Goal: Task Accomplishment & Management: Use online tool/utility

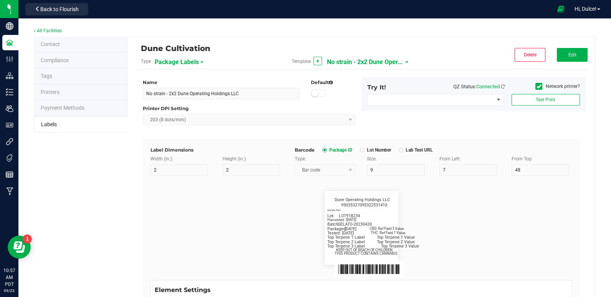
scroll to position [373, 0]
click at [371, 61] on span "No strain - 2x2 Dune Operating Holdings LLC" at bounding box center [365, 62] width 77 height 13
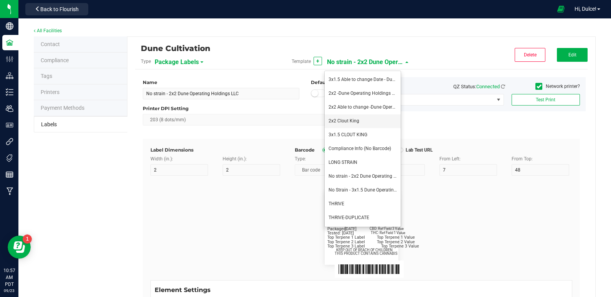
click at [350, 116] on li "2x2 Clout King" at bounding box center [363, 121] width 76 height 14
type input "2x2 Clout King"
type input "SKU Name"
type input "16"
type input "6.5"
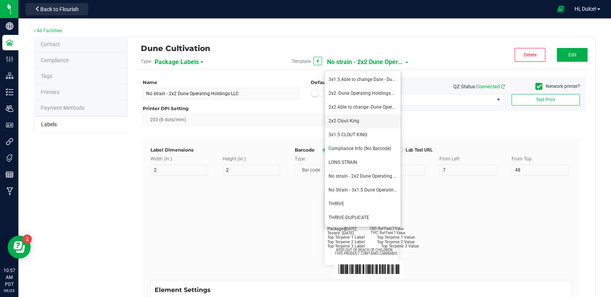
type input "1"
type input "12"
type input "Gelato Pen"
type input "Packaged:"
type input "12"
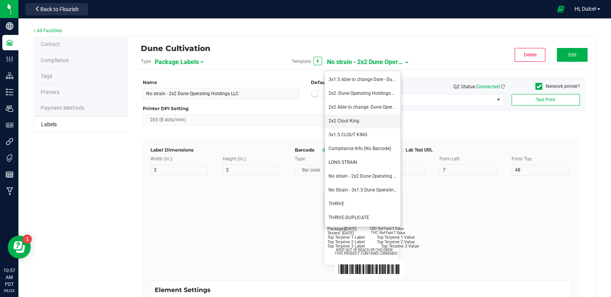
type input "24"
type input "4/20/2023"
type input "Lot:"
type input "8"
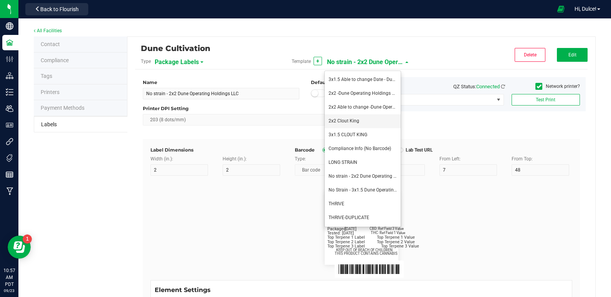
type input "2"
type input "15"
type input "LOT918234"
type input "THC:"
type input "8"
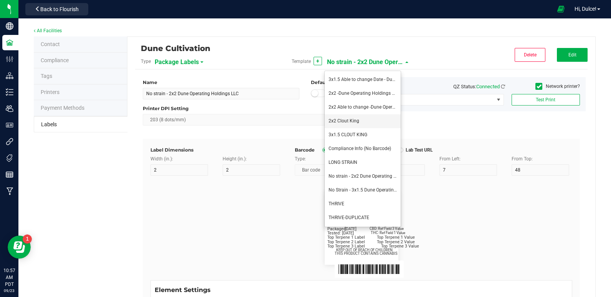
type input "32"
type input "27"
type input "Ref Field 1 Value"
type input "CBD:"
type input "6"
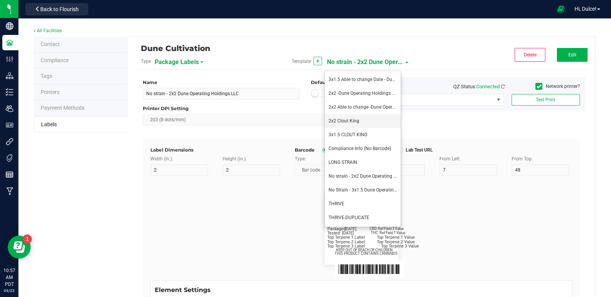
type input "6.5"
type input "32"
type input "24"
type input "Ref Field 3 Value"
type input "Top Terpene 1 Label"
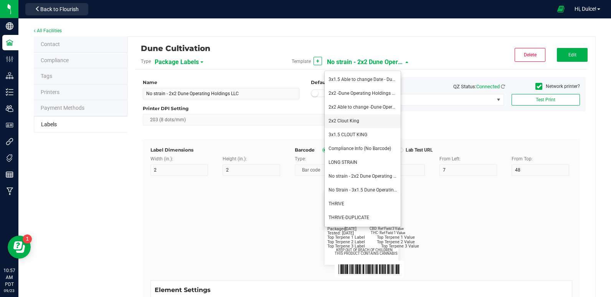
type input "2"
type input "Top Terpene 1 Label"
type input "Top Terpene 1 Value"
type input "36"
type input "30"
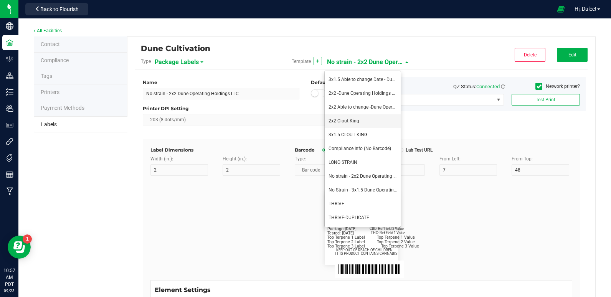
type input "Top Terpene 1 Value"
type input "Top Terpene 2 Label"
type input "2"
type input "Top Terpene 2 Label"
type input "Top Terpene 2 Value"
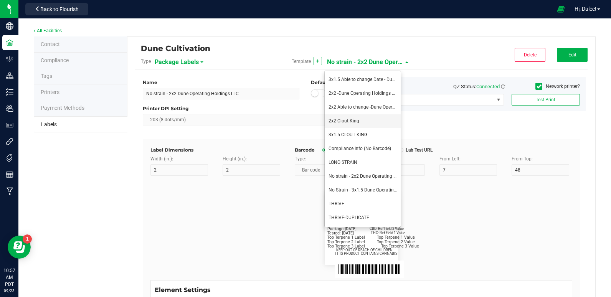
type input "36"
type input "33"
type input "Top Terpene 2 Value"
type input "Top Terpene 3 Label"
type input "2"
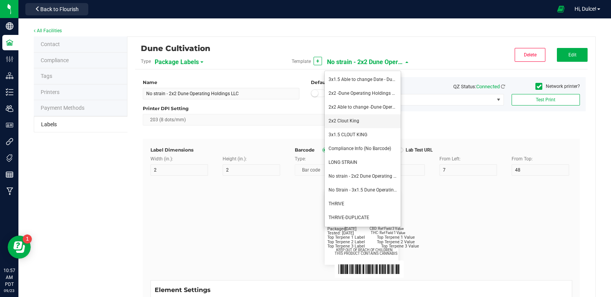
type input "Top Terpene 3 Label"
type input "Top Terpene 3 Value"
type input "35"
type input "8"
type input "39"
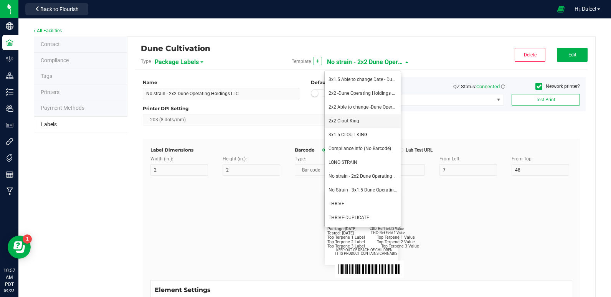
type input "36"
type input "Top Terpene 3 Value"
type input "8"
type input "39"
type input "KEEP OUT OF REACH OF CHILDREN"
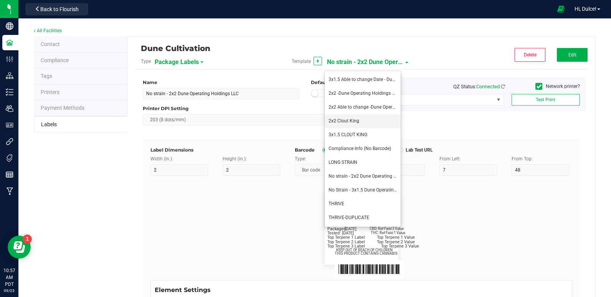
type input "7"
type input "41.2"
type input "THIS PRODUCT CONTAINS CANNABIS"
type input "16"
type input "4"
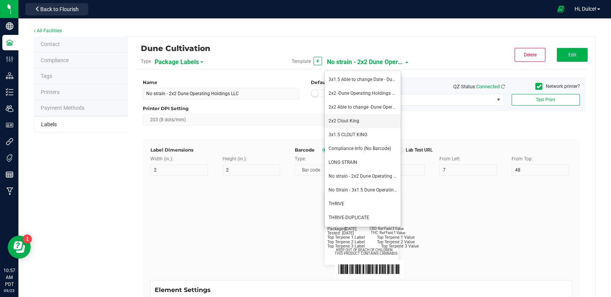
type input "CK Production"
type input "Example"
type input "10"
type input "11.5"
type input "7.75"
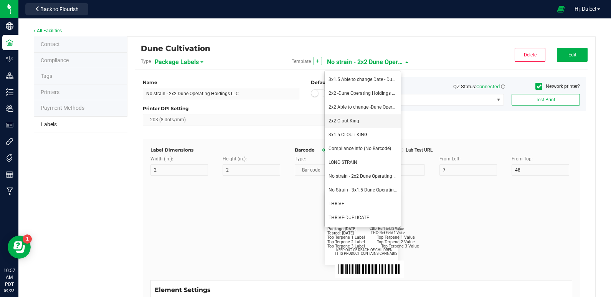
type input "99035327095322531410"
type input "Batch:"
type input "7"
type input "21"
type input "GELATO-20230420"
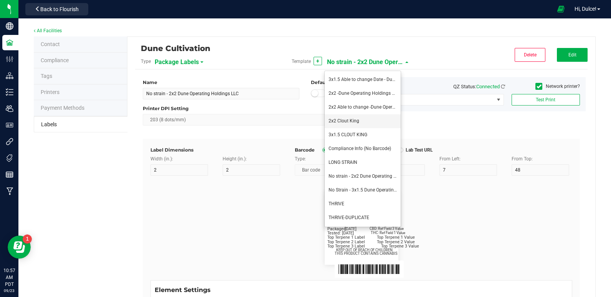
type input "Tested:"
type input "10"
type input "8"
type input "27"
type input "[DATE]"
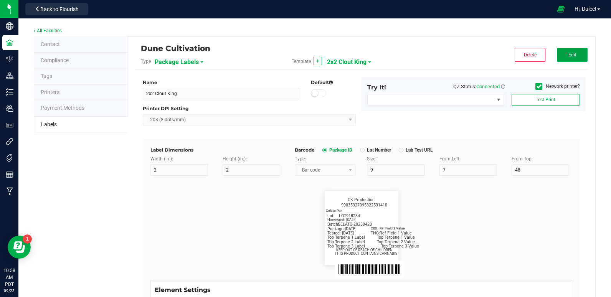
click at [569, 57] on span "Edit" at bounding box center [573, 54] width 8 height 5
click at [571, 53] on span "Save" at bounding box center [572, 54] width 10 height 5
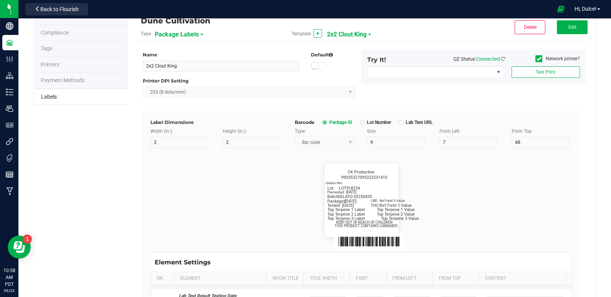
scroll to position [0, 0]
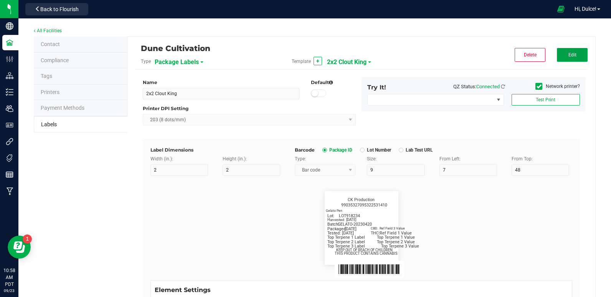
click at [569, 57] on span "Edit" at bounding box center [573, 54] width 8 height 5
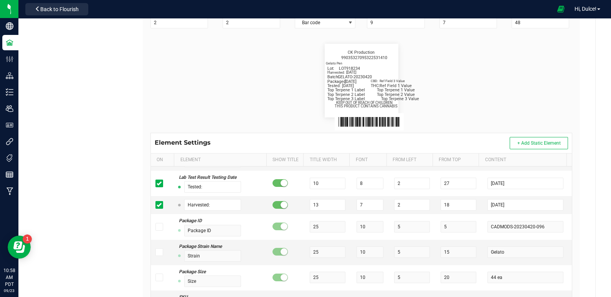
scroll to position [150, 0]
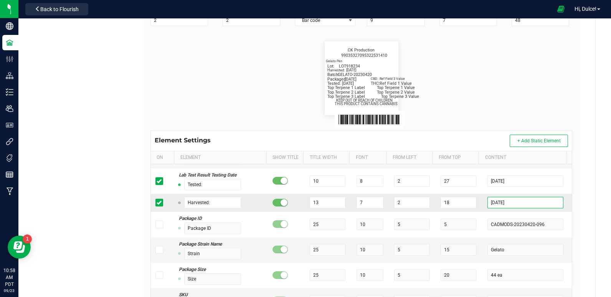
click at [505, 200] on input "[DATE]" at bounding box center [526, 203] width 76 height 12
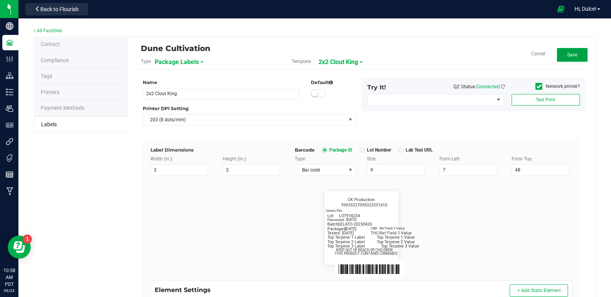
click at [568, 55] on span "Save" at bounding box center [572, 54] width 10 height 5
click at [557, 53] on button "Edit" at bounding box center [572, 55] width 31 height 14
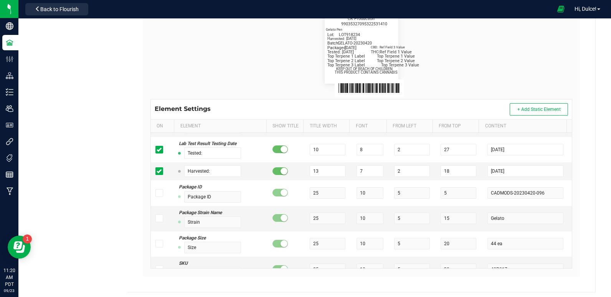
scroll to position [182, 0]
click at [507, 172] on input "[DATE]" at bounding box center [526, 171] width 76 height 12
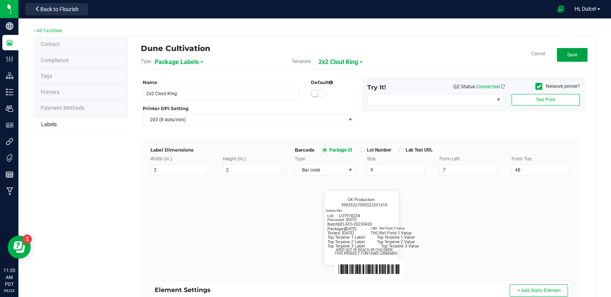
click at [557, 54] on button "Save" at bounding box center [572, 55] width 31 height 14
click at [569, 53] on span "Edit" at bounding box center [573, 54] width 8 height 5
click at [572, 56] on button "Save" at bounding box center [572, 55] width 31 height 14
click at [569, 53] on span "Edit" at bounding box center [573, 54] width 8 height 5
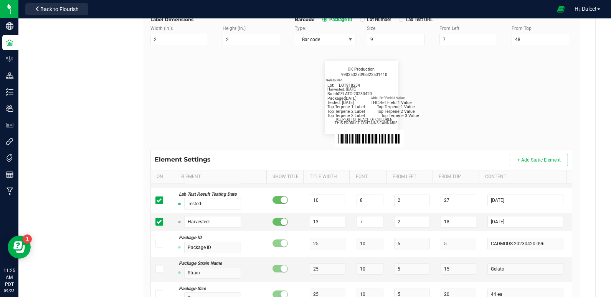
scroll to position [131, 0]
click at [511, 221] on input "[DATE]" at bounding box center [526, 222] width 76 height 12
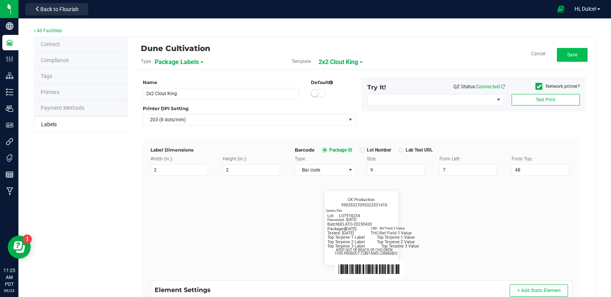
type input "[DATE]"
click at [570, 50] on button "Save" at bounding box center [572, 55] width 31 height 14
click at [342, 65] on span "2x2 Clout King" at bounding box center [347, 62] width 40 height 13
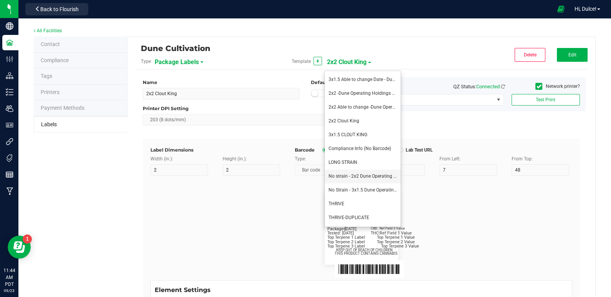
click at [358, 180] on li "No strain - 2x2 Dune Operating Holdings LLC" at bounding box center [363, 177] width 76 height 14
type input "No strain - 2x2 Dune Operating Holdings LLC"
type input "Packaged:"
type input "12"
type input "8"
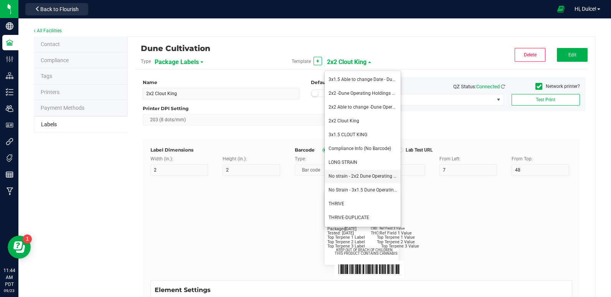
type input "2"
type input "24"
type input "4/20/2023"
type input "Lot:"
type input "8"
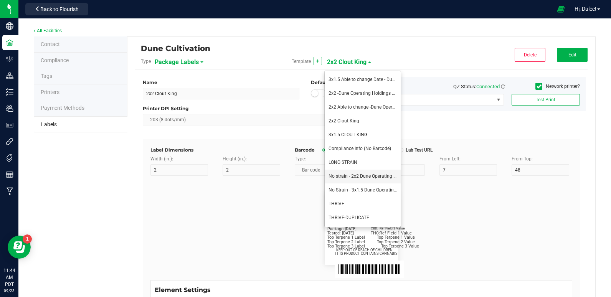
type input "15"
type input "LOT918234"
type input "THC:"
type input "6"
type input "7"
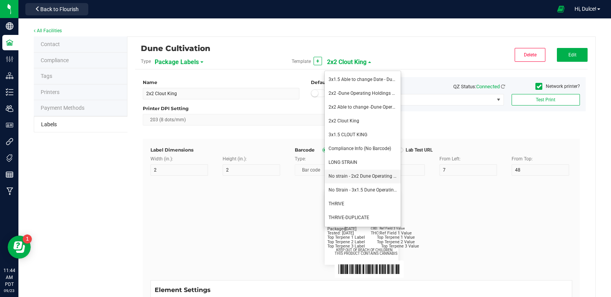
type input "32"
type input "27"
type input "Ref Field 1 Value"
type input "CBD:"
type input "7"
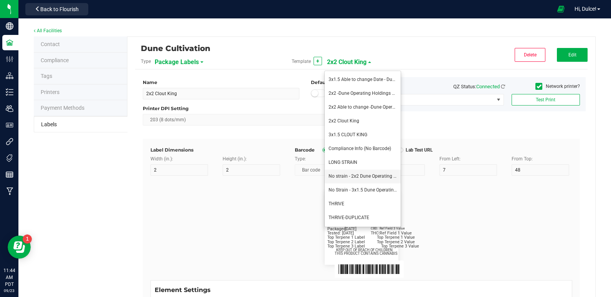
type input "31"
type input "24"
type input "Ref Field 3 Value"
type input "Top Terpene 1 Label"
type input "35"
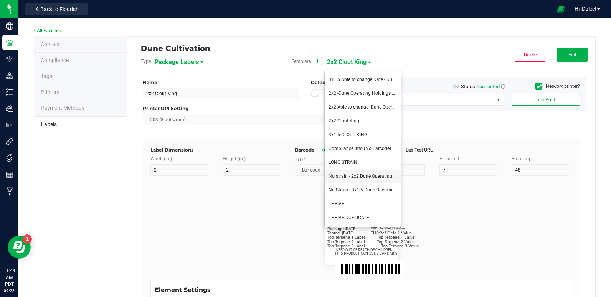
type input "8"
type input "2"
type input "30"
type input "Top Terpene 1 Label"
type input "Top Terpene 1 Value"
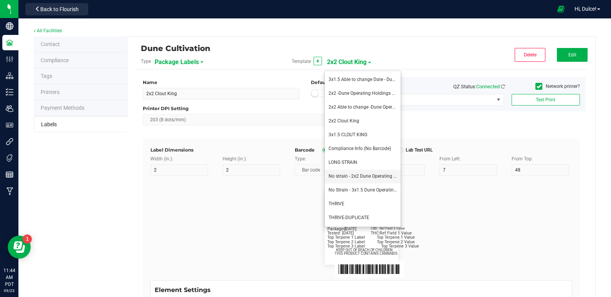
type input "36"
type input "Top Terpene 1 Value"
type input "Top Terpene 2 Label"
type input "2"
type input "33"
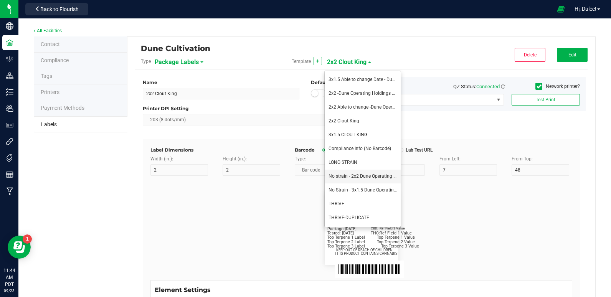
type input "Top Terpene 2 Label"
type input "Top Terpene 2 Value"
type input "36"
type input "Top Terpene 2 Value"
type input "Top Terpene 3 Label"
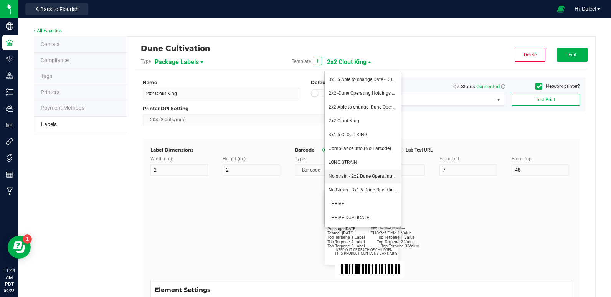
type input "2"
type input "36"
type input "Top Terpene 3 Label"
type input "Top Terpene 3 Value"
type input "39"
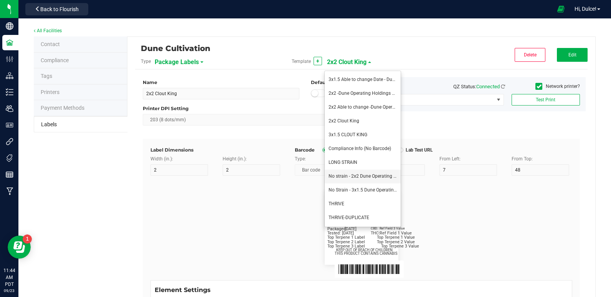
type input "Top Terpene 3 Value"
type input "Example"
type input "10"
type input "7"
type input "8"
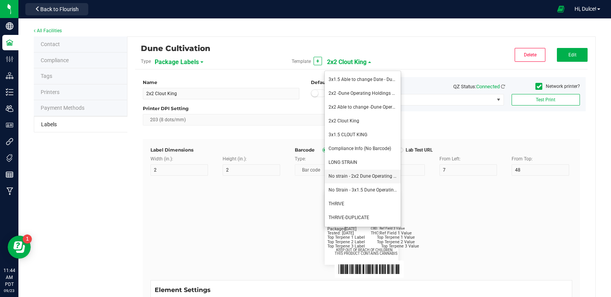
type input "39"
type input "KEEP OUT OF REACH OF CHILDREN"
type input "7"
type input "41.2"
type input "THIS PRODUCT CONTAINS CANNABIS"
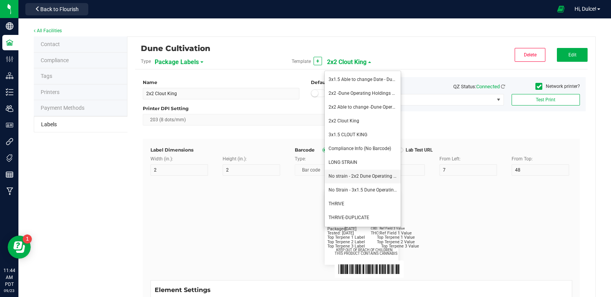
type input "8"
type input "4"
type input "Dune Operating Holdings LLC"
type input "11.5"
type input "7.75"
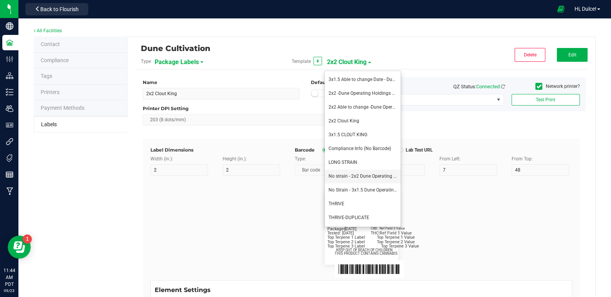
type input "99035327095322531410"
type input "Batch:"
type input "7"
type input "2"
type input "21"
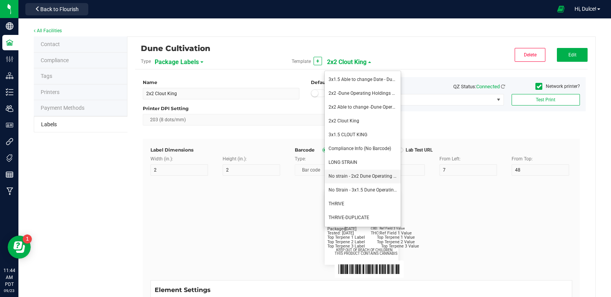
type input "GELATO-20230420"
type input "Tested:"
type input "10"
type input "27"
type input "[DATE]"
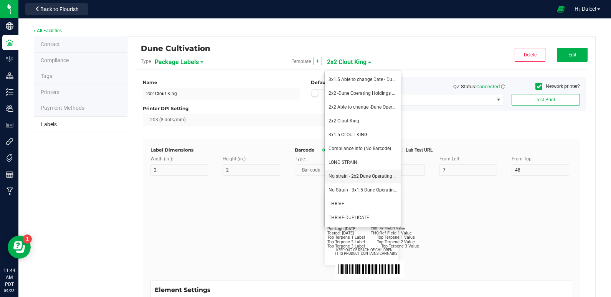
type input "SKU Name"
type input "16"
type input "5"
type input "12"
type input "Gelato Pen"
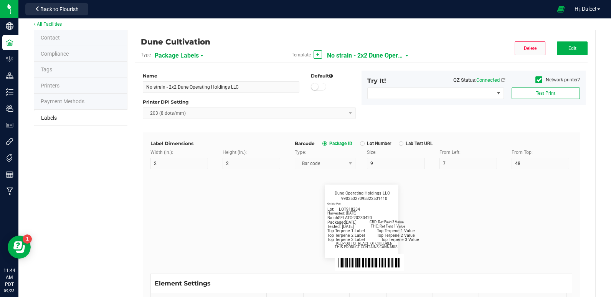
scroll to position [6, 0]
click at [557, 48] on button "Edit" at bounding box center [572, 49] width 31 height 14
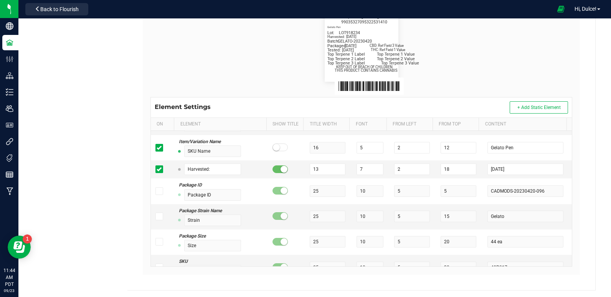
scroll to position [184, 0]
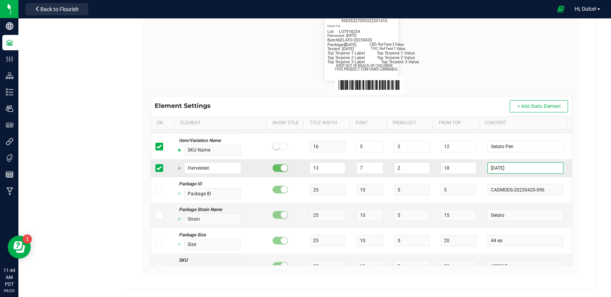
click at [515, 164] on input "2025-04-28" at bounding box center [526, 168] width 76 height 12
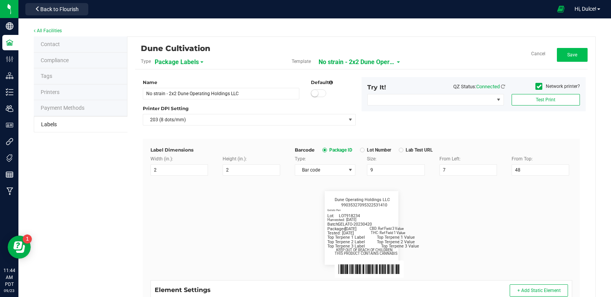
type input "[DATE]"
click at [560, 57] on button "Save" at bounding box center [572, 55] width 31 height 14
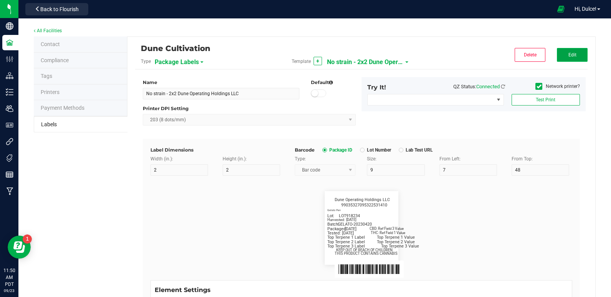
click at [569, 56] on span "Edit" at bounding box center [573, 54] width 8 height 5
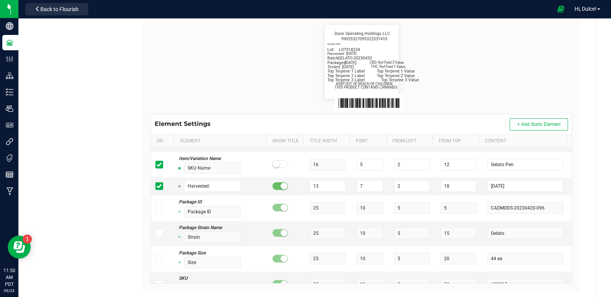
scroll to position [167, 0]
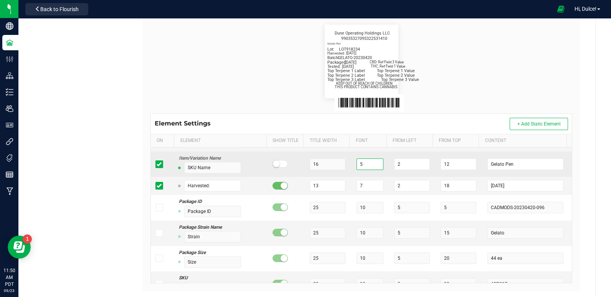
click at [358, 165] on input "5" at bounding box center [370, 165] width 27 height 12
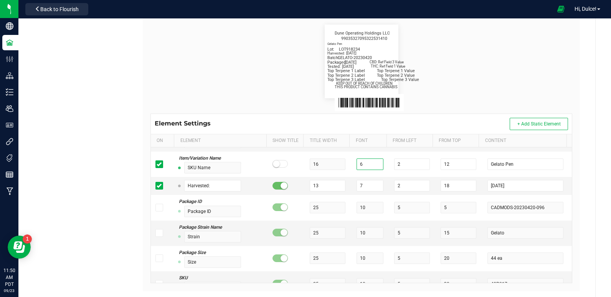
scroll to position [0, 0]
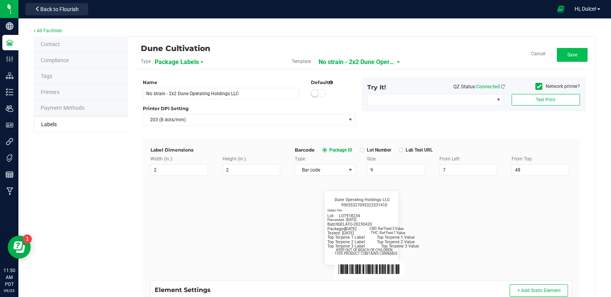
type input "6"
click at [568, 57] on span "Save" at bounding box center [572, 54] width 10 height 5
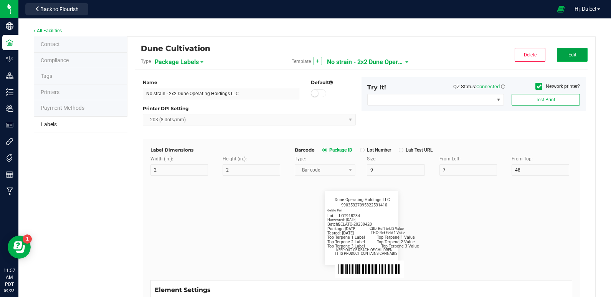
click at [577, 59] on button "Edit" at bounding box center [572, 55] width 31 height 14
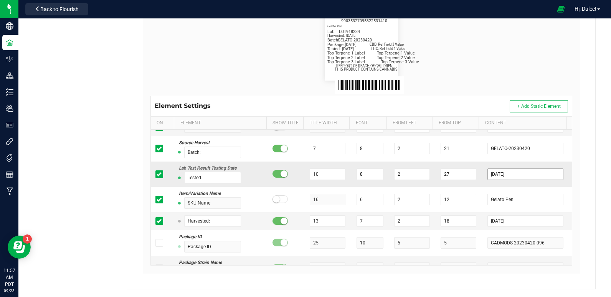
scroll to position [320, 0]
click at [520, 218] on input "[DATE]" at bounding box center [526, 221] width 76 height 12
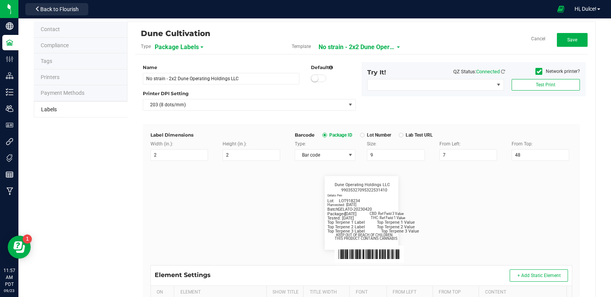
scroll to position [0, 0]
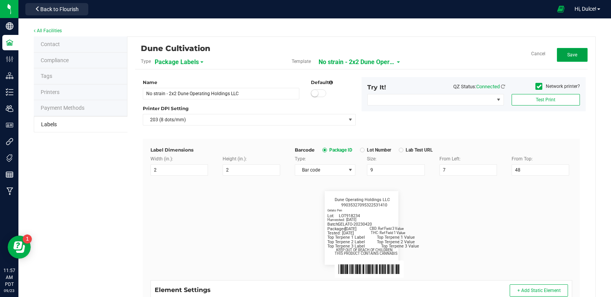
click at [560, 54] on button "Save" at bounding box center [572, 55] width 31 height 14
drag, startPoint x: 559, startPoint y: 56, endPoint x: 463, endPoint y: 175, distance: 152.8
click at [559, 56] on button "Edit" at bounding box center [572, 55] width 31 height 14
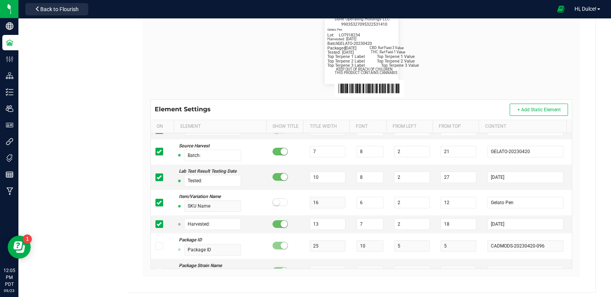
scroll to position [181, 0]
click at [528, 228] on input "[DATE]" at bounding box center [526, 224] width 76 height 12
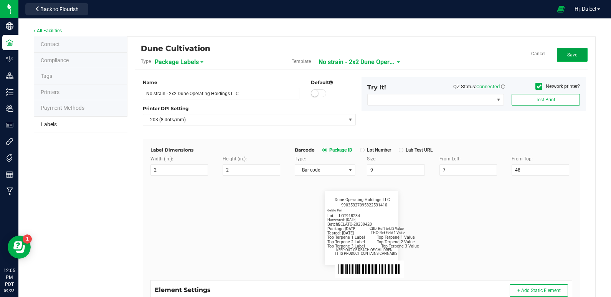
click at [567, 57] on span "Save" at bounding box center [572, 54] width 10 height 5
click at [569, 54] on span "Edit" at bounding box center [573, 54] width 8 height 5
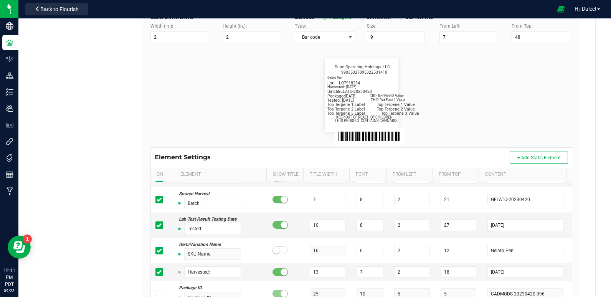
scroll to position [133, 0]
click at [506, 275] on input "[DATE]" at bounding box center [526, 272] width 76 height 12
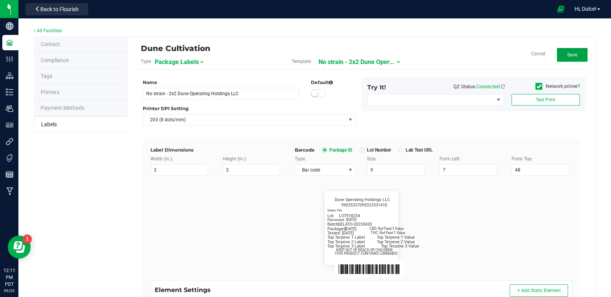
click at [559, 52] on button "Save" at bounding box center [572, 55] width 31 height 14
click at [557, 60] on button "Edit" at bounding box center [572, 55] width 31 height 14
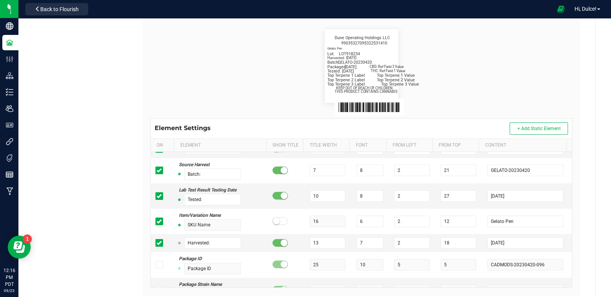
scroll to position [165, 0]
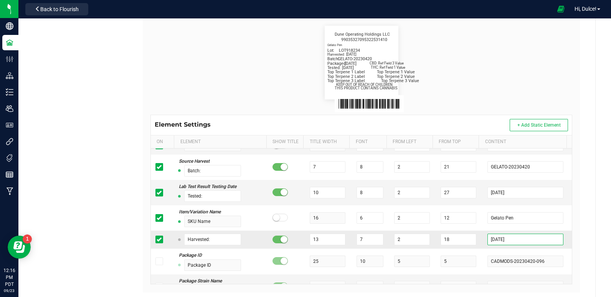
click at [513, 241] on input "[DATE]" at bounding box center [526, 240] width 76 height 12
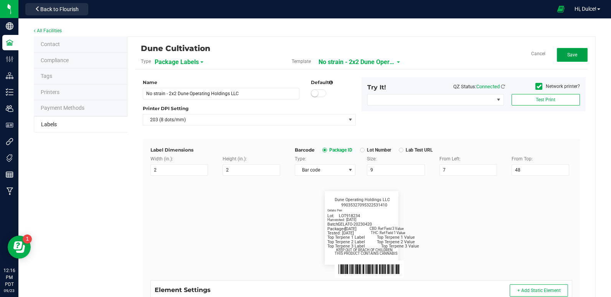
click at [575, 54] on button "Save" at bounding box center [572, 55] width 31 height 14
click at [569, 57] on span "Edit" at bounding box center [573, 54] width 8 height 5
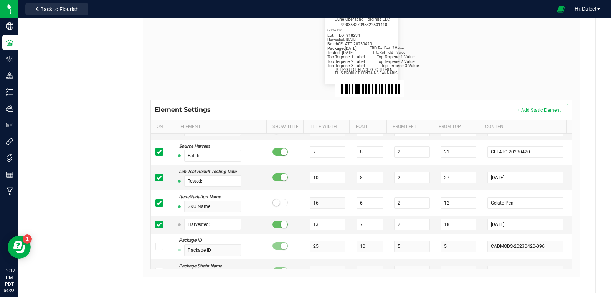
scroll to position [184, 0]
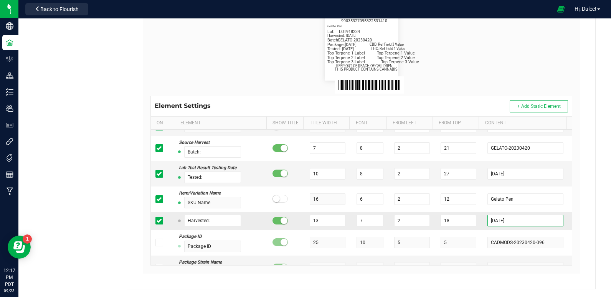
click at [511, 223] on input "[DATE]" at bounding box center [526, 221] width 76 height 12
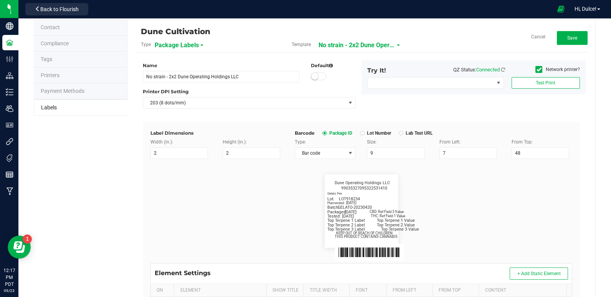
scroll to position [0, 0]
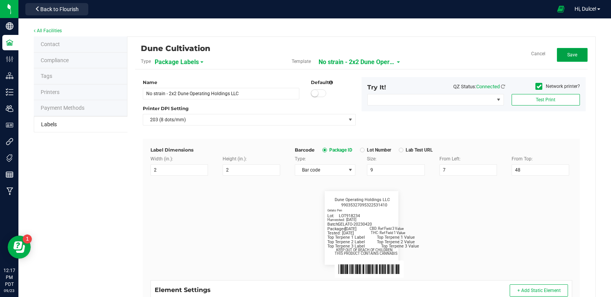
click at [565, 58] on button "Save" at bounding box center [572, 55] width 31 height 14
click at [570, 58] on button "Edit" at bounding box center [572, 55] width 31 height 14
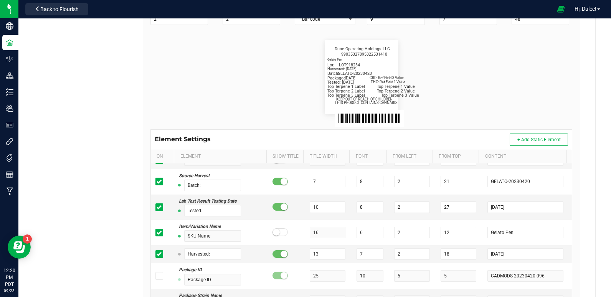
scroll to position [152, 0]
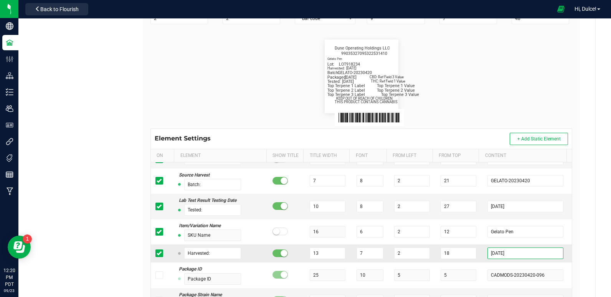
click at [513, 256] on input "[DATE]" at bounding box center [526, 254] width 76 height 12
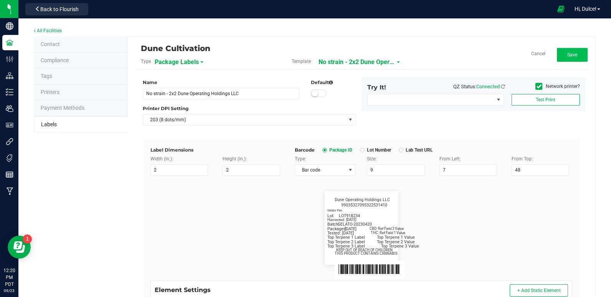
type input "2025-05-19"
click at [577, 54] on button "Save" at bounding box center [572, 55] width 31 height 14
click at [327, 56] on span "No strain - 2x2 Dune Operating Holdings LLC" at bounding box center [365, 62] width 77 height 13
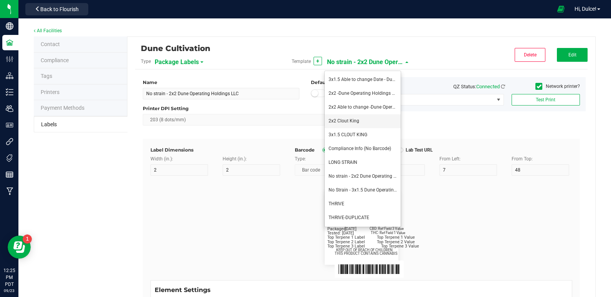
click at [340, 117] on li "2x2 Clout King" at bounding box center [363, 121] width 76 height 14
type input "2x2 Clout King"
type input "SKU Name"
type input "16"
type input "6.5"
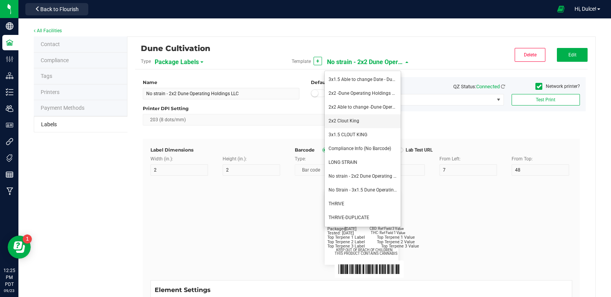
type input "1"
type input "12"
type input "Gelato Pen"
type input "Packaged:"
type input "12"
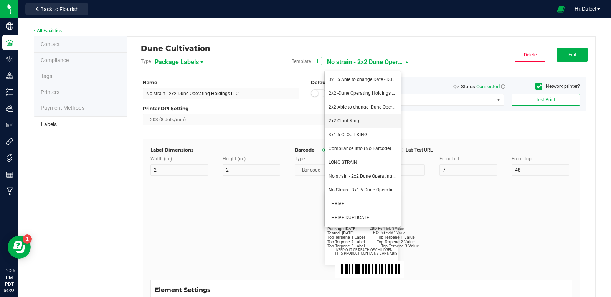
type input "24"
type input "4/20/2023"
type input "Lot:"
type input "8"
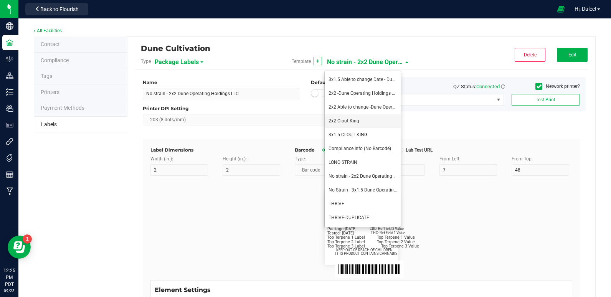
type input "2"
type input "15"
type input "LOT918234"
type input "THC:"
type input "8"
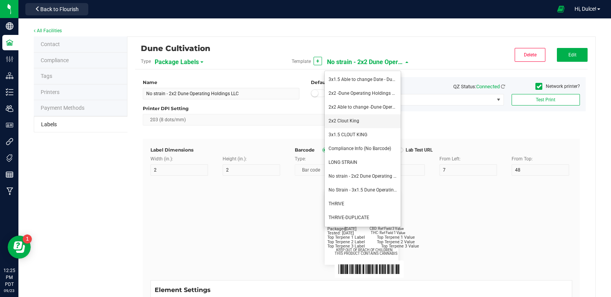
type input "32"
type input "27"
type input "Ref Field 1 Value"
type input "CBD:"
type input "6"
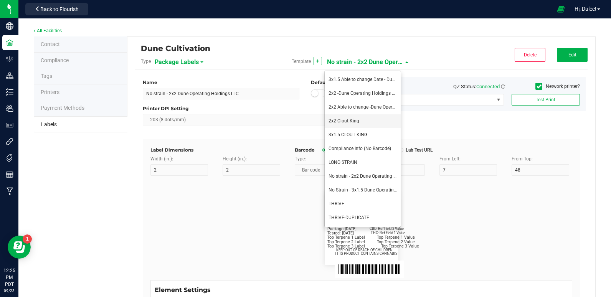
type input "6.5"
type input "32"
type input "24"
type input "Ref Field 3 Value"
type input "Top Terpene 1 Label"
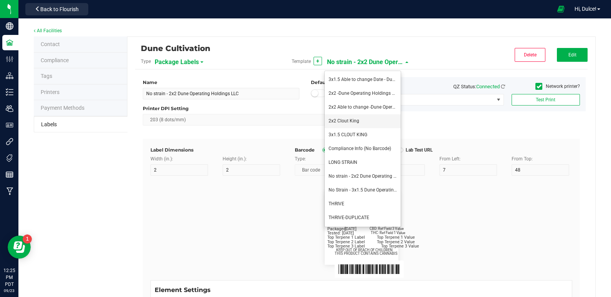
type input "2"
type input "Top Terpene 1 Label"
type input "Top Terpene 1 Value"
type input "36"
type input "30"
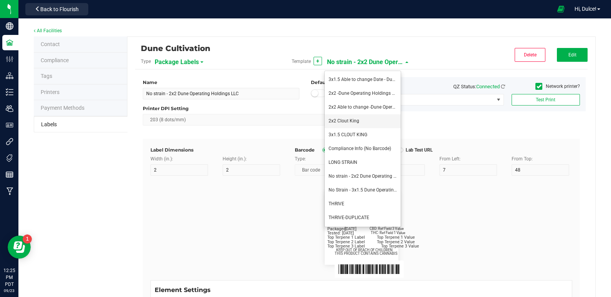
type input "Top Terpene 1 Value"
type input "Top Terpene 2 Label"
type input "2"
type input "Top Terpene 2 Label"
type input "Top Terpene 2 Value"
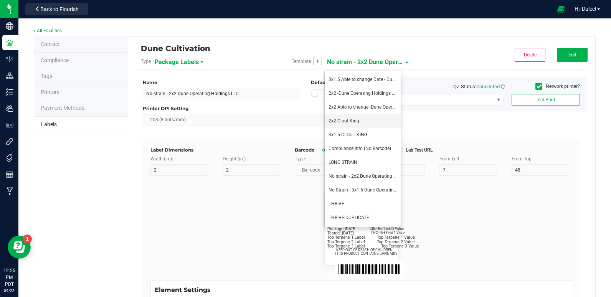
type input "36"
type input "33"
type input "Top Terpene 2 Value"
type input "Top Terpene 3 Label"
type input "2"
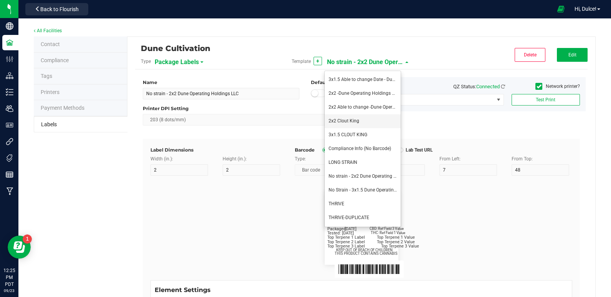
type input "Top Terpene 3 Label"
type input "Top Terpene 3 Value"
type input "35"
type input "8"
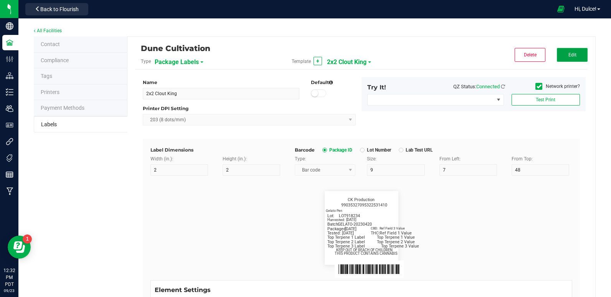
click at [557, 50] on button "Edit" at bounding box center [572, 55] width 31 height 14
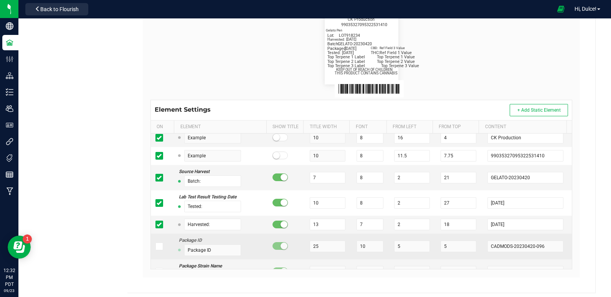
scroll to position [181, 0]
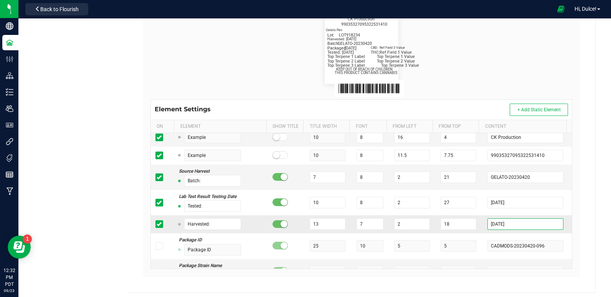
click at [510, 226] on input "[DATE]" at bounding box center [526, 224] width 76 height 12
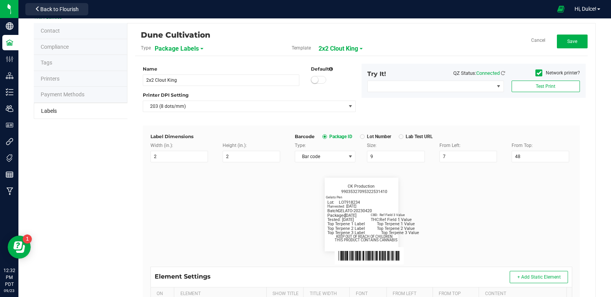
scroll to position [0, 0]
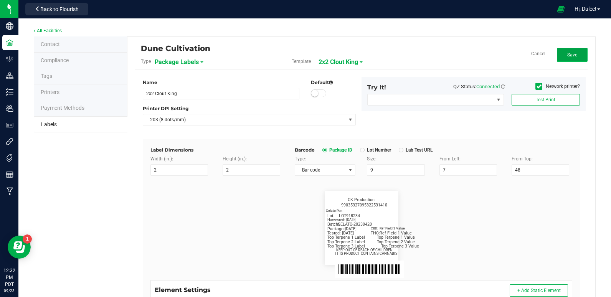
click at [567, 56] on span "Save" at bounding box center [572, 54] width 10 height 5
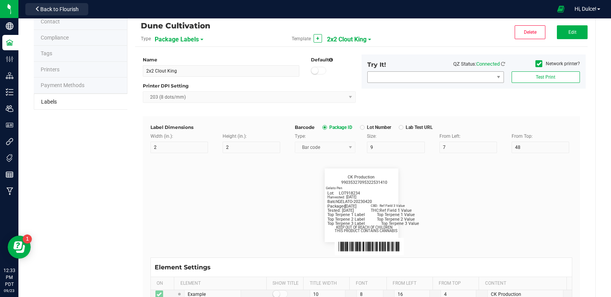
scroll to position [23, 0]
click at [563, 28] on button "Edit" at bounding box center [572, 32] width 31 height 14
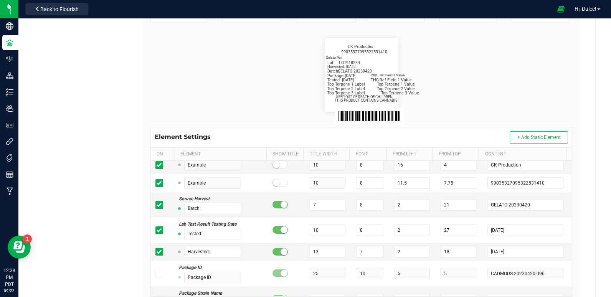
scroll to position [155, 0]
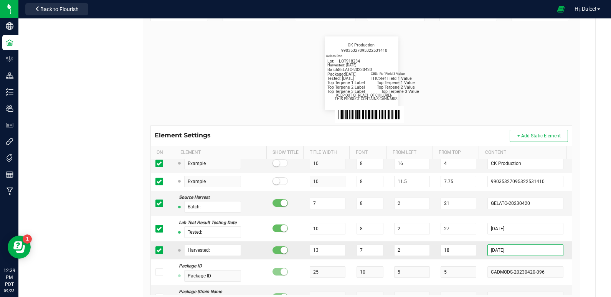
click at [505, 250] on input "[DATE]" at bounding box center [526, 251] width 76 height 12
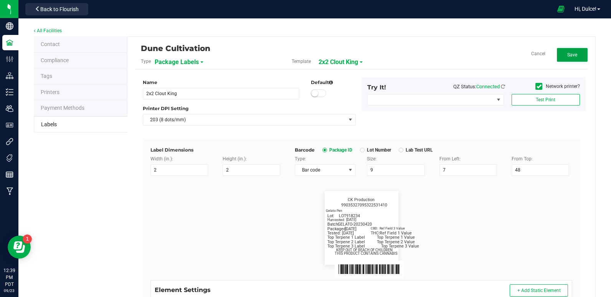
click at [567, 54] on span "Save" at bounding box center [572, 54] width 10 height 5
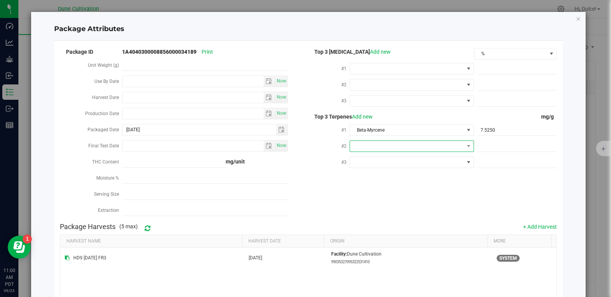
click at [365, 145] on span at bounding box center [407, 146] width 114 height 11
click at [382, 220] on li "D-Limonene" at bounding box center [408, 223] width 122 height 13
click at [484, 147] on span at bounding box center [517, 146] width 80 height 11
paste input "7.17"
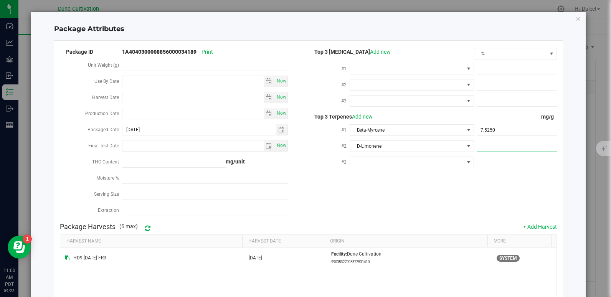
type input "7.17"
type input "7.1700"
click at [431, 191] on div "Package ID 1A4040300008856000034189 Print Unit Weight (g) Use By Date Now Harve…" at bounding box center [308, 133] width 497 height 172
click at [366, 159] on span at bounding box center [407, 162] width 114 height 11
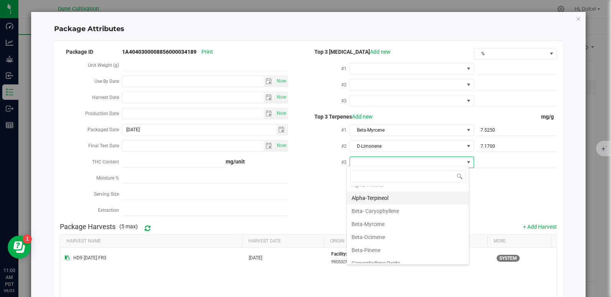
scroll to position [48, 0]
click at [387, 213] on li "Beta- Caryophyllene" at bounding box center [408, 210] width 122 height 13
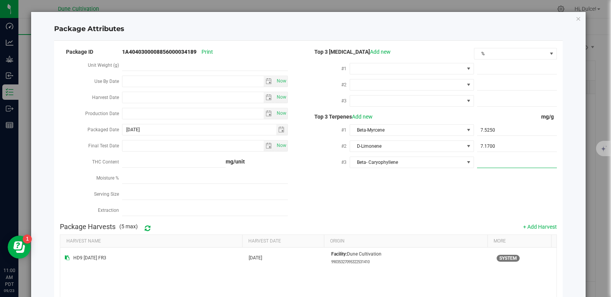
click at [493, 160] on span at bounding box center [517, 162] width 80 height 11
paste input "5.105"
type input "5.105"
type input "5.1050"
click at [469, 208] on div "Package ID 1A4040300008856000034189 Print Unit Weight (g) Use By Date Now Harve…" at bounding box center [308, 133] width 497 height 172
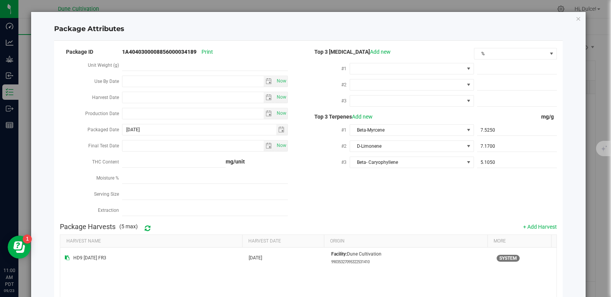
scroll to position [93, 0]
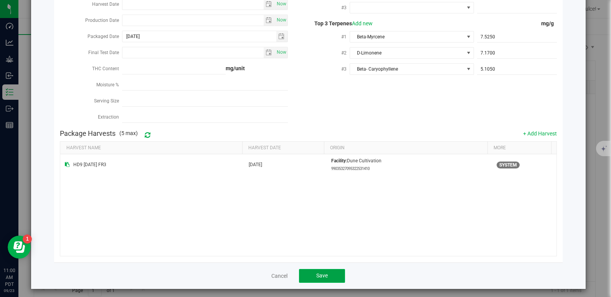
click at [319, 273] on span "Save" at bounding box center [322, 276] width 12 height 6
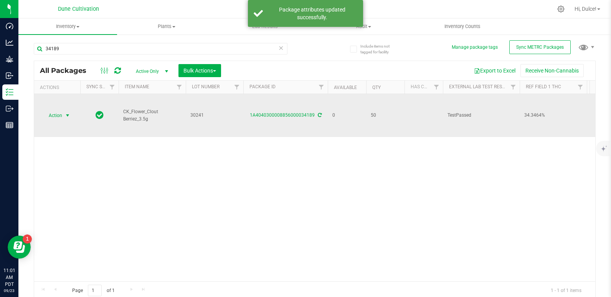
click at [53, 113] on span "Action" at bounding box center [52, 115] width 21 height 11
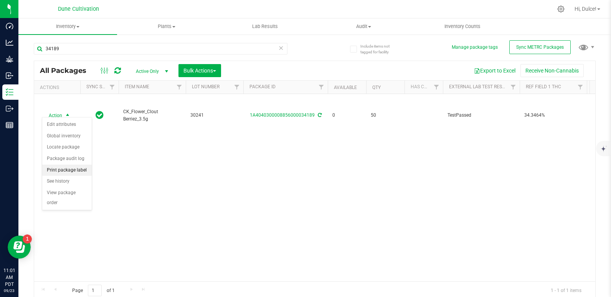
click at [70, 167] on li "Print package label" at bounding box center [67, 171] width 50 height 12
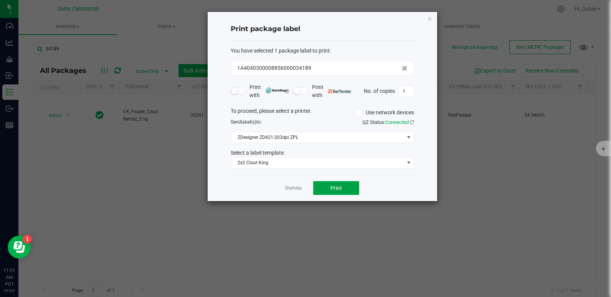
click at [339, 194] on button "Print" at bounding box center [336, 188] width 46 height 14
click at [433, 19] on div "Print package label You have selected 1 package label to print : 1A404030000885…" at bounding box center [323, 106] width 230 height 189
click at [426, 19] on div "Print package label You have selected 1 package label to print : 1A404030000885…" at bounding box center [323, 106] width 230 height 189
click at [428, 19] on icon "button" at bounding box center [429, 18] width 5 height 9
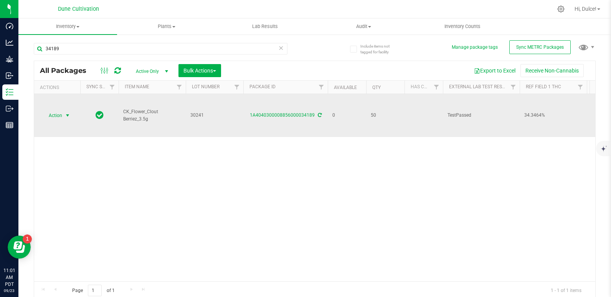
click at [49, 114] on span "Action" at bounding box center [52, 115] width 21 height 11
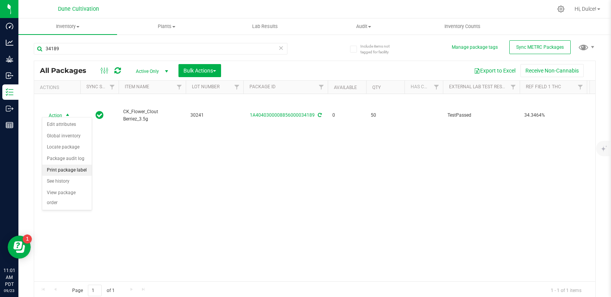
click at [60, 170] on li "Print package label" at bounding box center [67, 171] width 50 height 12
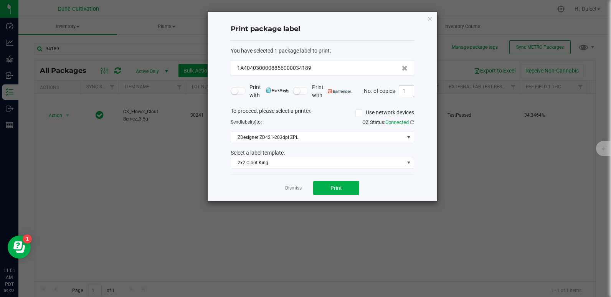
click at [407, 91] on input "1" at bounding box center [406, 91] width 15 height 11
type input "50"
click at [333, 189] on span "Print" at bounding box center [337, 188] width 12 height 6
click at [428, 20] on icon "button" at bounding box center [429, 18] width 5 height 9
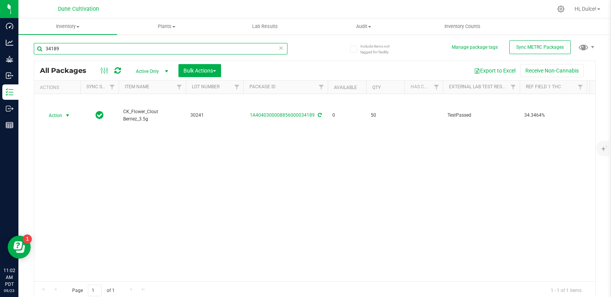
click at [74, 43] on input "34189" at bounding box center [161, 49] width 254 height 12
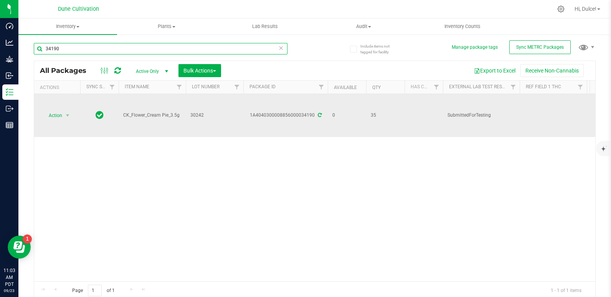
type input "34190"
click at [318, 113] on icon at bounding box center [320, 115] width 4 height 5
click at [57, 112] on span "Action" at bounding box center [52, 115] width 21 height 11
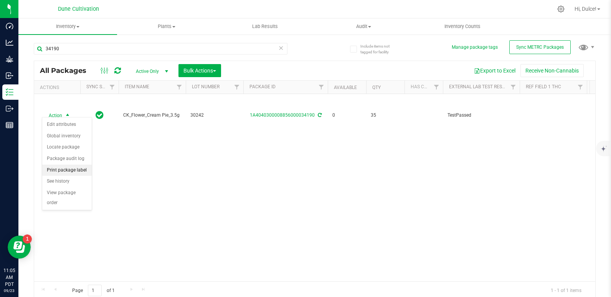
click at [56, 170] on li "Print package label" at bounding box center [67, 171] width 50 height 12
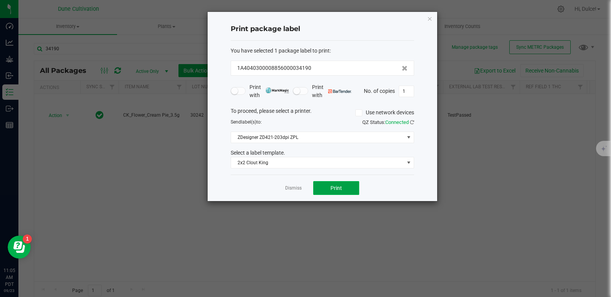
click at [332, 191] on span "Print" at bounding box center [337, 188] width 12 height 6
click at [428, 18] on icon "button" at bounding box center [429, 18] width 5 height 9
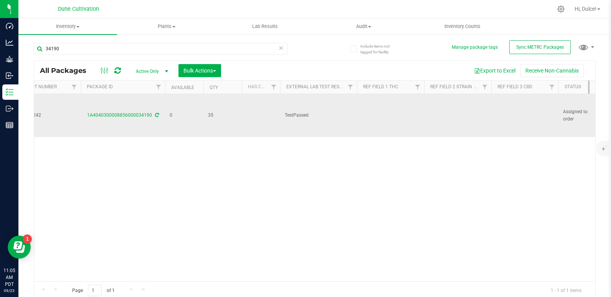
scroll to position [0, 165]
click at [494, 108] on td at bounding box center [522, 115] width 67 height 43
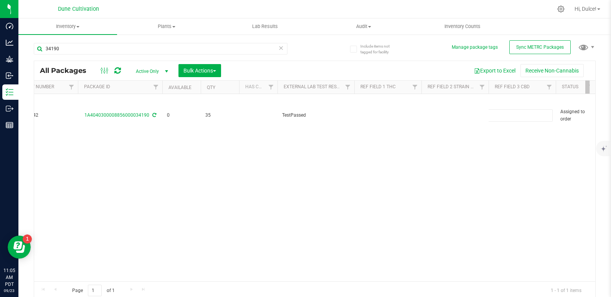
type input "Total CBD 0.0515%"
click at [393, 140] on div "All Packages Active Only Active Only Lab Samples Locked All External Internal B…" at bounding box center [315, 181] width 562 height 240
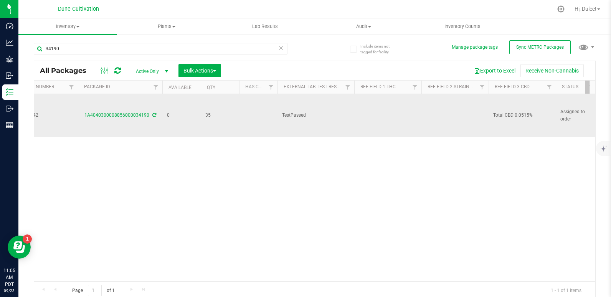
click at [508, 112] on span "Total CBD 0.0515%" at bounding box center [522, 115] width 58 height 7
drag, startPoint x: 516, startPoint y: 112, endPoint x: 438, endPoint y: 122, distance: 78.5
type input "0.0515%"
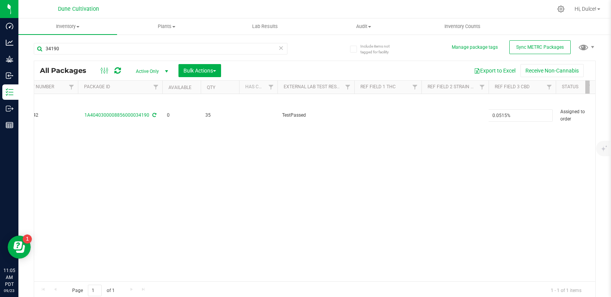
click at [388, 185] on div "All Packages Active Only Active Only Lab Samples Locked All External Internal B…" at bounding box center [315, 181] width 562 height 240
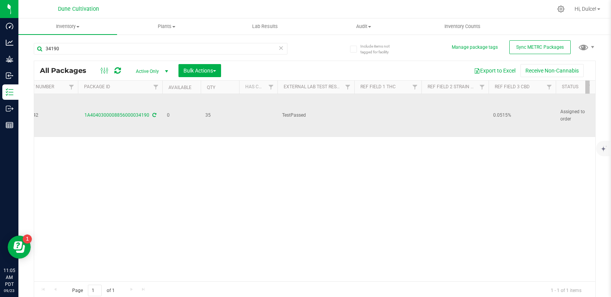
click at [367, 109] on td at bounding box center [387, 115] width 67 height 43
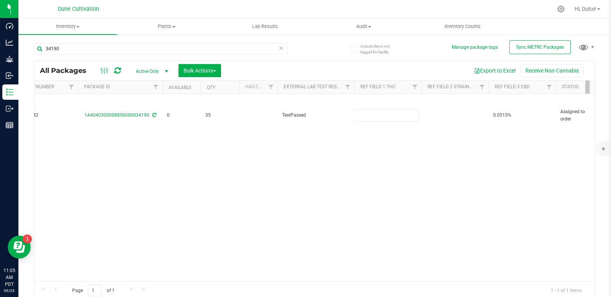
type input "33.3968%"
click at [394, 167] on div "All Packages Active Only Active Only Lab Samples Locked All External Internal B…" at bounding box center [315, 181] width 562 height 240
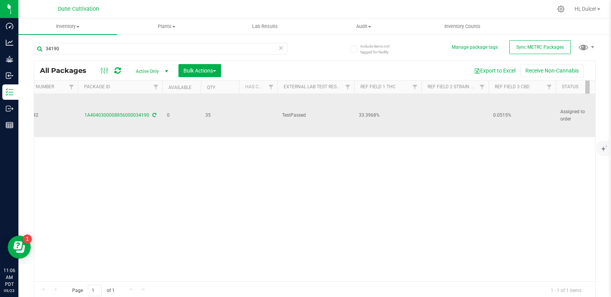
scroll to position [0, 0]
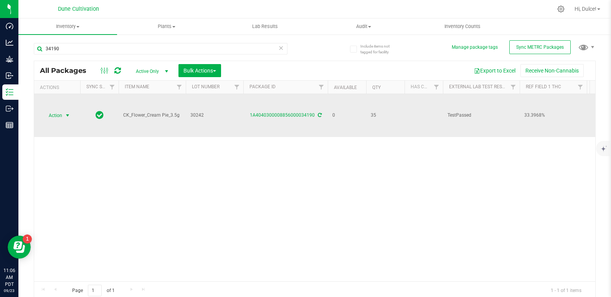
click at [51, 113] on span "Action" at bounding box center [52, 115] width 21 height 11
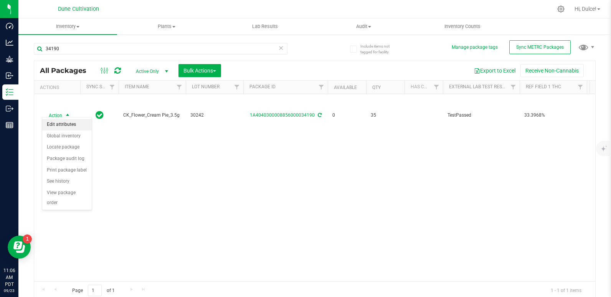
click at [57, 125] on li "Edit attributes" at bounding box center [67, 125] width 50 height 12
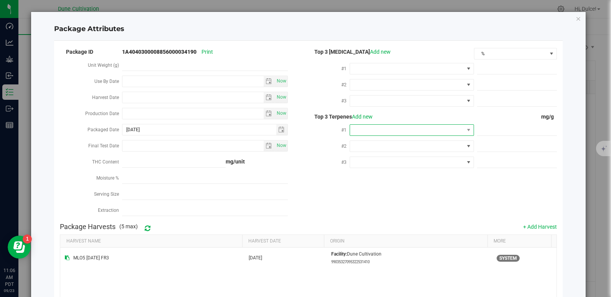
click at [370, 129] on span at bounding box center [407, 130] width 114 height 11
click at [377, 205] on li "D-Limonene" at bounding box center [408, 205] width 122 height 13
click at [481, 125] on span at bounding box center [517, 130] width 80 height 11
paste input "8.521"
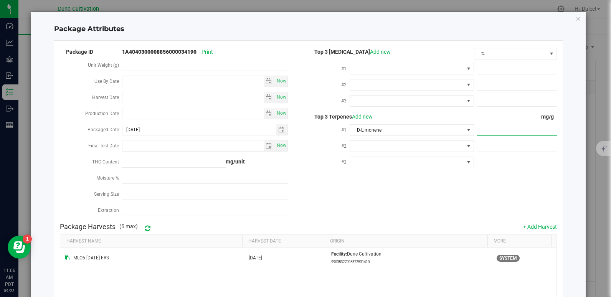
type input "8.521"
type input "8.5210"
click at [421, 200] on div "Package ID 1A4040300008856000034190 Print Unit Weight (g) Use By Date Now Harve…" at bounding box center [308, 133] width 497 height 172
click at [371, 145] on span at bounding box center [407, 146] width 114 height 11
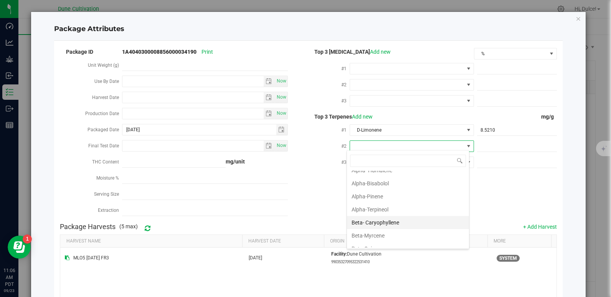
scroll to position [21, 0]
click at [384, 236] on li "Beta-Myrcene" at bounding box center [408, 234] width 122 height 13
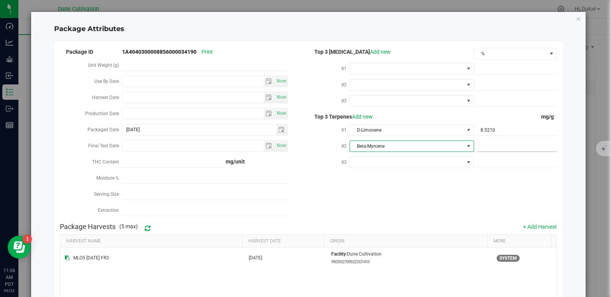
click at [480, 146] on span at bounding box center [517, 146] width 80 height 11
paste input "6.385"
type input "6.385"
type input "6.3850"
click at [407, 192] on div "Package ID 1A4040300008856000034190 Print Unit Weight (g) Use By Date Now Harve…" at bounding box center [308, 133] width 497 height 172
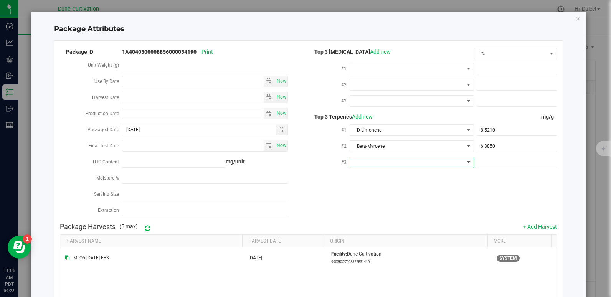
click at [369, 162] on span at bounding box center [407, 162] width 114 height 11
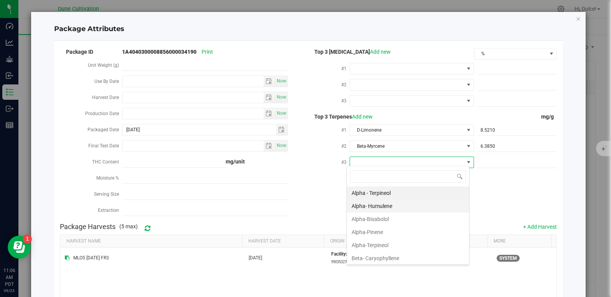
scroll to position [12, 123]
click at [383, 257] on li "Beta- Caryophyllene" at bounding box center [408, 258] width 122 height 13
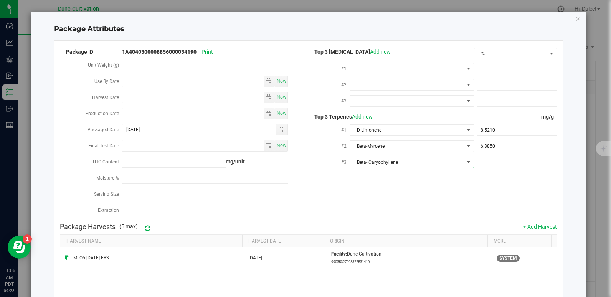
click at [492, 163] on span at bounding box center [517, 162] width 80 height 11
paste input "5.349"
type input "5.349"
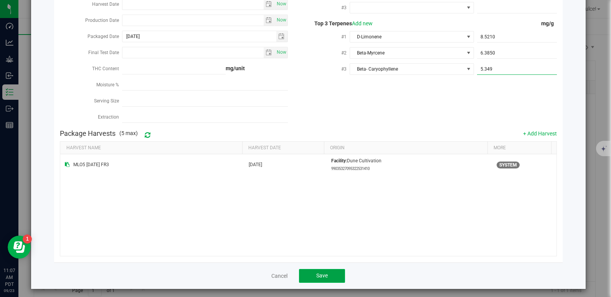
type input "5.3490"
click at [322, 276] on button "Save" at bounding box center [322, 276] width 46 height 14
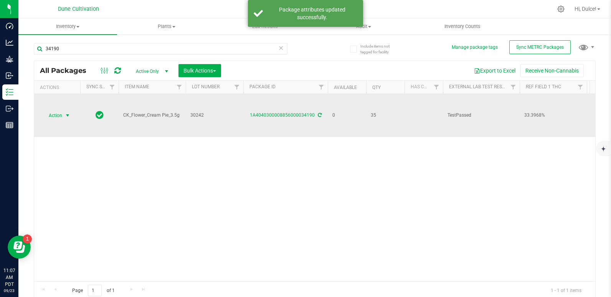
click at [62, 114] on span "Action" at bounding box center [52, 115] width 21 height 11
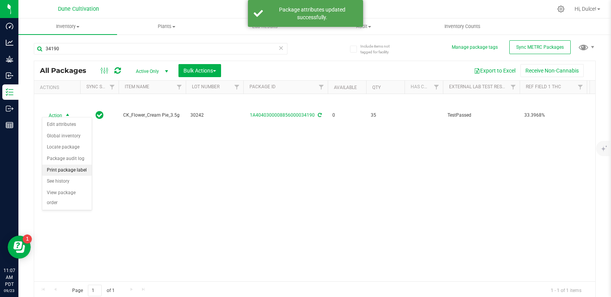
click at [63, 172] on li "Print package label" at bounding box center [67, 171] width 50 height 12
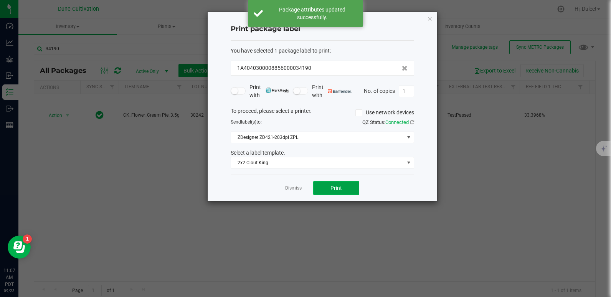
click at [340, 185] on span "Print" at bounding box center [337, 188] width 12 height 6
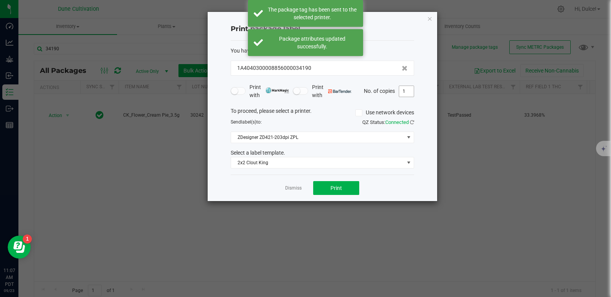
click at [410, 92] on input "1" at bounding box center [406, 91] width 15 height 11
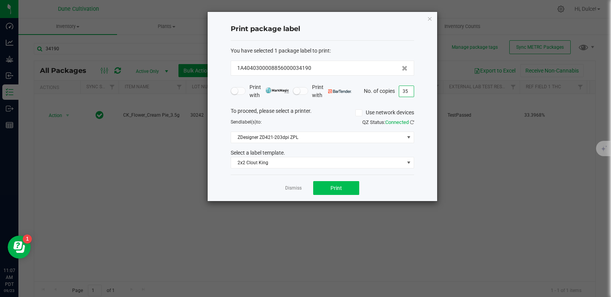
type input "35"
click at [351, 187] on button "Print" at bounding box center [336, 188] width 46 height 14
click at [428, 19] on icon "button" at bounding box center [429, 18] width 5 height 9
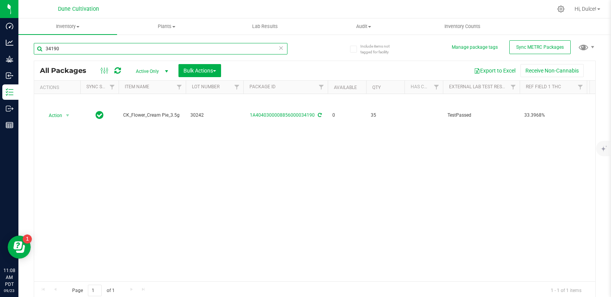
click at [96, 48] on input "34190" at bounding box center [161, 49] width 254 height 12
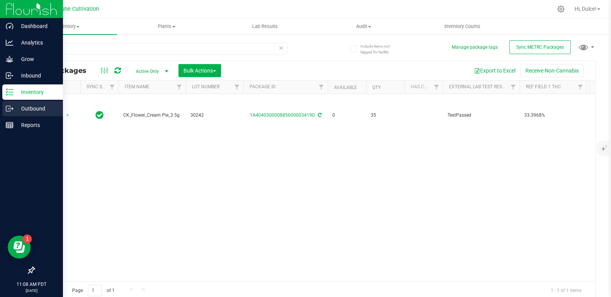
click at [19, 109] on p "Outbound" at bounding box center [36, 108] width 46 height 9
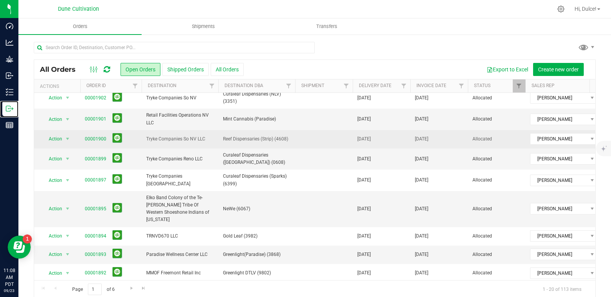
scroll to position [6, 0]
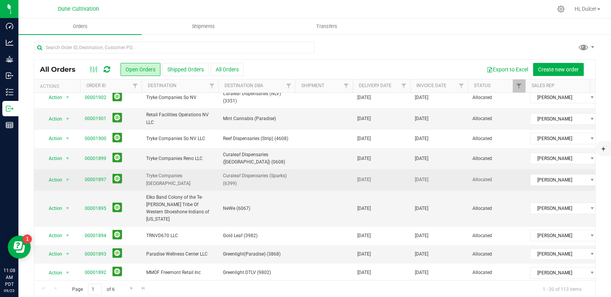
click at [96, 175] on span "00001897" at bounding box center [111, 180] width 52 height 12
click at [94, 180] on link "00001897" at bounding box center [95, 179] width 21 height 7
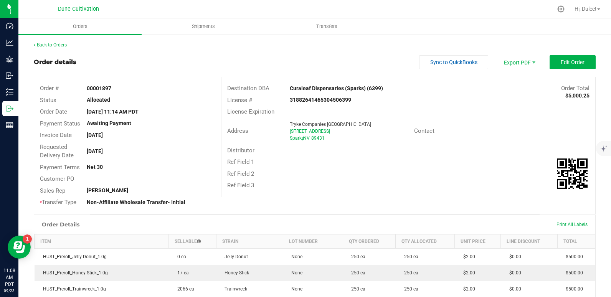
click at [561, 222] on span "Print All Labels" at bounding box center [572, 224] width 31 height 5
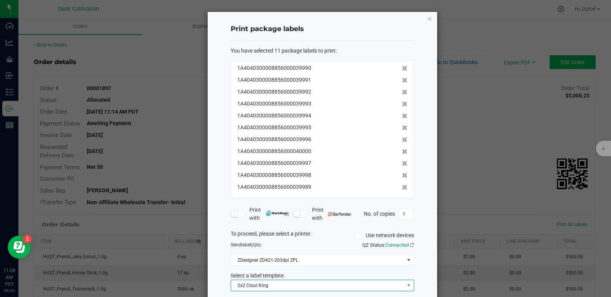
click at [304, 283] on span "2x2 Clout King" at bounding box center [317, 285] width 173 height 11
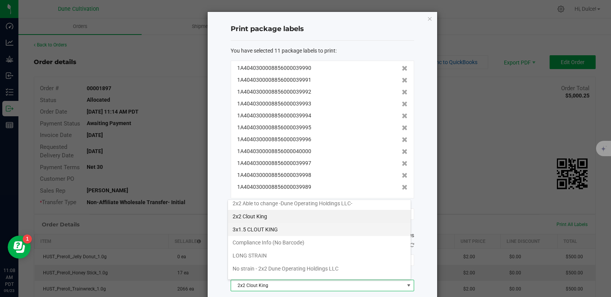
scroll to position [31, 0]
click at [274, 268] on li "No strain - 2x2 Dune Operating Holdings LLC" at bounding box center [319, 268] width 183 height 13
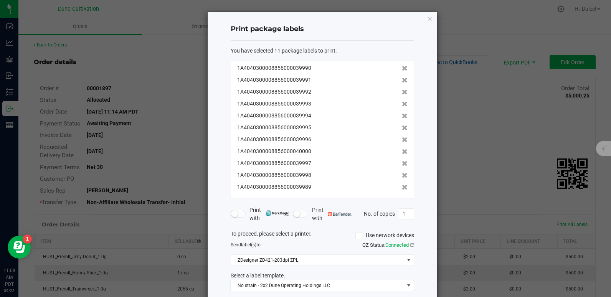
scroll to position [39, 0]
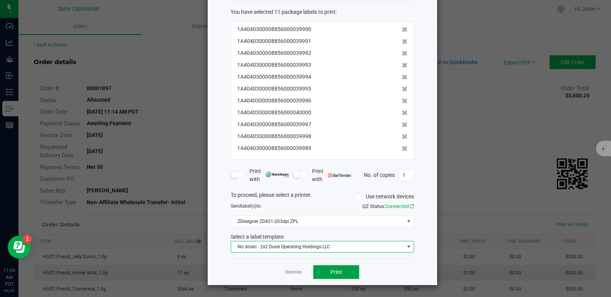
click at [331, 270] on span "Print" at bounding box center [337, 272] width 12 height 6
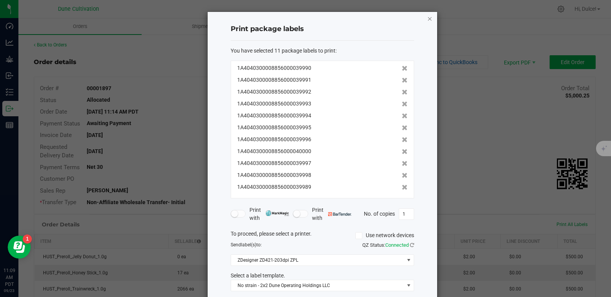
click at [427, 17] on icon "button" at bounding box center [429, 18] width 5 height 9
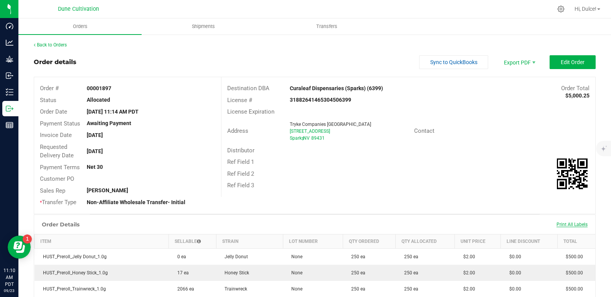
click at [557, 225] on span "Print All Labels" at bounding box center [572, 224] width 31 height 5
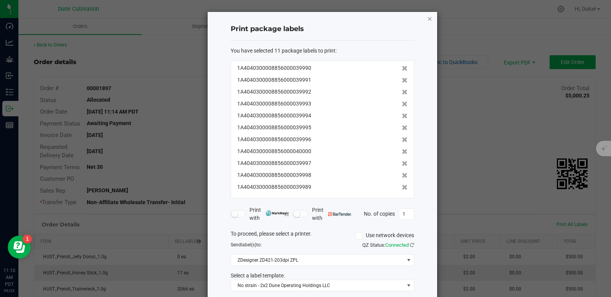
click at [427, 20] on icon "button" at bounding box center [429, 18] width 5 height 9
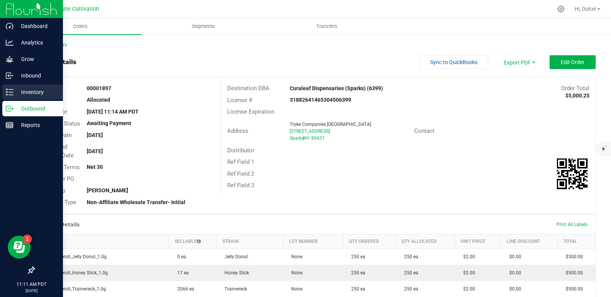
click at [6, 93] on icon at bounding box center [10, 92] width 8 height 8
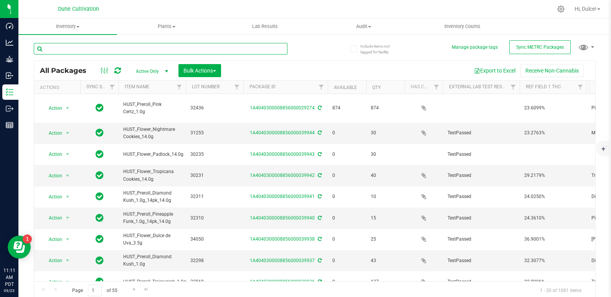
click at [96, 48] on input "text" at bounding box center [161, 49] width 254 height 12
type input "3"
type input "32908"
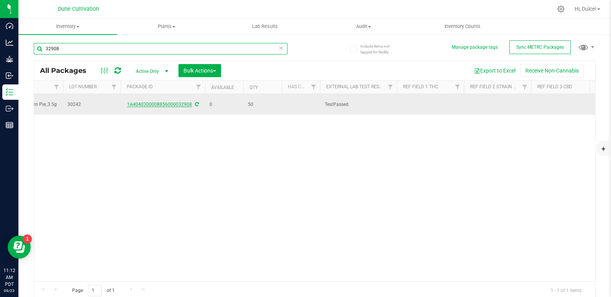
scroll to position [0, 49]
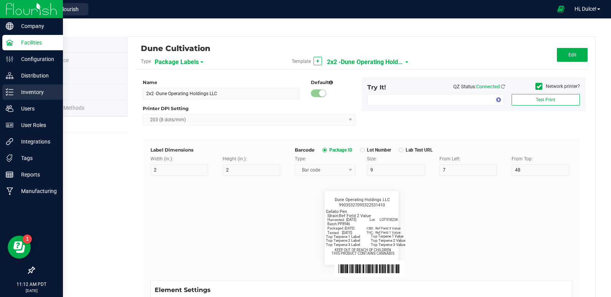
click at [9, 90] on icon at bounding box center [10, 92] width 8 height 8
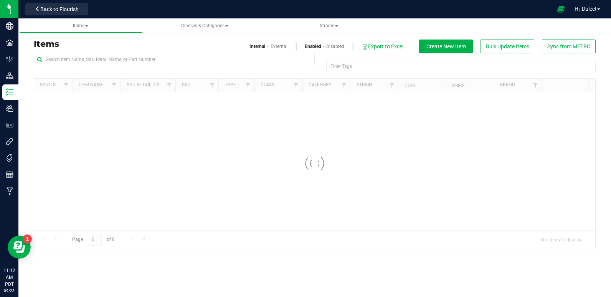
drag, startPoint x: 9, startPoint y: 90, endPoint x: 93, endPoint y: 44, distance: 96.0
click at [93, 44] on h3 "Items" at bounding box center [171, 44] width 275 height 9
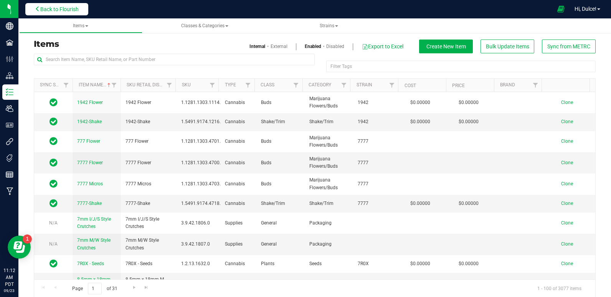
click at [76, 11] on span "Back to Flourish" at bounding box center [59, 9] width 38 height 6
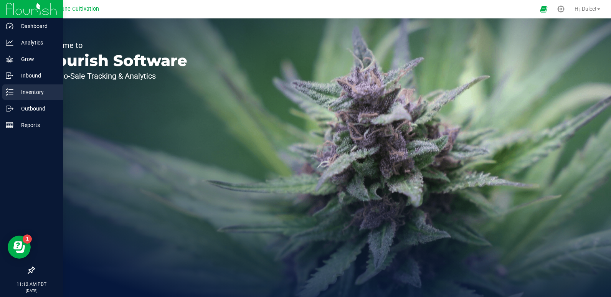
click at [7, 89] on icon at bounding box center [7, 89] width 2 height 1
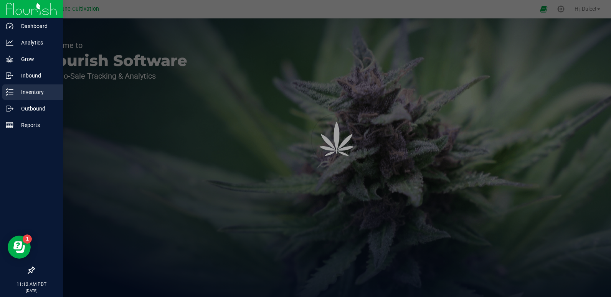
click at [12, 93] on icon at bounding box center [10, 92] width 8 height 8
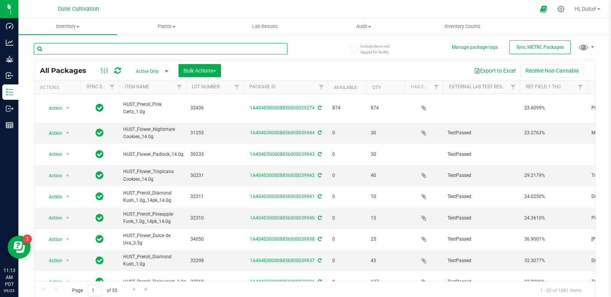
click at [64, 46] on input "text" at bounding box center [161, 49] width 254 height 12
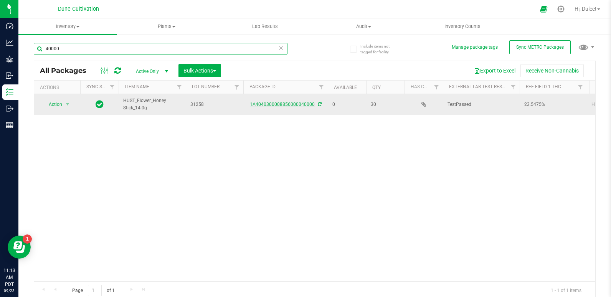
type input "40000"
click at [260, 103] on link "1A4040300008856000040000" at bounding box center [282, 104] width 65 height 5
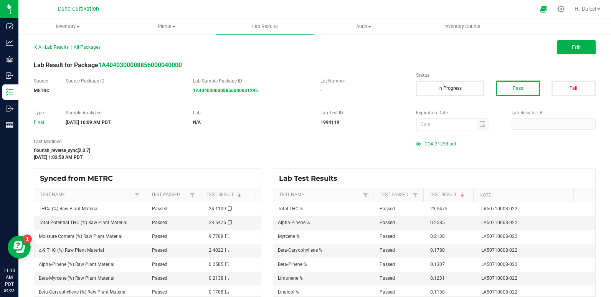
click at [442, 149] on span "COA 31258.pdf" at bounding box center [441, 144] width 32 height 12
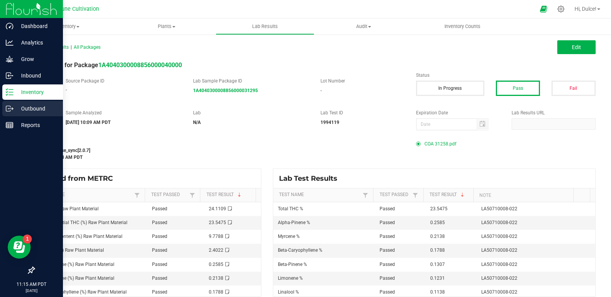
click at [9, 107] on icon at bounding box center [10, 109] width 8 height 8
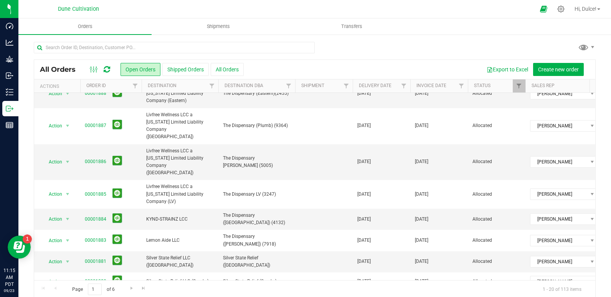
scroll to position [254, 0]
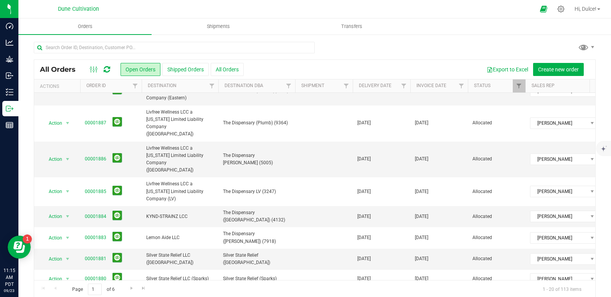
click at [92, 295] on link "00001879" at bounding box center [95, 298] width 21 height 7
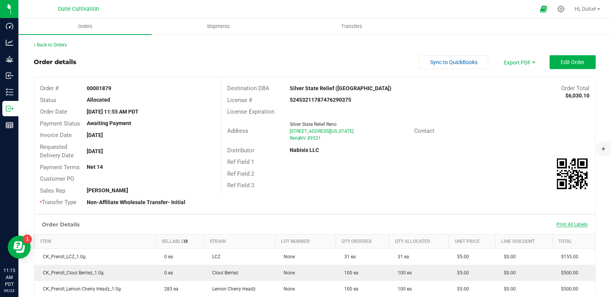
click at [572, 226] on span "Print All Labels" at bounding box center [572, 224] width 31 height 5
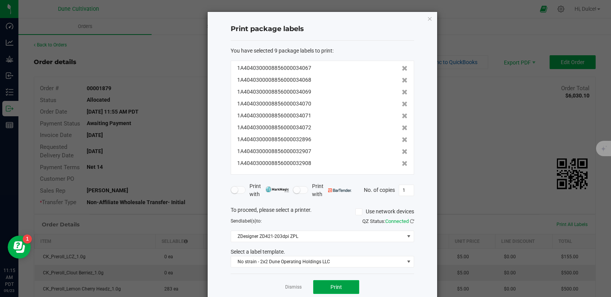
click at [329, 291] on button "Print" at bounding box center [336, 287] width 46 height 14
click at [427, 17] on icon "button" at bounding box center [429, 18] width 5 height 9
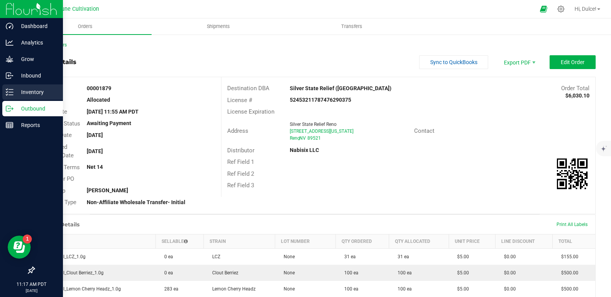
click at [18, 88] on p "Inventory" at bounding box center [36, 92] width 46 height 9
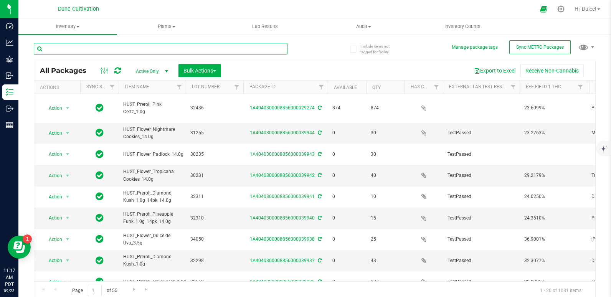
click at [131, 51] on input "text" at bounding box center [161, 49] width 254 height 12
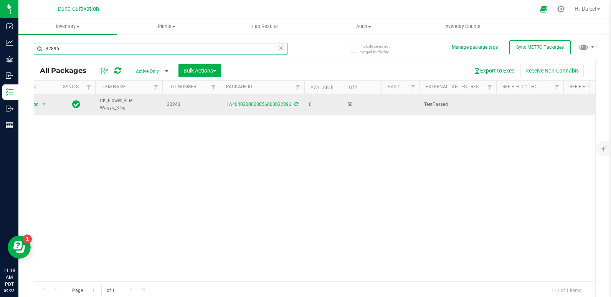
scroll to position [0, 50]
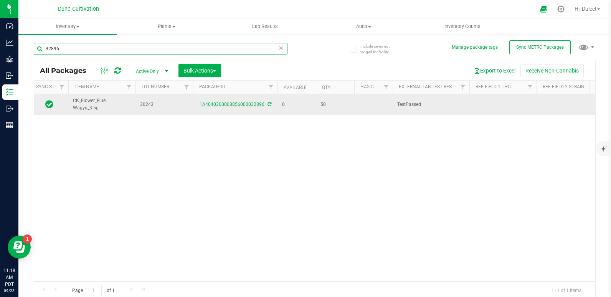
type input "32896"
click at [253, 103] on link "1A4040300008856000032896" at bounding box center [232, 104] width 65 height 5
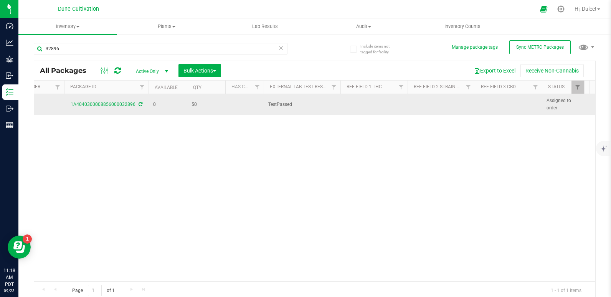
scroll to position [0, 184]
click at [483, 104] on td at bounding box center [503, 104] width 67 height 21
drag, startPoint x: 498, startPoint y: 105, endPoint x: 386, endPoint y: 113, distance: 112.4
type input "0.0436%"
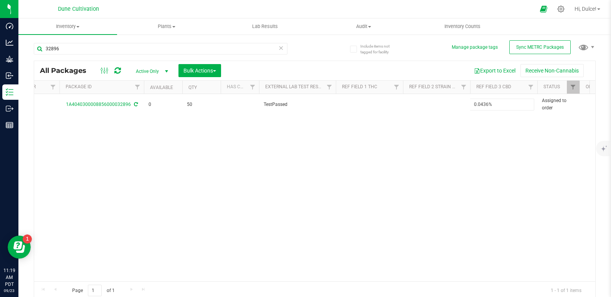
click at [355, 165] on div "All Packages Active Only Active Only Lab Samples Locked All External Internal B…" at bounding box center [315, 181] width 562 height 240
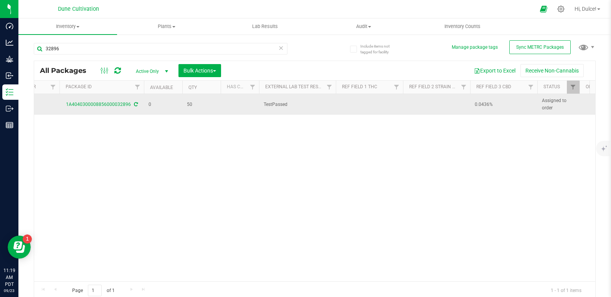
click at [365, 109] on td at bounding box center [369, 104] width 67 height 21
drag, startPoint x: 363, startPoint y: 106, endPoint x: 307, endPoint y: 106, distance: 56.4
type input "29.3069%"
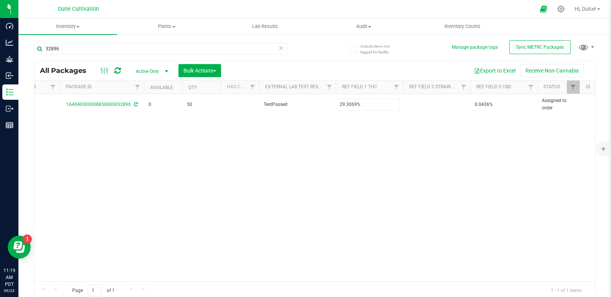
click at [273, 205] on div "All Packages Active Only Active Only Lab Samples Locked All External Internal B…" at bounding box center [315, 181] width 562 height 240
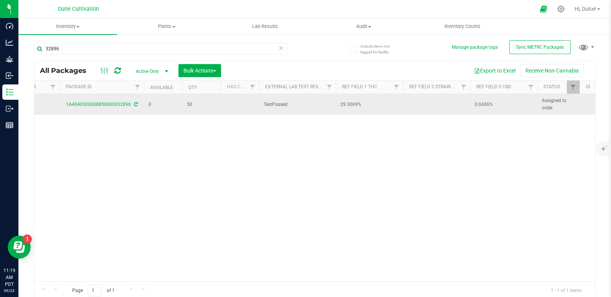
scroll to position [0, 0]
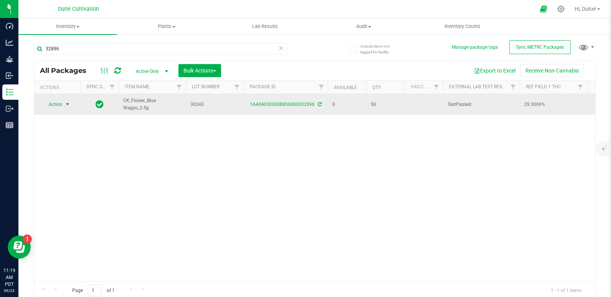
click at [61, 104] on span "Action" at bounding box center [52, 104] width 21 height 11
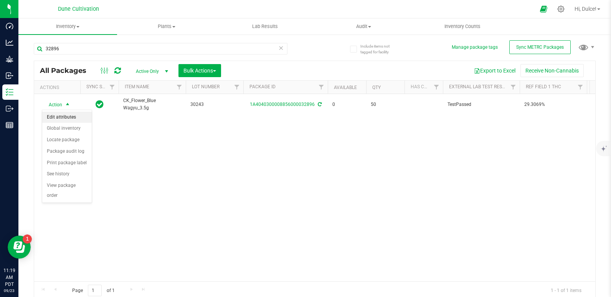
click at [62, 119] on li "Edit attributes" at bounding box center [67, 118] width 50 height 12
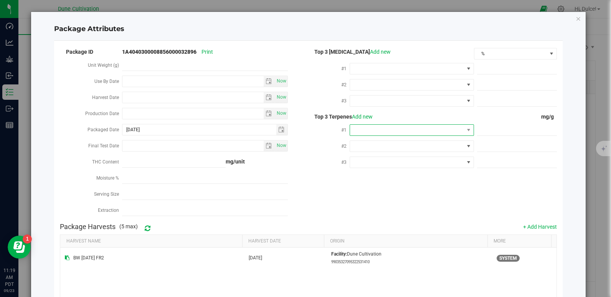
click at [371, 129] on span at bounding box center [407, 130] width 114 height 11
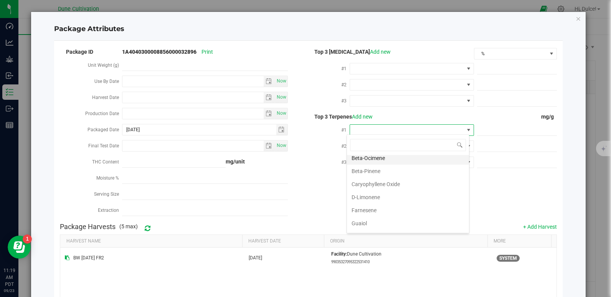
scroll to position [95, 0]
click at [383, 197] on li "D-Limonene" at bounding box center [408, 196] width 122 height 13
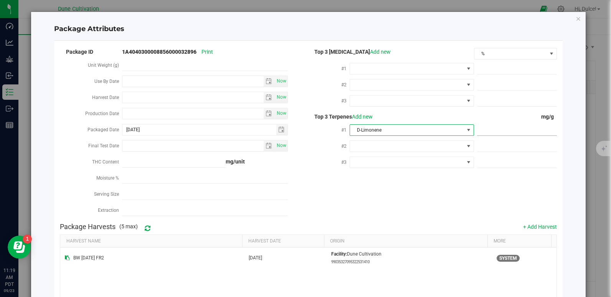
click at [477, 131] on span at bounding box center [517, 130] width 80 height 11
paste input "7.04"
type input "7.04"
type input "7.0400"
click at [415, 190] on div "Package ID 1A4040300008856000032896 Print Unit Weight (g) Use By Date Now Harve…" at bounding box center [308, 133] width 497 height 172
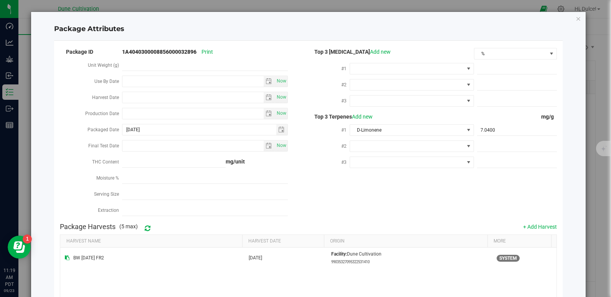
click at [365, 150] on div at bounding box center [412, 146] width 124 height 14
click at [363, 143] on span at bounding box center [407, 146] width 114 height 11
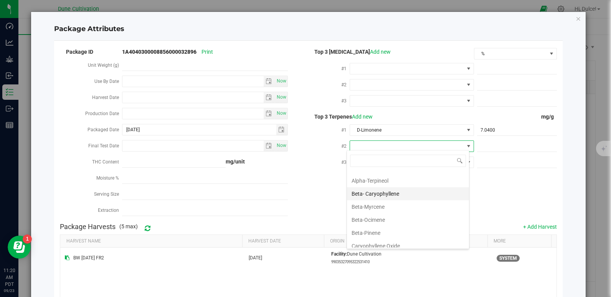
scroll to position [51, 0]
click at [382, 203] on li "Beta-Myrcene" at bounding box center [408, 204] width 122 height 13
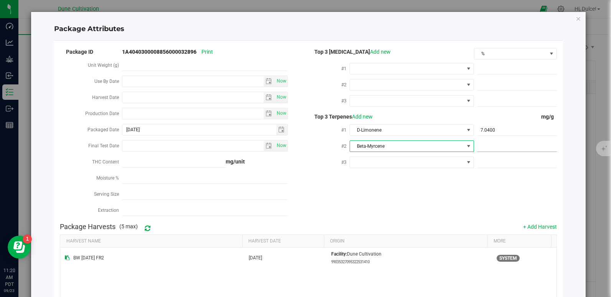
click at [488, 141] on span at bounding box center [517, 146] width 80 height 11
paste input "5.073"
type input "5.073"
type input "5.0730"
click at [448, 189] on div "Package ID 1A4040300008856000032896 Print Unit Weight (g) Use By Date Now Harve…" at bounding box center [308, 133] width 497 height 172
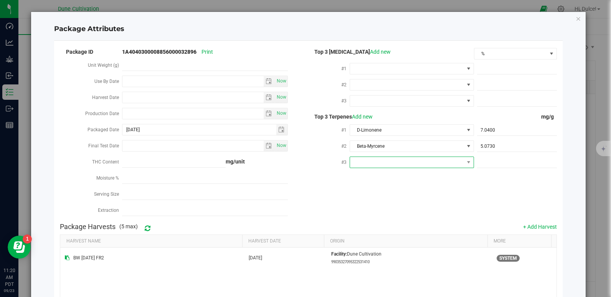
click at [360, 163] on span at bounding box center [407, 162] width 114 height 11
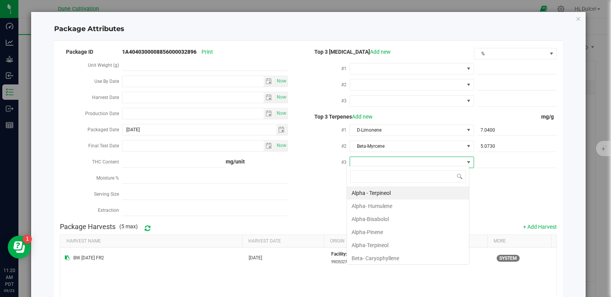
scroll to position [12, 123]
click at [376, 261] on li "Beta- Caryophyllene" at bounding box center [408, 258] width 122 height 13
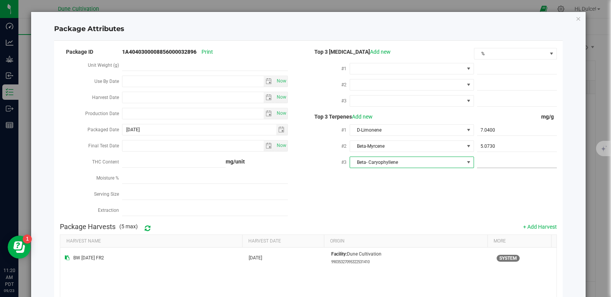
click at [484, 161] on span at bounding box center [517, 162] width 80 height 11
paste input "4.67"
type input "4.67"
type input "4.6700"
click at [449, 235] on th "Origin" at bounding box center [406, 241] width 164 height 13
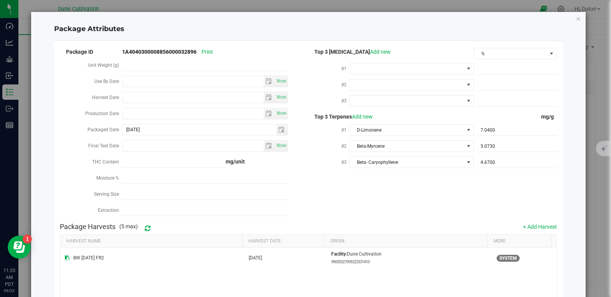
scroll to position [93, 0]
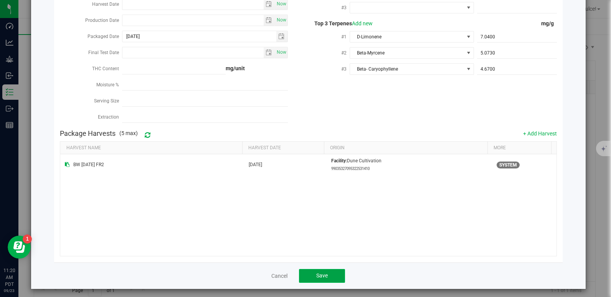
click at [329, 274] on button "Save" at bounding box center [322, 276] width 46 height 14
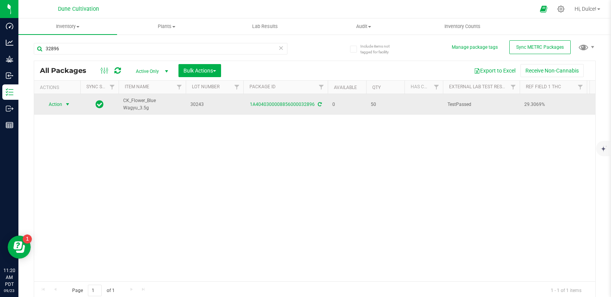
click at [58, 103] on span "Action" at bounding box center [52, 104] width 21 height 11
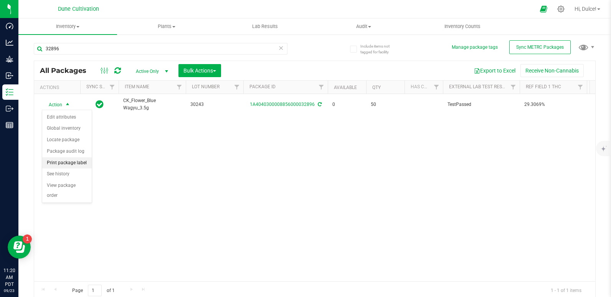
click at [53, 167] on li "Print package label" at bounding box center [67, 163] width 50 height 12
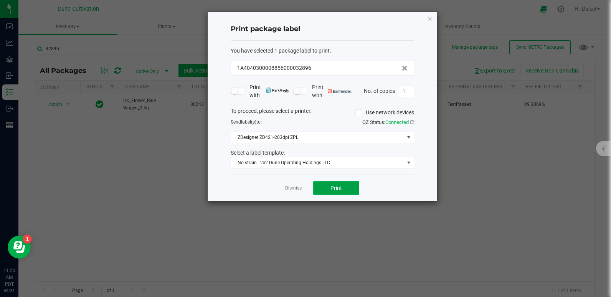
click at [342, 185] on button "Print" at bounding box center [336, 188] width 46 height 14
click at [340, 184] on button "Print" at bounding box center [336, 188] width 46 height 14
click at [427, 20] on icon "button" at bounding box center [429, 18] width 5 height 9
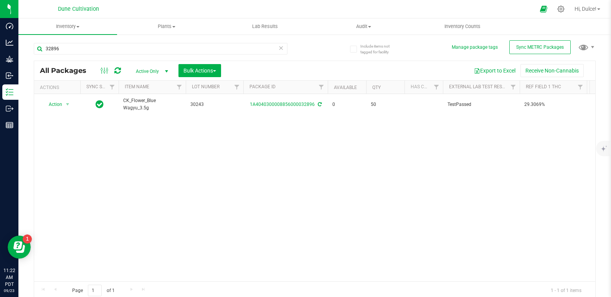
click at [116, 72] on icon at bounding box center [117, 71] width 7 height 8
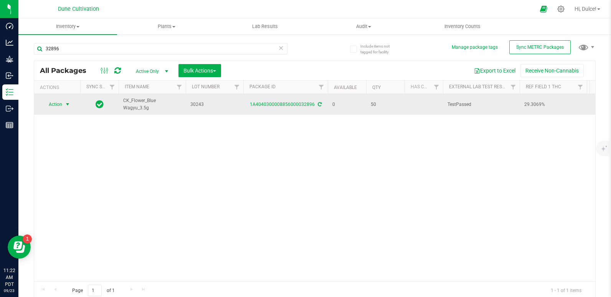
click at [60, 104] on span "Action" at bounding box center [52, 104] width 21 height 11
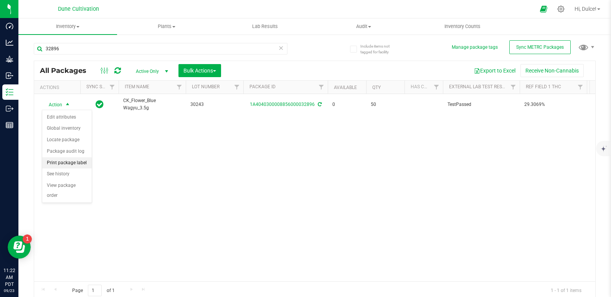
click at [73, 162] on li "Print package label" at bounding box center [67, 163] width 50 height 12
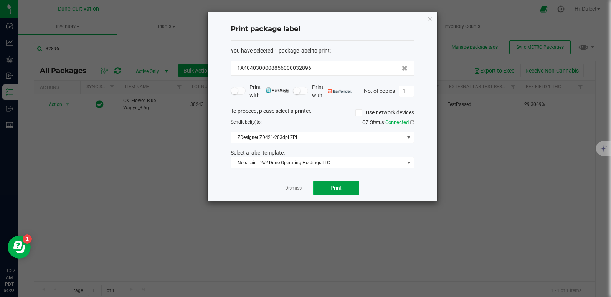
click at [344, 182] on button "Print" at bounding box center [336, 188] width 46 height 14
click at [315, 168] on span "No strain - 2x2 Dune Operating Holdings LLC" at bounding box center [322, 163] width 183 height 12
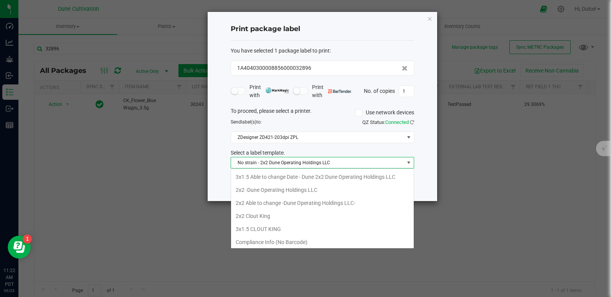
scroll to position [12, 183]
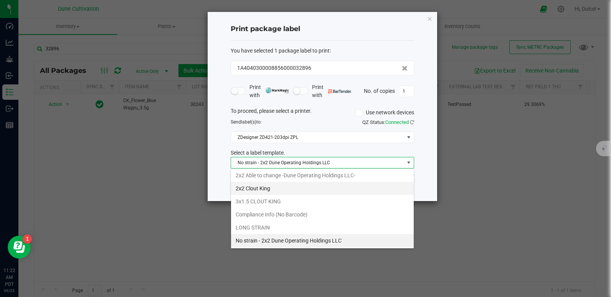
click at [291, 188] on li "2x2 Clout King" at bounding box center [322, 188] width 183 height 13
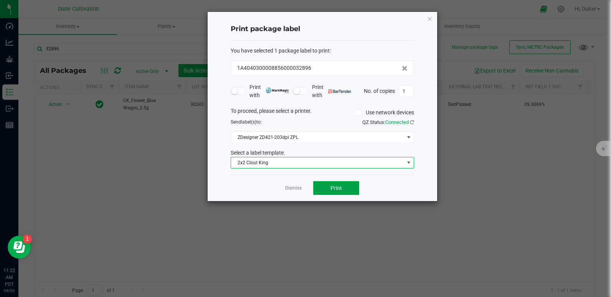
click at [355, 190] on button "Print" at bounding box center [336, 188] width 46 height 14
click at [428, 21] on icon "button" at bounding box center [429, 18] width 5 height 9
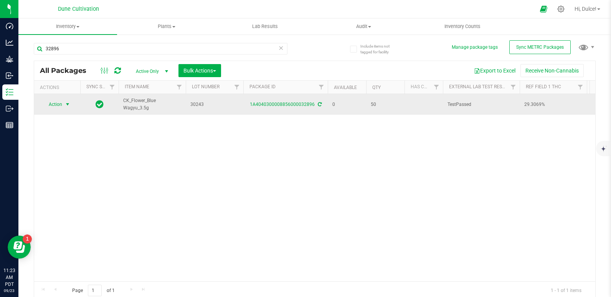
click at [60, 107] on span "Action" at bounding box center [52, 104] width 21 height 11
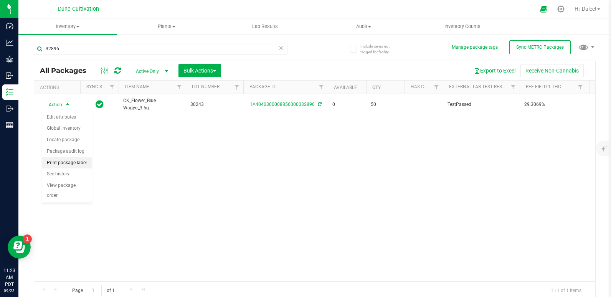
click at [78, 162] on li "Print package label" at bounding box center [67, 163] width 50 height 12
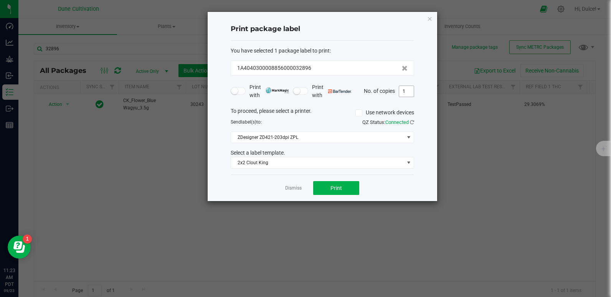
click at [407, 92] on input "1" at bounding box center [406, 91] width 15 height 11
type input "50"
click at [339, 180] on div "Dismiss Print" at bounding box center [322, 188] width 183 height 26
click at [336, 189] on span "Print" at bounding box center [337, 188] width 12 height 6
click at [428, 21] on icon "button" at bounding box center [429, 18] width 5 height 9
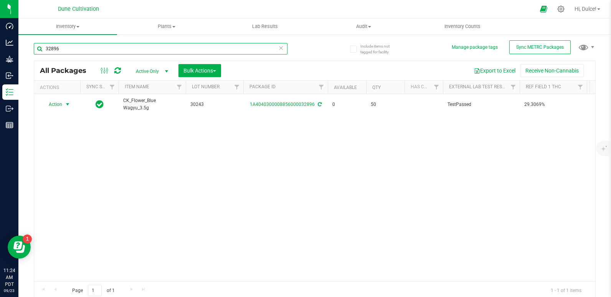
click at [179, 48] on input "32896" at bounding box center [161, 49] width 254 height 12
type input "32907"
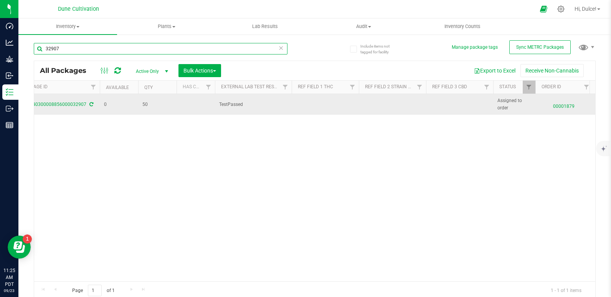
scroll to position [0, 228]
click at [441, 102] on td at bounding box center [459, 104] width 67 height 21
drag, startPoint x: 452, startPoint y: 104, endPoint x: 322, endPoint y: 112, distance: 129.6
type input "0.0564%"
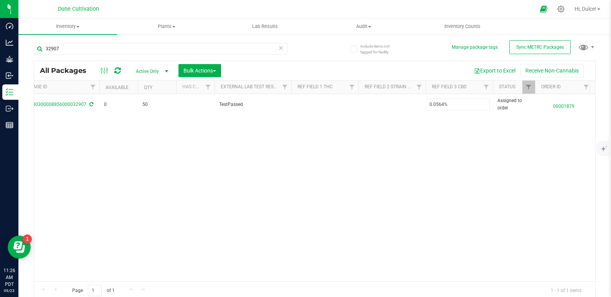
click at [360, 162] on div "All Packages Active Only Active Only Lab Samples Locked All External Internal B…" at bounding box center [315, 181] width 562 height 240
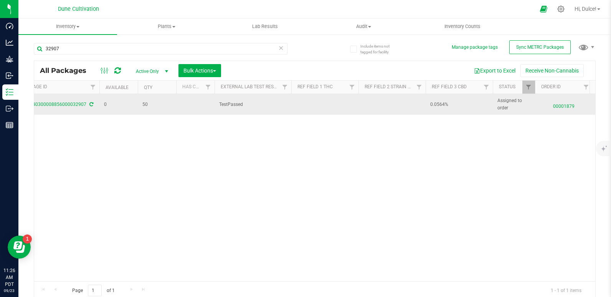
click at [308, 102] on td at bounding box center [324, 104] width 67 height 21
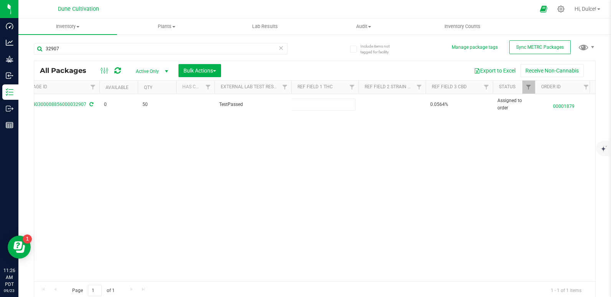
type input "34.3464%"
click at [297, 159] on div "All Packages Active Only Active Only Lab Samples Locked All External Internal B…" at bounding box center [315, 181] width 562 height 240
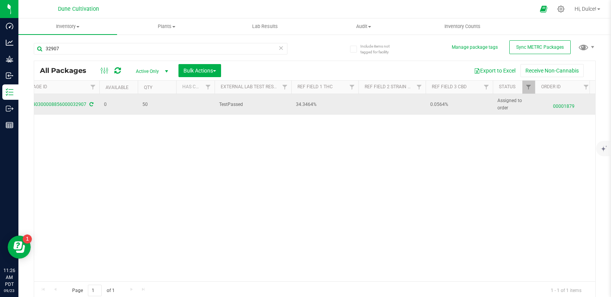
scroll to position [0, 0]
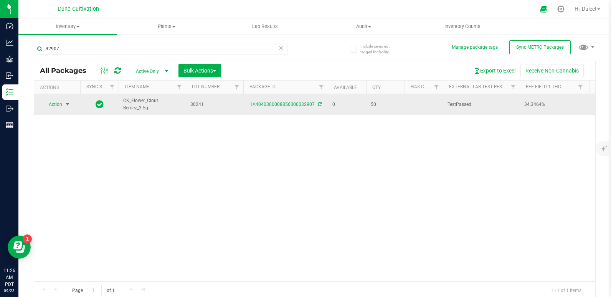
click at [58, 102] on span "Action" at bounding box center [52, 104] width 21 height 11
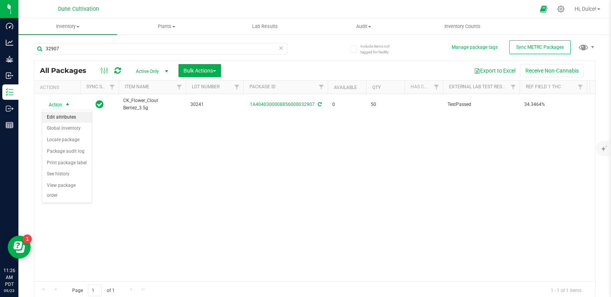
click at [61, 118] on li "Edit attributes" at bounding box center [67, 118] width 50 height 12
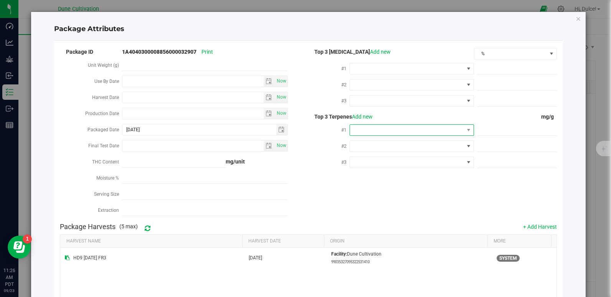
click at [451, 128] on span at bounding box center [407, 130] width 114 height 11
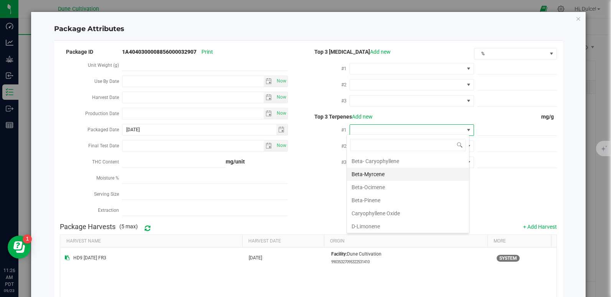
click at [387, 176] on li "Beta-Myrcene" at bounding box center [408, 174] width 122 height 13
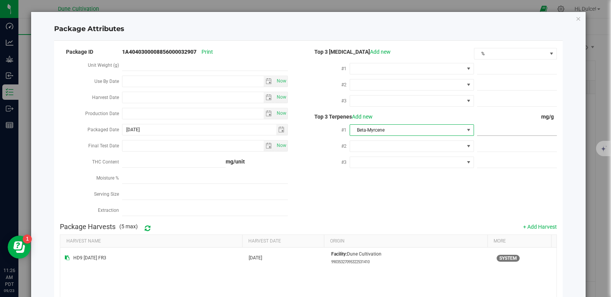
click at [490, 126] on span at bounding box center [517, 130] width 80 height 11
paste input "7.525"
type input "7.525"
type input "7.5250"
click at [413, 185] on div "Package ID 1A4040300008856000032907 Print Unit Weight (g) Use By Date Now Harve…" at bounding box center [308, 133] width 497 height 172
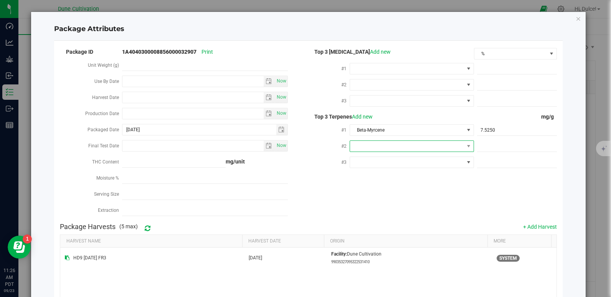
click at [358, 147] on span at bounding box center [407, 146] width 114 height 11
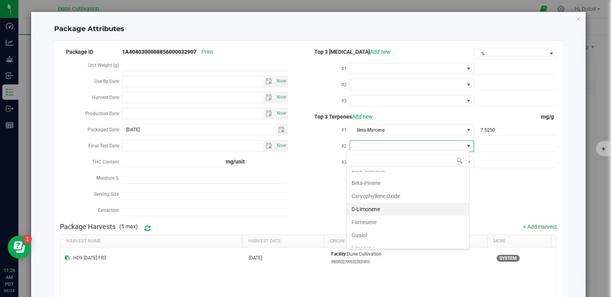
click at [373, 211] on li "D-Limonene" at bounding box center [408, 209] width 122 height 13
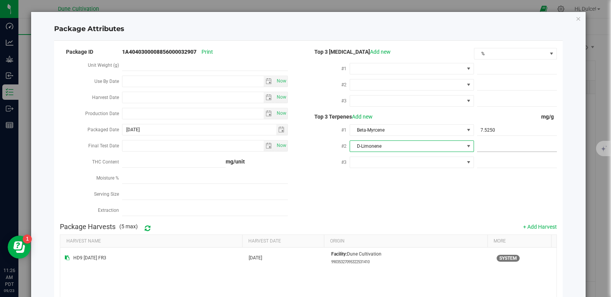
click at [480, 144] on span at bounding box center [517, 146] width 80 height 11
paste input "7.17"
type input "7.17"
type input "7.1700"
click at [440, 201] on div "Package ID 1A4040300008856000032907 Print Unit Weight (g) Use By Date Now Harve…" at bounding box center [308, 133] width 497 height 172
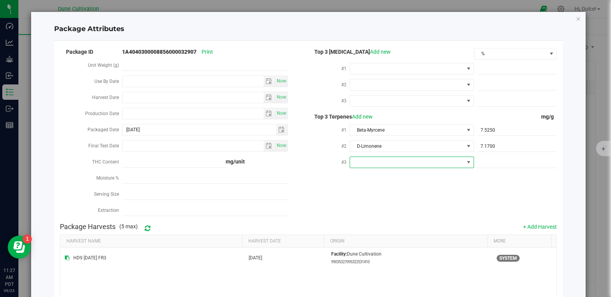
click at [375, 160] on span at bounding box center [407, 162] width 114 height 11
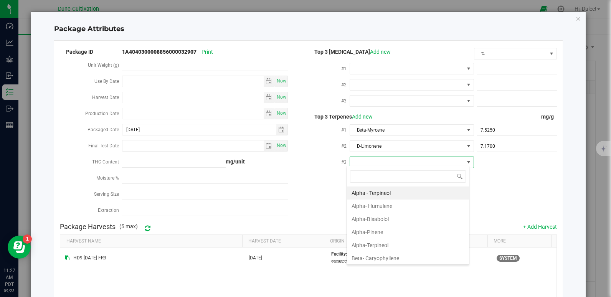
scroll to position [12, 123]
click at [380, 259] on li "Beta- Caryophyllene" at bounding box center [408, 258] width 122 height 13
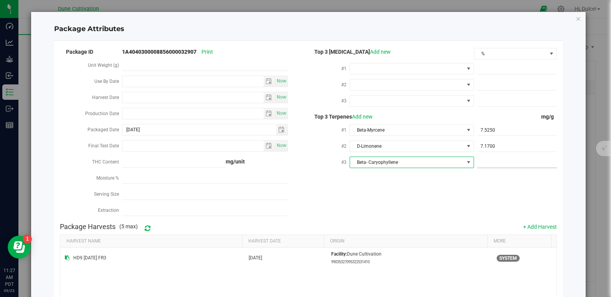
click at [485, 161] on span at bounding box center [517, 162] width 80 height 11
drag, startPoint x: 485, startPoint y: 161, endPoint x: 455, endPoint y: 170, distance: 32.1
drag, startPoint x: 455, startPoint y: 170, endPoint x: 451, endPoint y: 193, distance: 23.2
click at [451, 193] on div "Package ID 1A4040300008856000032907 Print Unit Weight (g) Use By Date Now Harve…" at bounding box center [308, 133] width 497 height 172
click at [481, 160] on span at bounding box center [517, 162] width 80 height 11
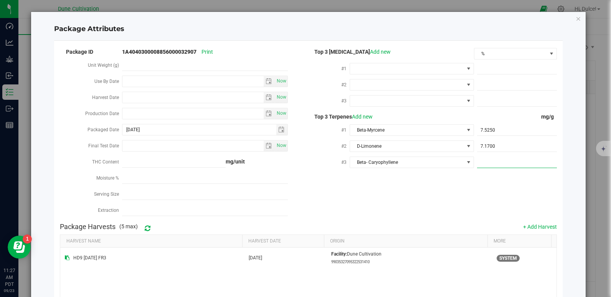
paste input "5.105"
type input "5.105"
type input "5.1050"
click at [401, 203] on div "Package ID 1A4040300008856000032907 Print Unit Weight (g) Use By Date Now Harve…" at bounding box center [308, 133] width 497 height 172
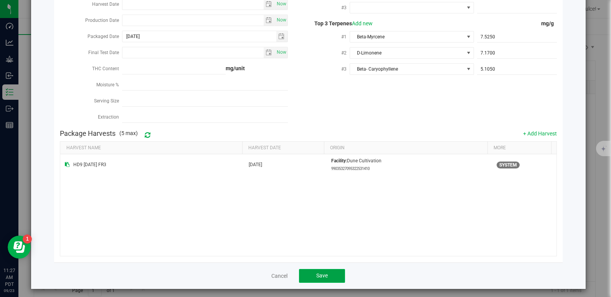
click at [319, 273] on span "Save" at bounding box center [322, 276] width 12 height 6
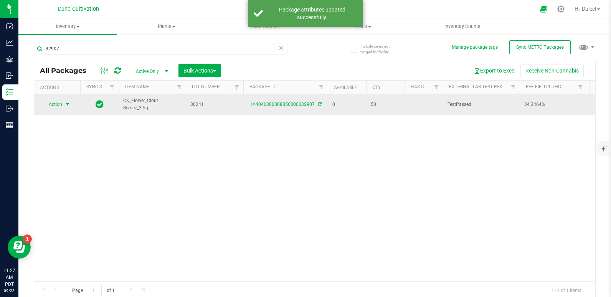
click at [64, 102] on span "select" at bounding box center [67, 104] width 6 height 6
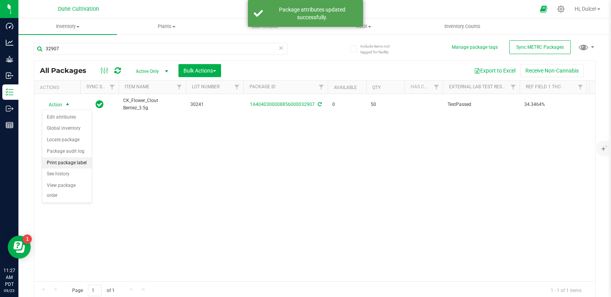
click at [75, 162] on li "Print package label" at bounding box center [67, 163] width 50 height 12
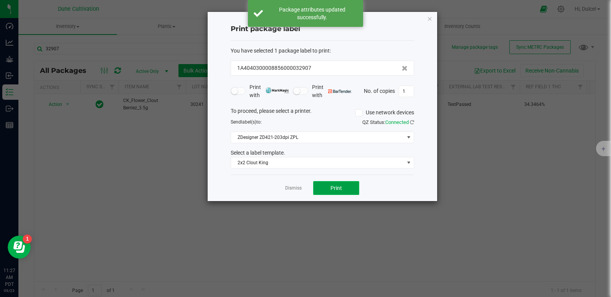
click at [341, 192] on button "Print" at bounding box center [336, 188] width 46 height 14
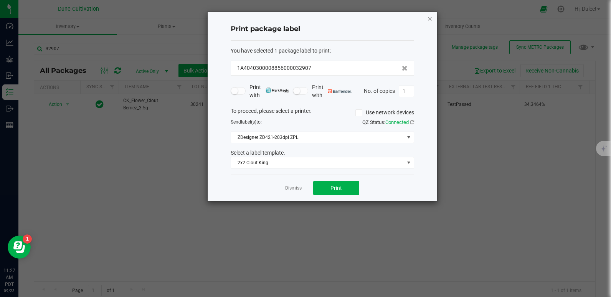
click at [428, 17] on icon "button" at bounding box center [429, 18] width 5 height 9
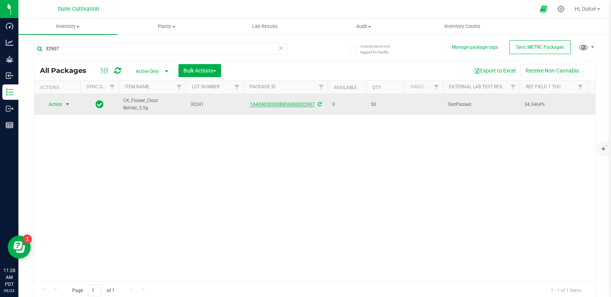
click at [279, 106] on link "1A4040300008856000032907" at bounding box center [282, 104] width 65 height 5
click at [63, 107] on span "select" at bounding box center [68, 104] width 10 height 11
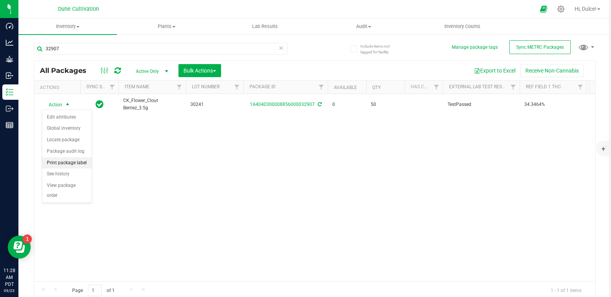
click at [71, 162] on li "Print package label" at bounding box center [67, 163] width 50 height 12
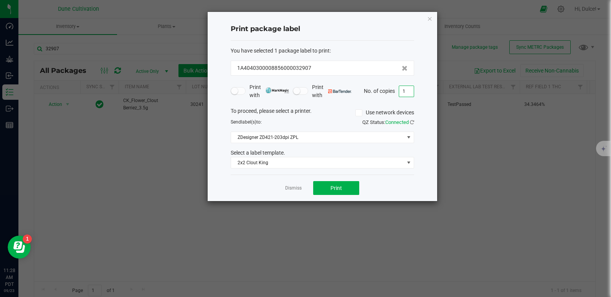
click at [407, 92] on input "1" at bounding box center [406, 91] width 15 height 11
type input "50"
click at [338, 188] on span "Print" at bounding box center [337, 188] width 12 height 6
click at [429, 20] on icon "button" at bounding box center [429, 18] width 5 height 9
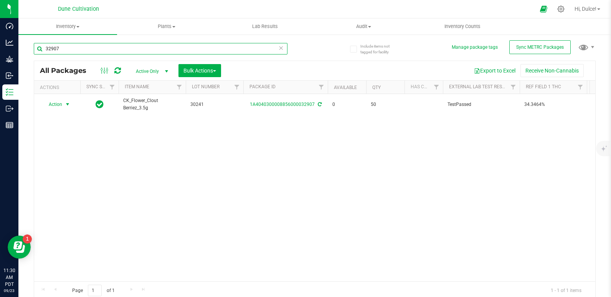
click at [178, 50] on input "32907" at bounding box center [161, 49] width 254 height 12
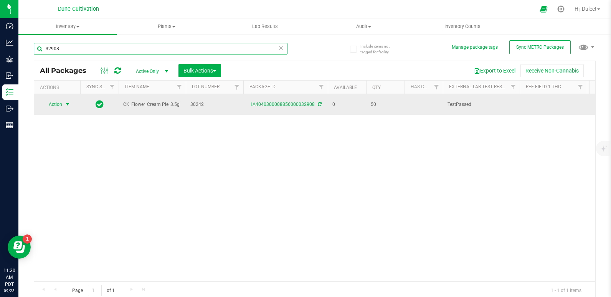
type input "32908"
click at [57, 107] on span "Action" at bounding box center [52, 104] width 21 height 11
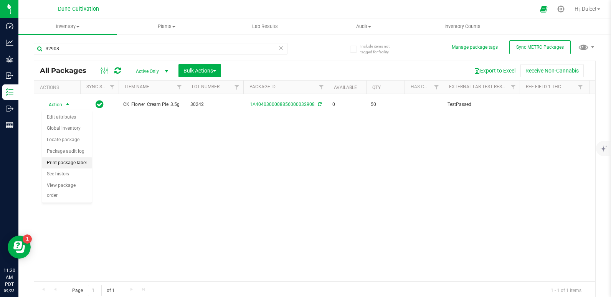
click at [51, 164] on li "Print package label" at bounding box center [67, 163] width 50 height 12
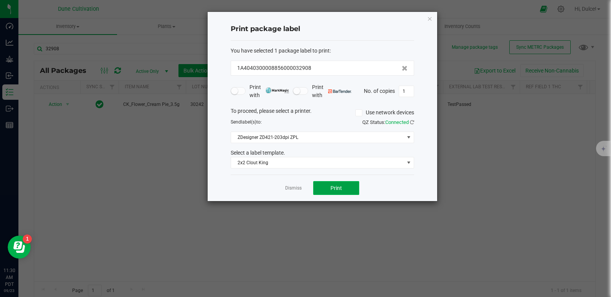
click at [329, 192] on button "Print" at bounding box center [336, 188] width 46 height 14
click at [429, 18] on icon "button" at bounding box center [429, 18] width 5 height 9
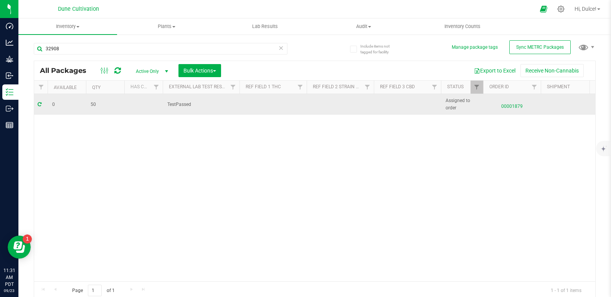
scroll to position [0, 282]
click at [390, 104] on td at bounding box center [405, 104] width 67 height 21
drag, startPoint x: 398, startPoint y: 105, endPoint x: 361, endPoint y: 105, distance: 37.2
type input "0.0515%"
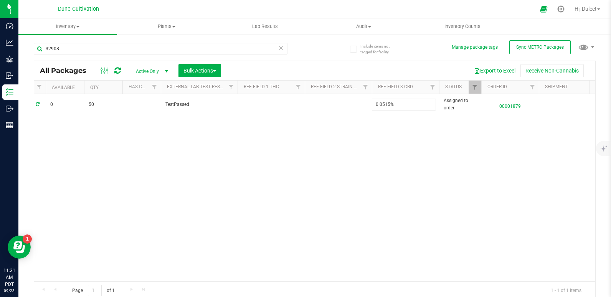
click at [329, 157] on div "All Packages Active Only Active Only Lab Samples Locked All External Internal B…" at bounding box center [315, 181] width 562 height 240
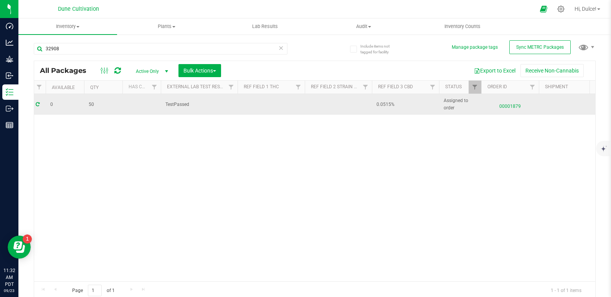
click at [268, 104] on td at bounding box center [271, 104] width 67 height 21
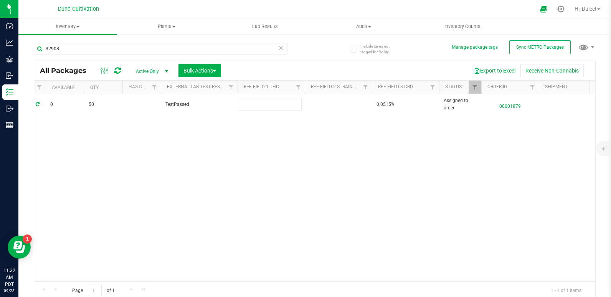
type input "33.3968%"
click at [288, 145] on div "All Packages Active Only Active Only Lab Samples Locked All External Internal B…" at bounding box center [315, 181] width 562 height 240
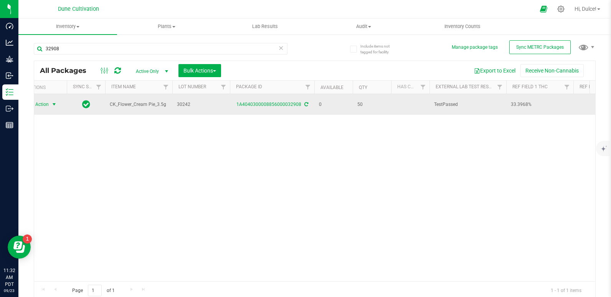
scroll to position [0, 0]
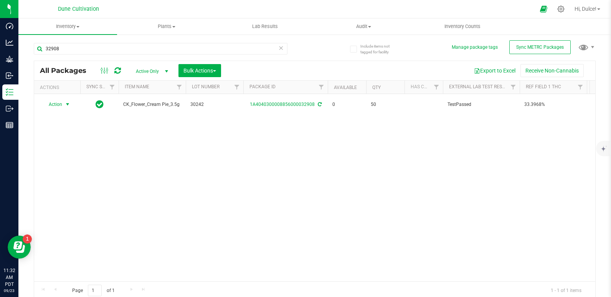
drag, startPoint x: 51, startPoint y: 102, endPoint x: 46, endPoint y: 137, distance: 35.7
click at [46, 137] on div "Action Action Edit attributes Global inventory Locate package Package audit log…" at bounding box center [314, 187] width 561 height 187
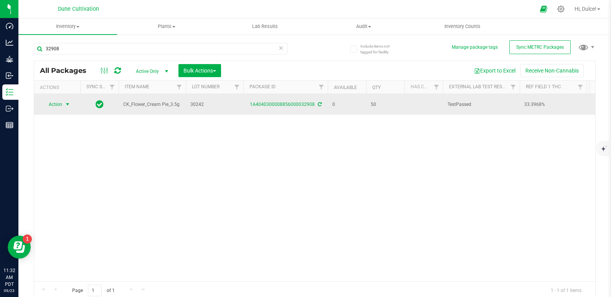
click at [66, 101] on span "select" at bounding box center [67, 104] width 6 height 6
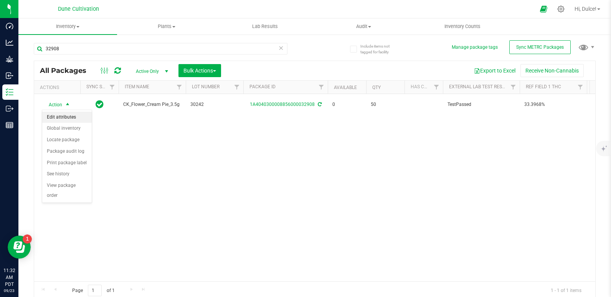
click at [66, 117] on li "Edit attributes" at bounding box center [67, 118] width 50 height 12
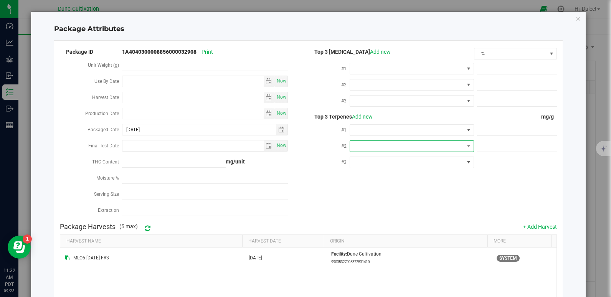
click at [424, 141] on span at bounding box center [407, 146] width 114 height 11
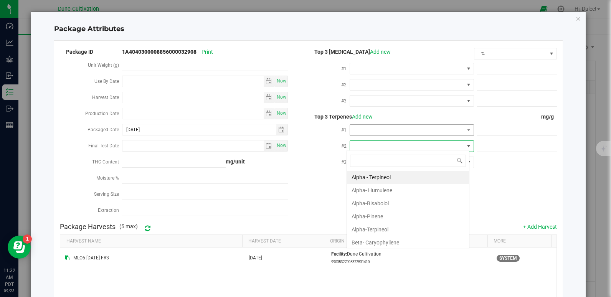
scroll to position [12, 123]
click at [427, 126] on span at bounding box center [407, 130] width 114 height 11
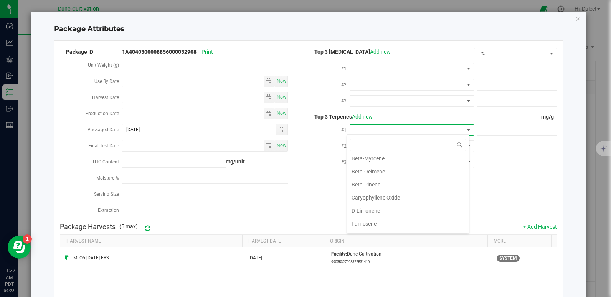
scroll to position [85, 0]
click at [392, 211] on li "D-Limonene" at bounding box center [408, 207] width 122 height 13
click at [490, 132] on span at bounding box center [517, 130] width 80 height 11
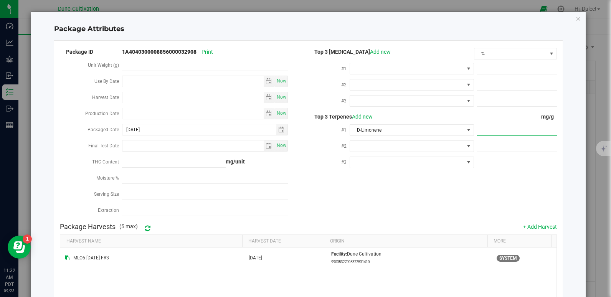
paste input "8.521"
type input "8.521"
type input "8.5210"
click at [392, 169] on div "Top 3 [MEDICAL_DATA] Add new % #1 #2 #3 8.5210" at bounding box center [432, 110] width 248 height 127
click at [389, 142] on span at bounding box center [407, 146] width 114 height 11
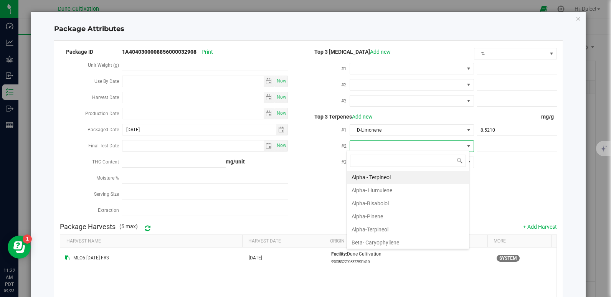
scroll to position [12, 123]
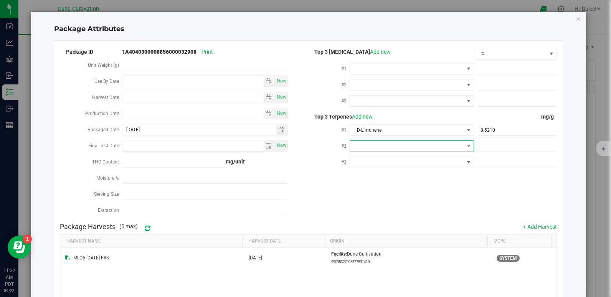
click at [414, 142] on span at bounding box center [407, 146] width 114 height 11
click at [398, 221] on li "Beta-Myrcene" at bounding box center [408, 219] width 122 height 13
click at [478, 144] on span at bounding box center [517, 146] width 80 height 11
paste input "6.385"
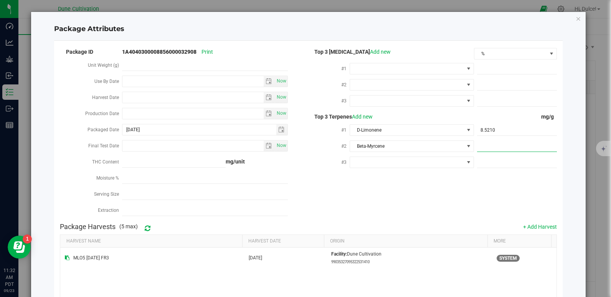
type input "6.385"
type input "6.3850"
click at [435, 172] on div "Top 3 [MEDICAL_DATA] Add new % #1 #2 #3 8.5210" at bounding box center [432, 110] width 248 height 127
click at [354, 159] on span at bounding box center [407, 162] width 114 height 11
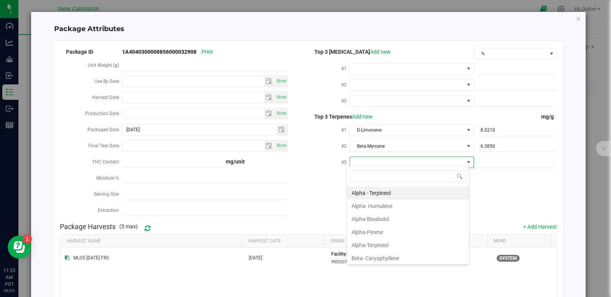
scroll to position [12, 123]
click at [357, 255] on li "Beta- Caryophyllene" at bounding box center [408, 258] width 122 height 13
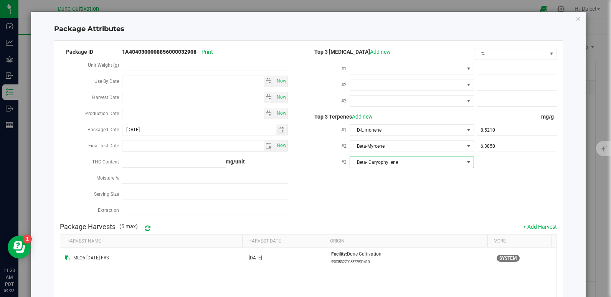
click at [497, 165] on span at bounding box center [517, 162] width 80 height 11
paste input "5.349"
type input "5.349"
type input "5.3490"
click at [504, 201] on div "Package ID 1A4040300008856000032908 Print Unit Weight (g) Use By Date Now Harve…" at bounding box center [308, 133] width 497 height 172
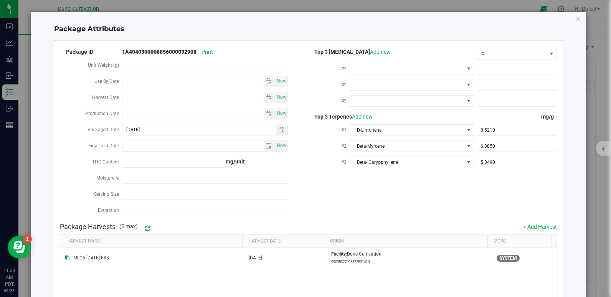
scroll to position [93, 0]
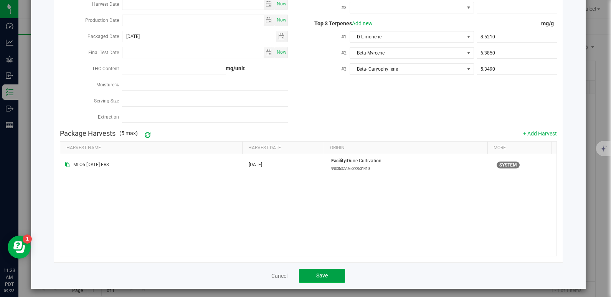
click at [321, 273] on span "Save" at bounding box center [322, 276] width 12 height 6
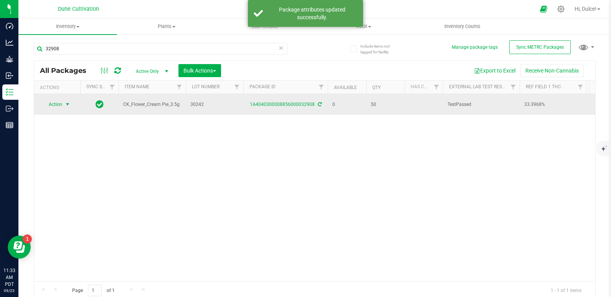
click at [56, 104] on span "Action" at bounding box center [52, 104] width 21 height 11
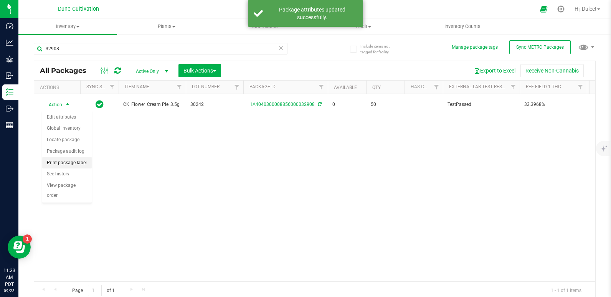
click at [61, 164] on li "Print package label" at bounding box center [67, 163] width 50 height 12
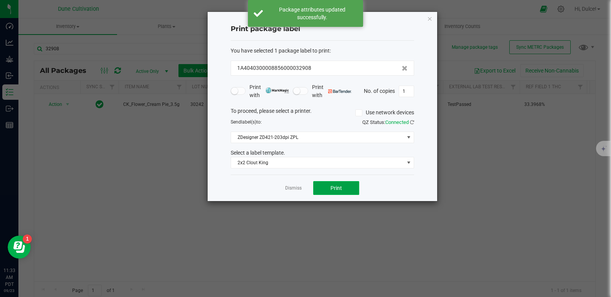
click at [333, 189] on span "Print" at bounding box center [337, 188] width 12 height 6
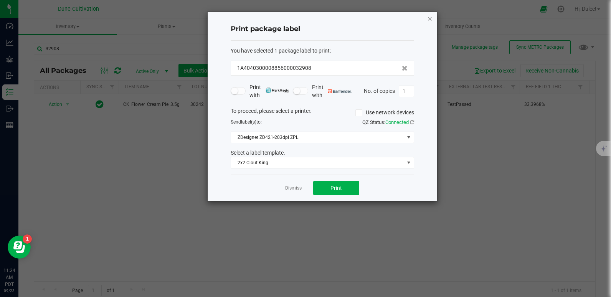
click at [428, 18] on icon "button" at bounding box center [429, 18] width 5 height 9
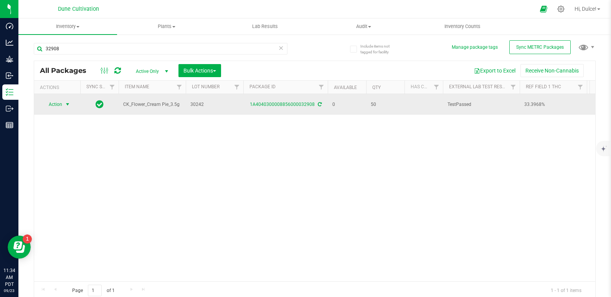
click at [62, 101] on span "Action" at bounding box center [52, 104] width 21 height 11
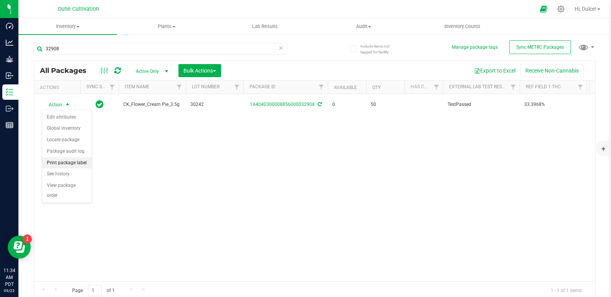
click at [63, 161] on li "Print package label" at bounding box center [67, 163] width 50 height 12
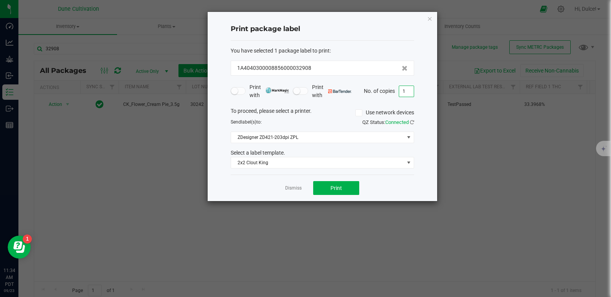
click at [410, 93] on input "1" at bounding box center [406, 91] width 15 height 11
type input "50"
click at [345, 187] on button "Print" at bounding box center [336, 188] width 46 height 14
click at [429, 21] on icon "button" at bounding box center [429, 18] width 5 height 9
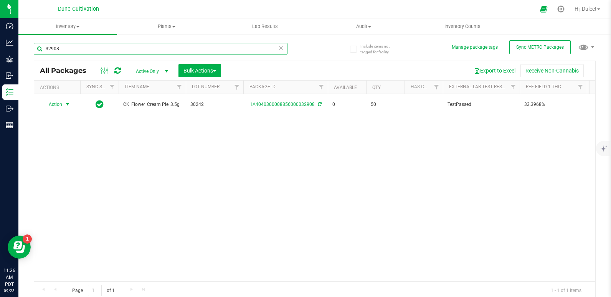
click at [223, 46] on input "32908" at bounding box center [161, 49] width 254 height 12
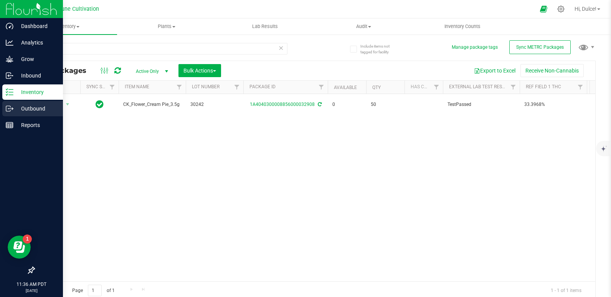
click at [14, 108] on p "Outbound" at bounding box center [36, 108] width 46 height 9
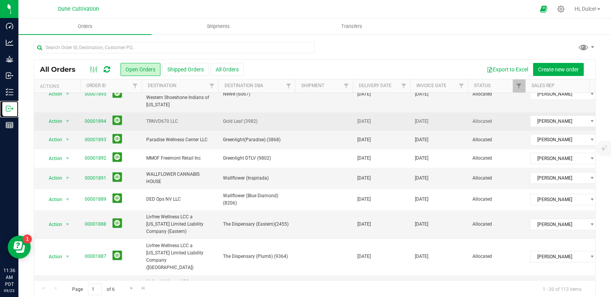
scroll to position [121, 0]
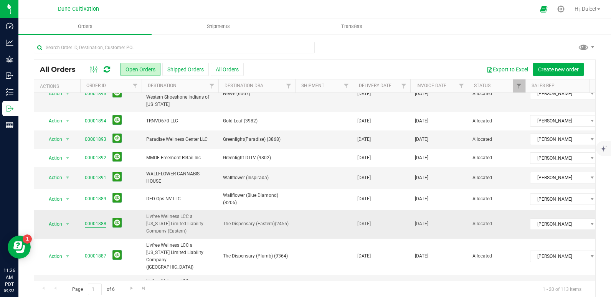
click at [96, 220] on link "00001888" at bounding box center [95, 223] width 21 height 7
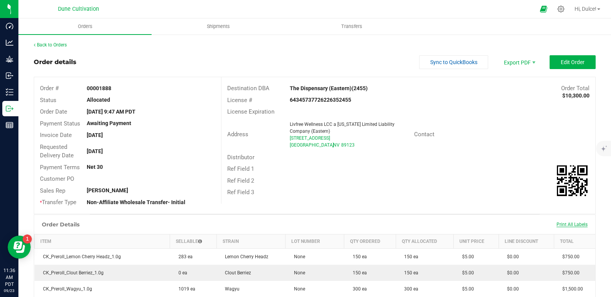
click at [560, 226] on span "Print All Labels" at bounding box center [572, 224] width 31 height 5
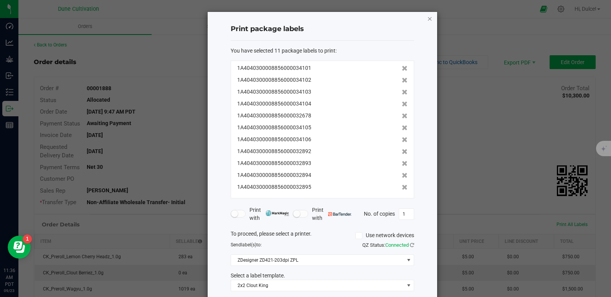
click at [429, 17] on icon "button" at bounding box center [429, 18] width 5 height 9
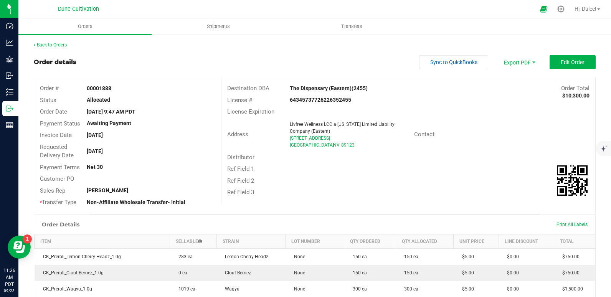
click at [578, 223] on span "Print All Labels" at bounding box center [572, 224] width 31 height 5
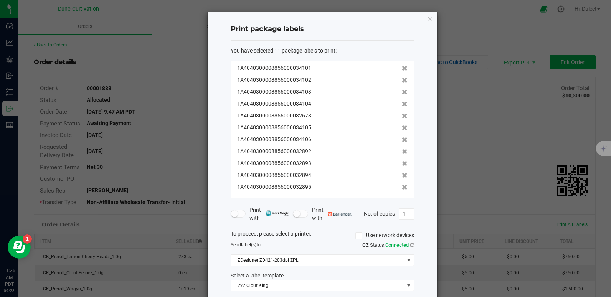
scroll to position [39, 0]
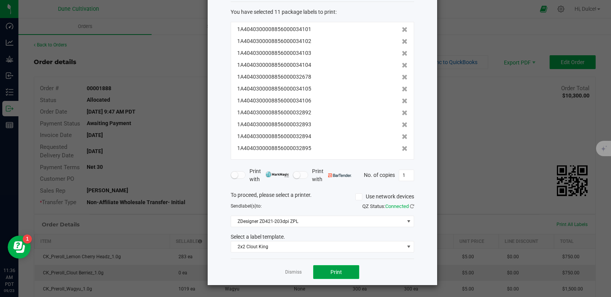
click at [331, 275] on span "Print" at bounding box center [337, 272] width 12 height 6
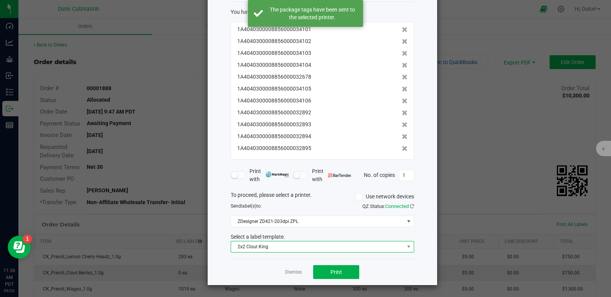
click at [305, 251] on span "2x2 Clout King" at bounding box center [317, 246] width 173 height 11
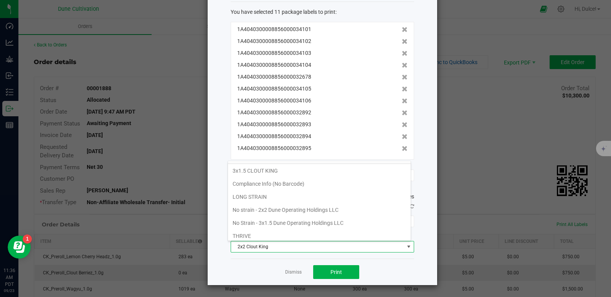
scroll to position [51, 0]
click at [269, 210] on li "No strain - 2x2 Dune Operating Holdings LLC" at bounding box center [319, 209] width 183 height 13
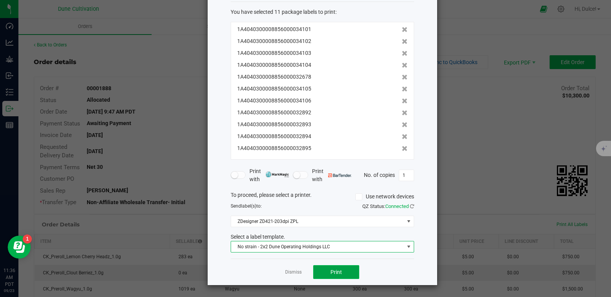
click at [333, 272] on span "Print" at bounding box center [337, 272] width 12 height 6
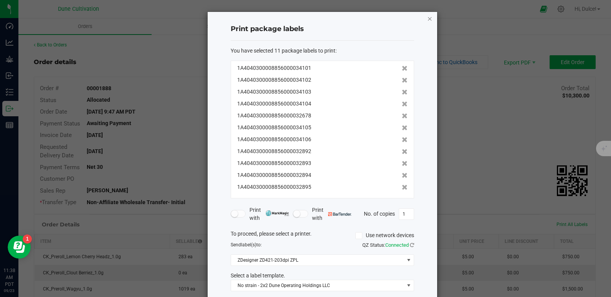
click at [427, 17] on icon "button" at bounding box center [429, 18] width 5 height 9
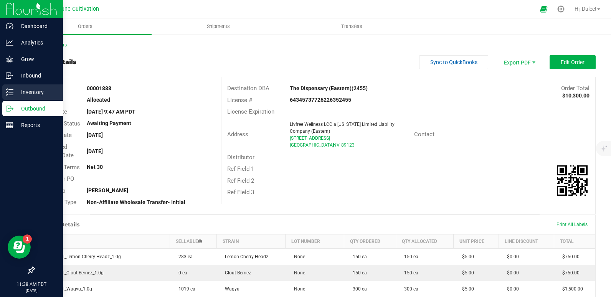
click at [13, 96] on icon at bounding box center [10, 92] width 8 height 8
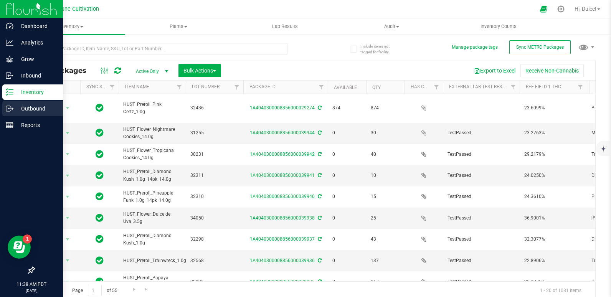
click at [15, 112] on p "Outbound" at bounding box center [36, 108] width 46 height 9
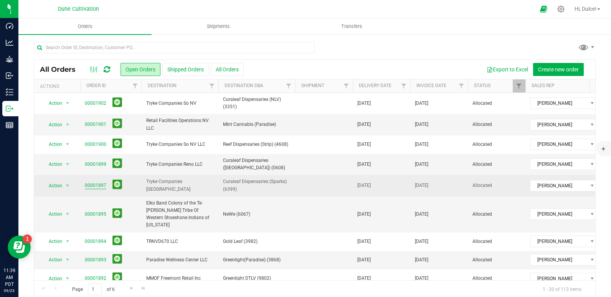
click at [98, 185] on link "00001897" at bounding box center [95, 185] width 21 height 7
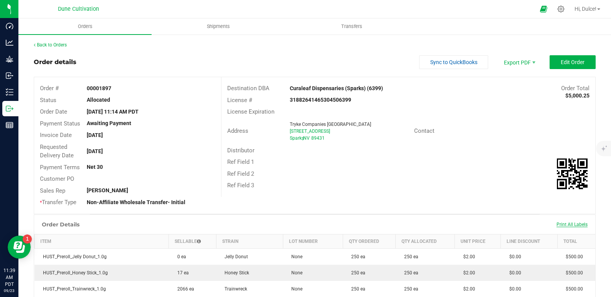
click at [557, 223] on span "Print All Labels" at bounding box center [572, 224] width 31 height 5
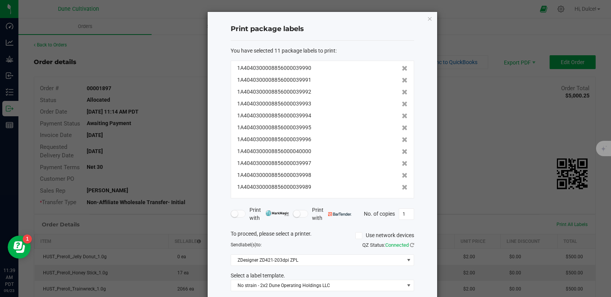
scroll to position [39, 0]
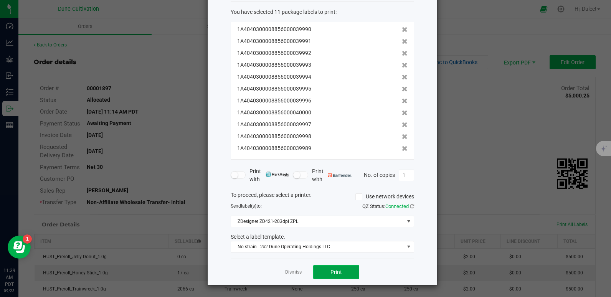
click at [331, 271] on span "Print" at bounding box center [337, 272] width 12 height 6
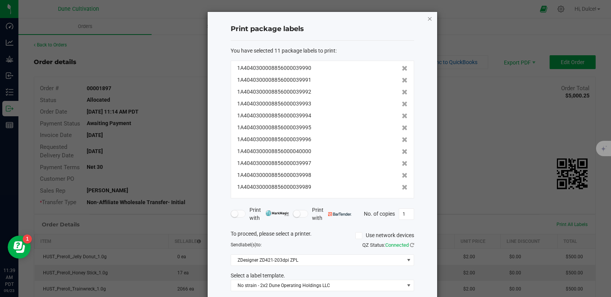
click at [427, 16] on icon "button" at bounding box center [429, 18] width 5 height 9
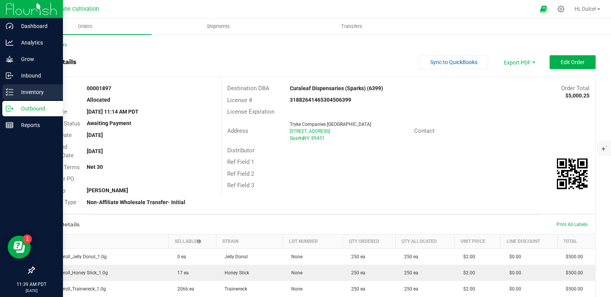
click at [26, 93] on p "Inventory" at bounding box center [36, 92] width 46 height 9
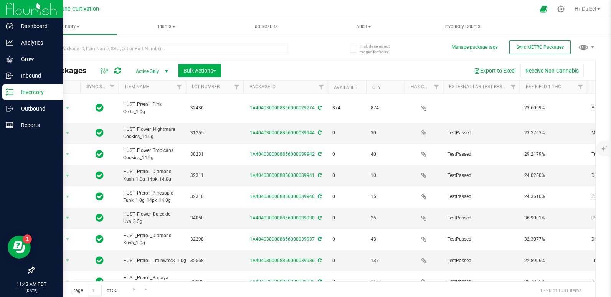
click at [31, 89] on p "Inventory" at bounding box center [36, 92] width 46 height 9
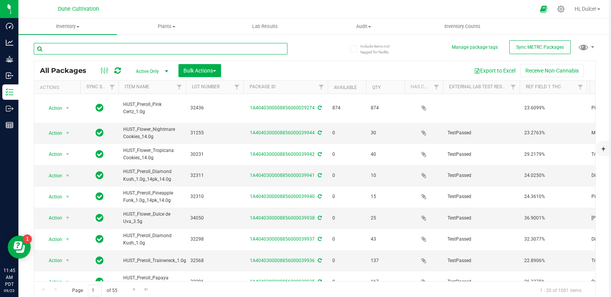
click at [171, 46] on input "text" at bounding box center [161, 49] width 254 height 12
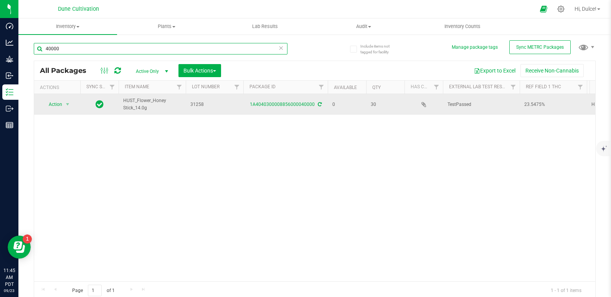
type input "40000"
click at [259, 100] on td "1A4040300008856000040000" at bounding box center [285, 104] width 84 height 21
click at [259, 109] on td "1A4040300008856000040000" at bounding box center [285, 104] width 84 height 21
click at [263, 105] on link "1A4040300008856000040000" at bounding box center [282, 104] width 65 height 5
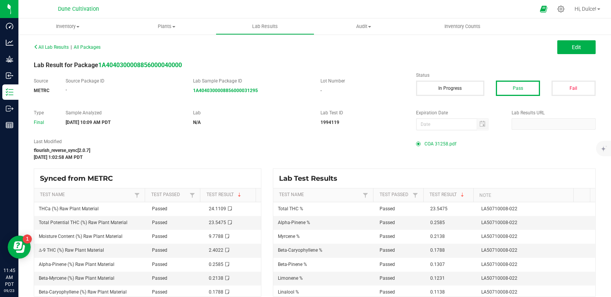
click at [428, 144] on span "COA 31258.pdf" at bounding box center [441, 144] width 32 height 12
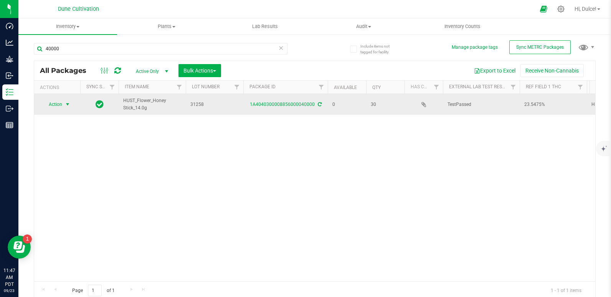
click at [61, 102] on span "Action" at bounding box center [52, 104] width 21 height 11
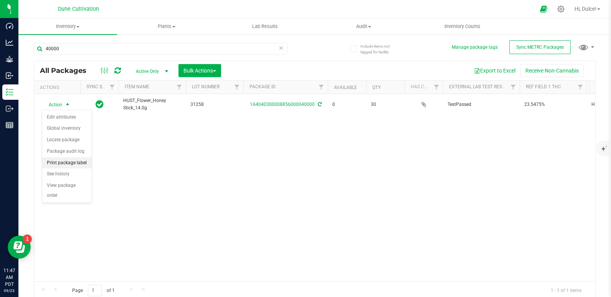
click at [72, 160] on li "Print package label" at bounding box center [67, 163] width 50 height 12
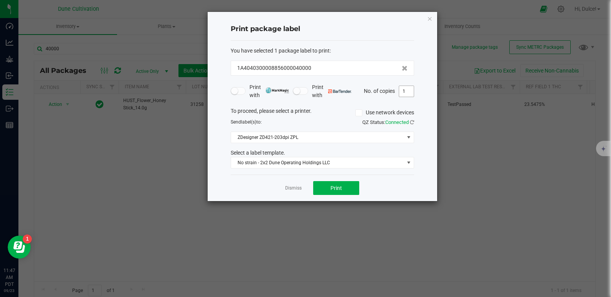
click at [408, 91] on input "1" at bounding box center [406, 91] width 15 height 11
type input "2"
type input "1"
click at [333, 189] on span "Print" at bounding box center [337, 188] width 12 height 6
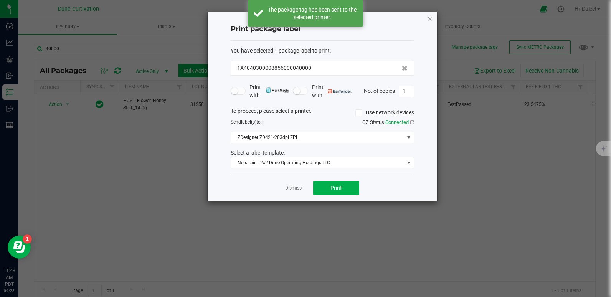
click at [430, 18] on icon "button" at bounding box center [429, 18] width 5 height 9
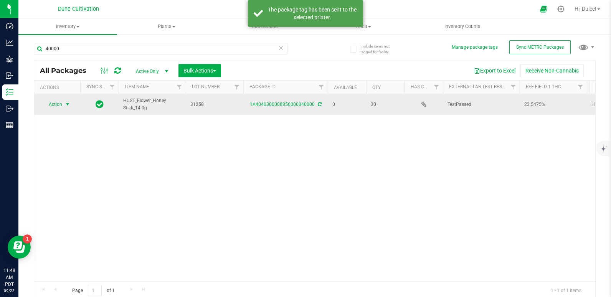
click at [63, 104] on span "select" at bounding box center [68, 104] width 10 height 11
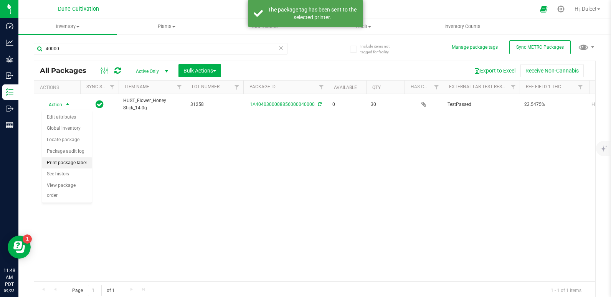
click at [69, 164] on li "Print package label" at bounding box center [67, 163] width 50 height 12
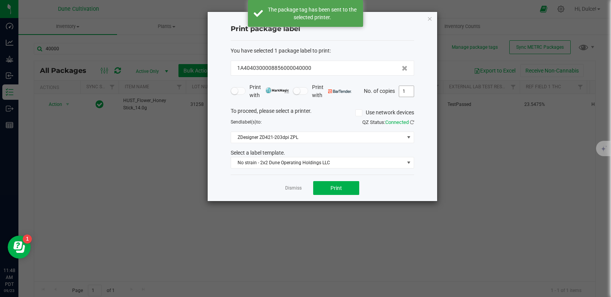
click at [410, 96] on input "1" at bounding box center [406, 91] width 15 height 11
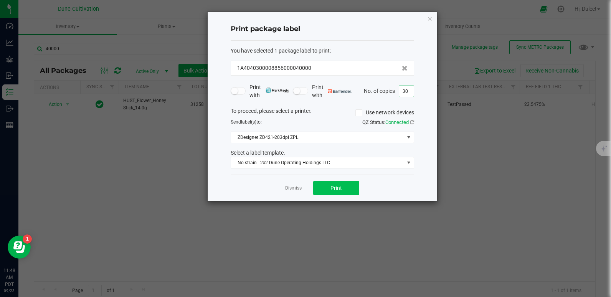
type input "30"
click at [323, 185] on button "Print" at bounding box center [336, 188] width 46 height 14
click at [430, 19] on icon "button" at bounding box center [429, 18] width 5 height 9
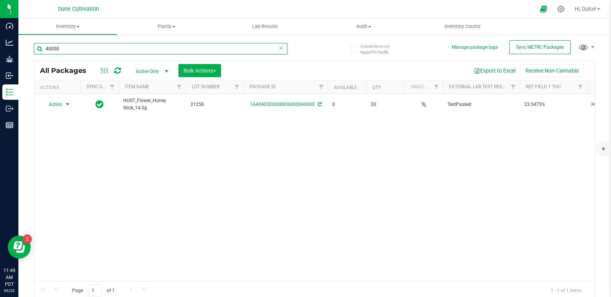
click at [181, 50] on input "40000" at bounding box center [161, 49] width 254 height 12
type input "4"
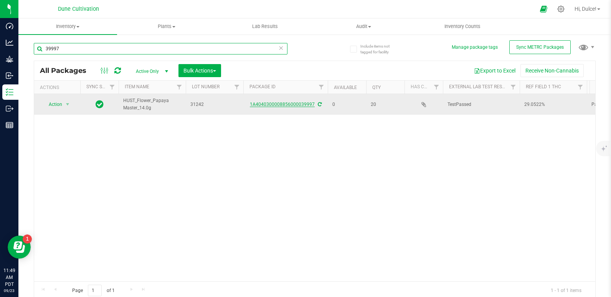
type input "39997"
click at [294, 102] on link "1A4040300008856000039997" at bounding box center [282, 104] width 65 height 5
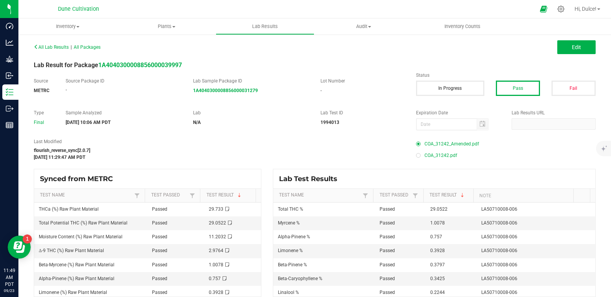
click at [448, 145] on span "COA_31242_Amended.pdf" at bounding box center [452, 144] width 55 height 12
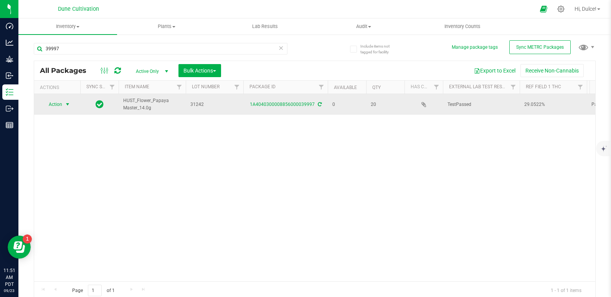
click at [55, 101] on span "Action" at bounding box center [52, 104] width 21 height 11
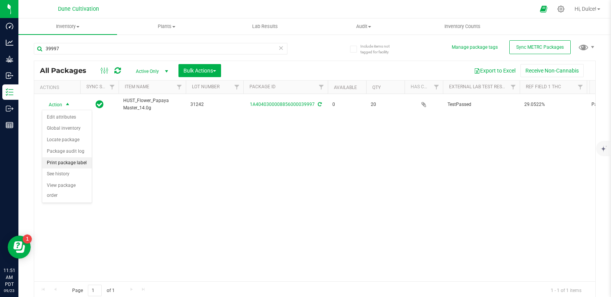
click at [61, 160] on li "Print package label" at bounding box center [67, 163] width 50 height 12
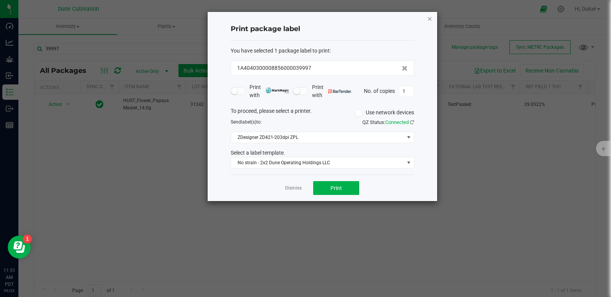
click at [431, 22] on icon "button" at bounding box center [429, 18] width 5 height 9
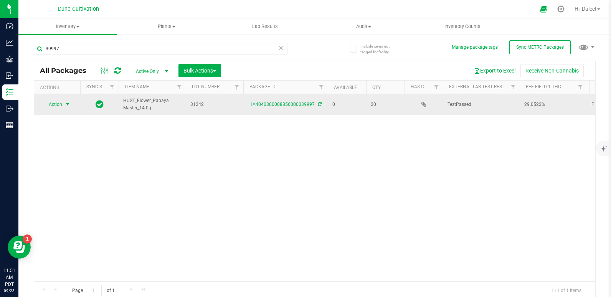
click at [66, 104] on span "select" at bounding box center [67, 104] width 6 height 6
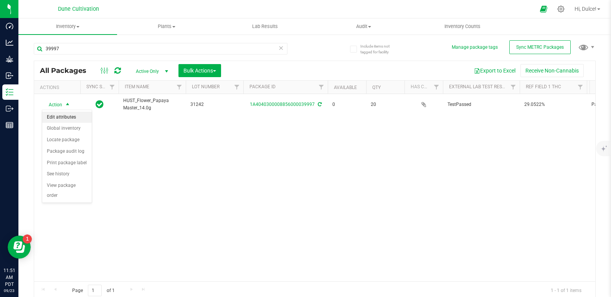
click at [71, 119] on li "Edit attributes" at bounding box center [67, 118] width 50 height 12
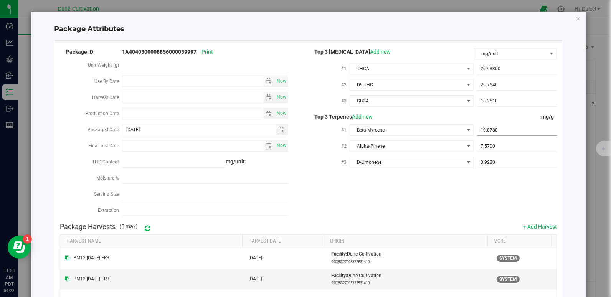
click at [500, 133] on span "10.0780 10.078" at bounding box center [517, 130] width 80 height 11
type input "10.08"
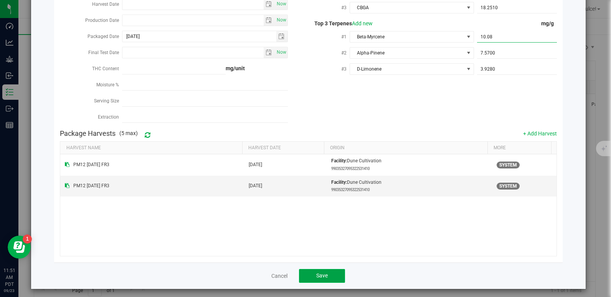
type input "10.0800"
click at [323, 279] on button "Save" at bounding box center [322, 276] width 46 height 14
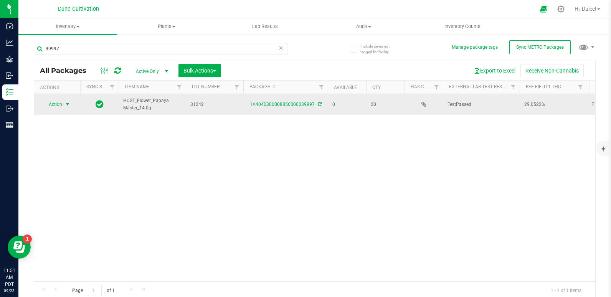
click at [66, 105] on span "select" at bounding box center [67, 104] width 6 height 6
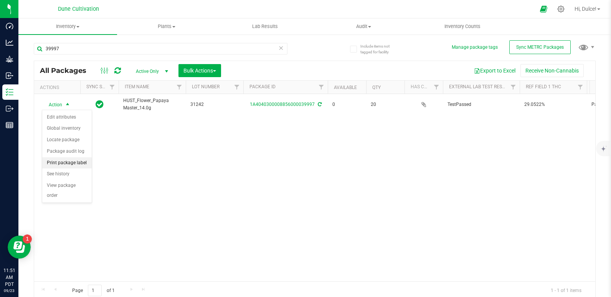
click at [60, 165] on li "Print package label" at bounding box center [67, 163] width 50 height 12
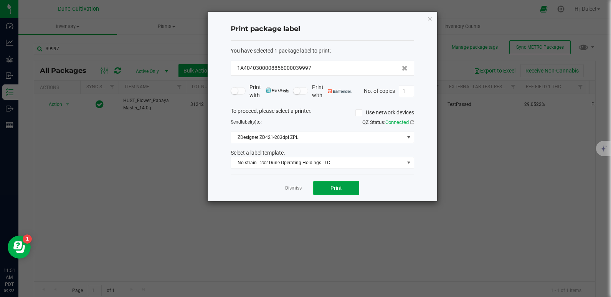
click at [339, 194] on button "Print" at bounding box center [336, 188] width 46 height 14
click at [428, 16] on icon "button" at bounding box center [429, 18] width 5 height 9
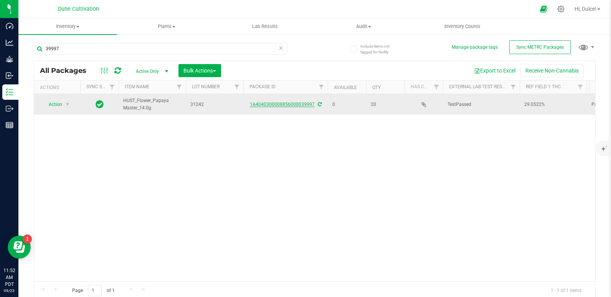
click at [270, 106] on link "1A4040300008856000039997" at bounding box center [282, 104] width 65 height 5
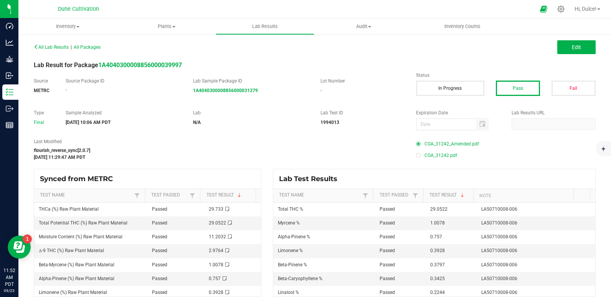
click at [441, 144] on span "COA_31242_Amended.pdf" at bounding box center [452, 144] width 55 height 12
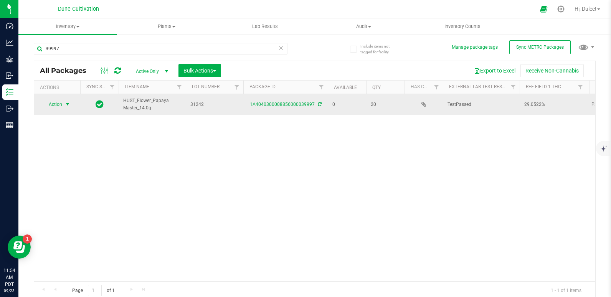
click at [59, 107] on span "Action" at bounding box center [52, 104] width 21 height 11
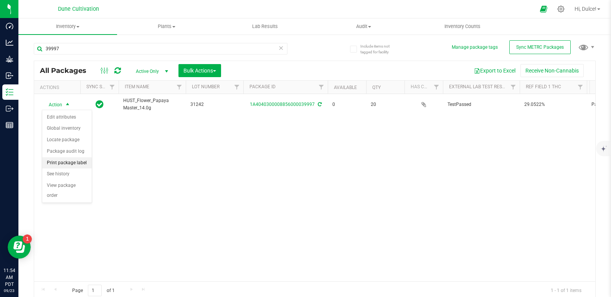
click at [72, 165] on li "Print package label" at bounding box center [67, 163] width 50 height 12
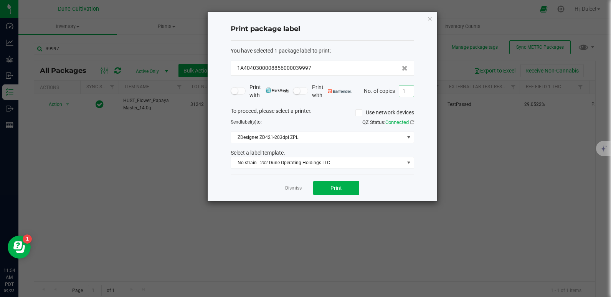
click at [408, 92] on input "1" at bounding box center [406, 91] width 15 height 11
type input "20"
click at [339, 192] on button "Print" at bounding box center [336, 188] width 46 height 14
click at [430, 18] on icon "button" at bounding box center [429, 18] width 5 height 9
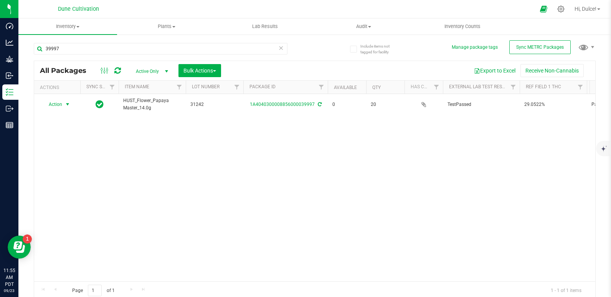
click at [239, 40] on div "39997" at bounding box center [174, 48] width 281 height 25
click at [235, 48] on input "39997" at bounding box center [161, 49] width 254 height 12
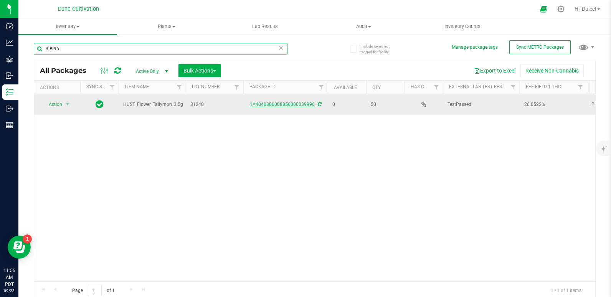
type input "39996"
click at [288, 104] on link "1A4040300008856000039996" at bounding box center [282, 104] width 65 height 5
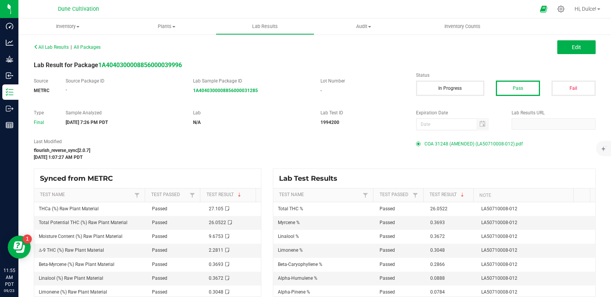
click at [431, 142] on span "COA 31248 (AMENDED) (LA50710008-012).pdf" at bounding box center [474, 144] width 98 height 12
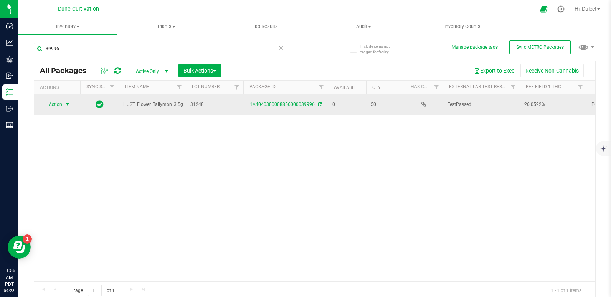
click at [55, 108] on span "Action" at bounding box center [52, 104] width 21 height 11
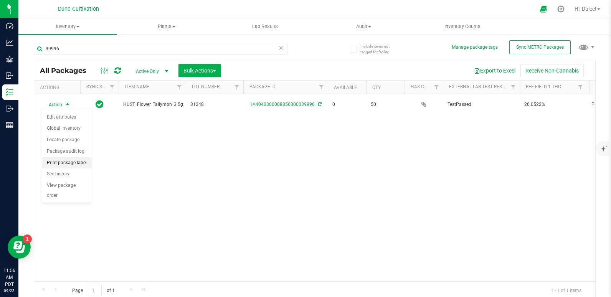
click at [70, 159] on li "Print package label" at bounding box center [67, 163] width 50 height 12
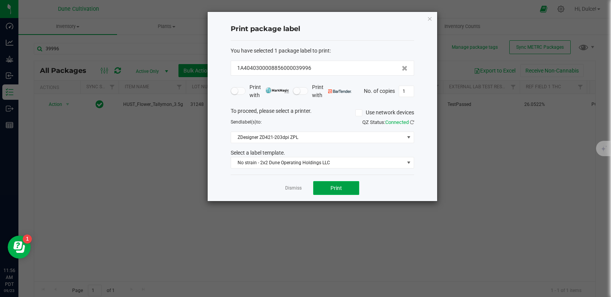
click at [332, 187] on span "Print" at bounding box center [337, 188] width 12 height 6
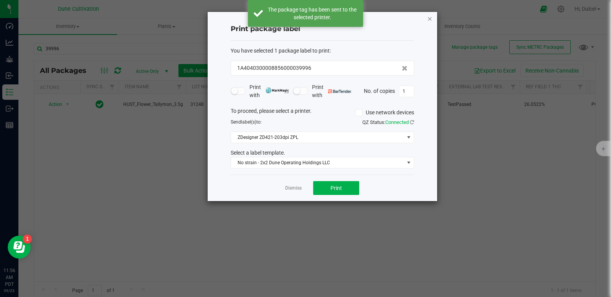
click at [430, 17] on icon "button" at bounding box center [429, 18] width 5 height 9
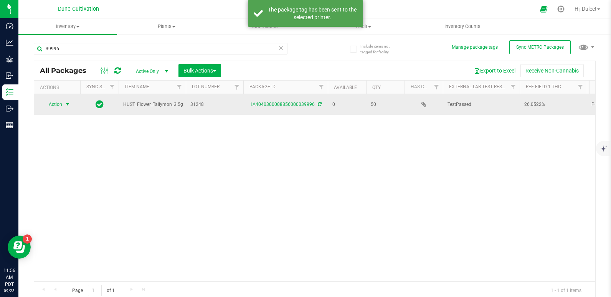
click at [62, 104] on span "Action" at bounding box center [52, 104] width 21 height 11
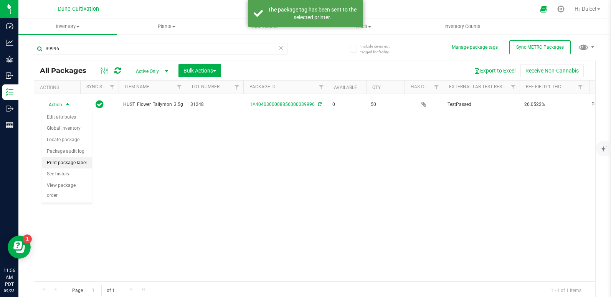
click at [76, 164] on li "Print package label" at bounding box center [67, 163] width 50 height 12
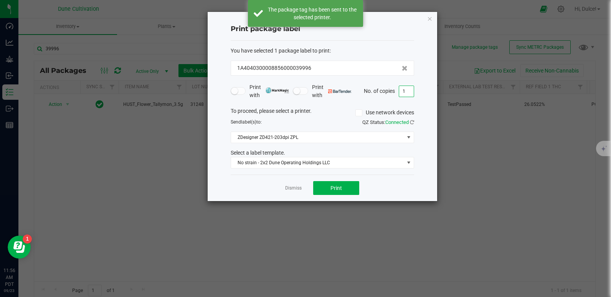
click at [407, 91] on input "1" at bounding box center [406, 91] width 15 height 11
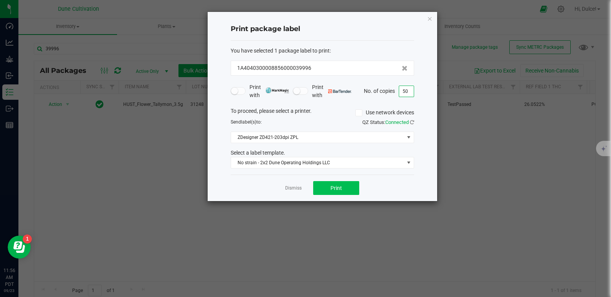
type input "50"
click at [340, 184] on button "Print" at bounding box center [336, 188] width 46 height 14
click at [430, 17] on icon "button" at bounding box center [429, 18] width 5 height 9
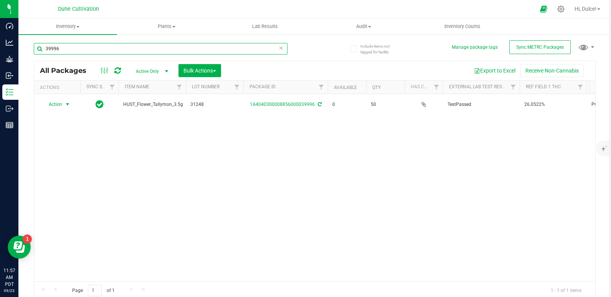
click at [215, 47] on input "39996" at bounding box center [161, 49] width 254 height 12
type input "39995"
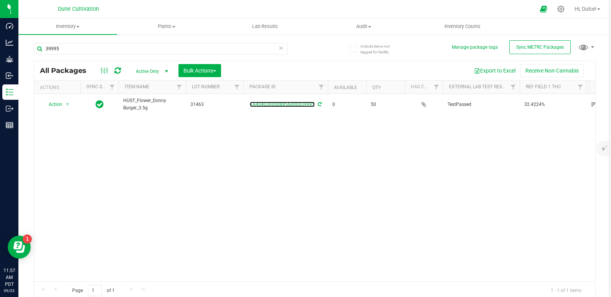
click at [270, 107] on link "1A4040300008856000039995" at bounding box center [282, 104] width 65 height 5
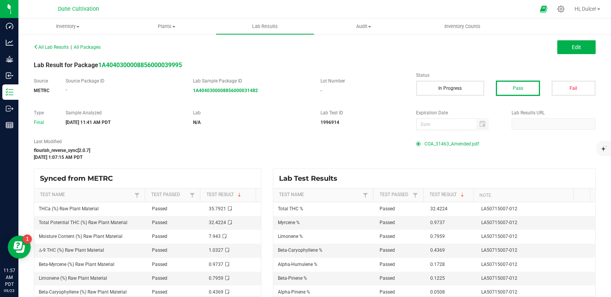
click at [439, 152] on div "Last Modified flourish_reverse_sync[2.0.7] [DATE] 1:07:15 AM PDT COA_31463_Amen…" at bounding box center [315, 149] width 574 height 23
click at [441, 145] on span "COA_31463_Amended.pdf" at bounding box center [452, 144] width 55 height 12
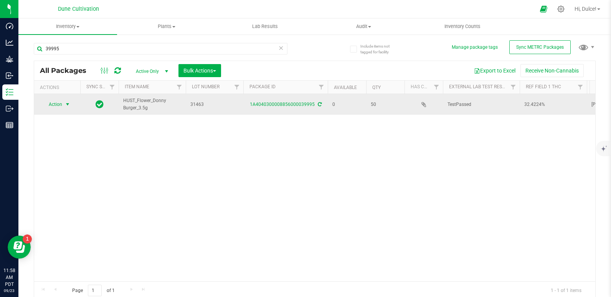
click at [64, 104] on span "select" at bounding box center [67, 104] width 6 height 6
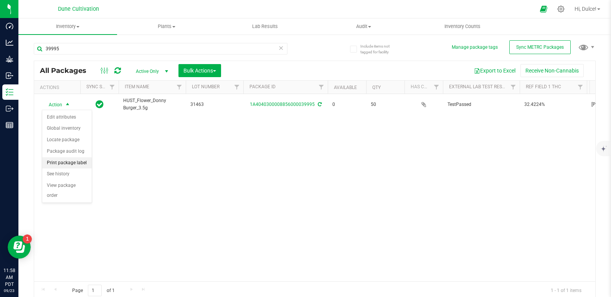
click at [69, 161] on li "Print package label" at bounding box center [67, 163] width 50 height 12
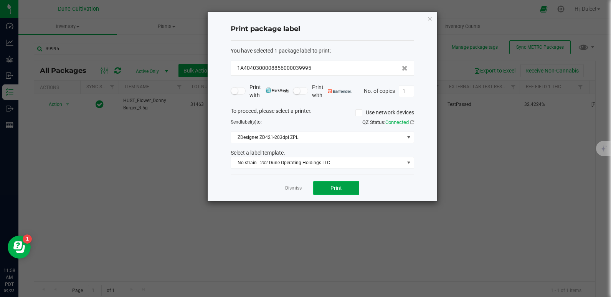
click at [331, 186] on span "Print" at bounding box center [337, 188] width 12 height 6
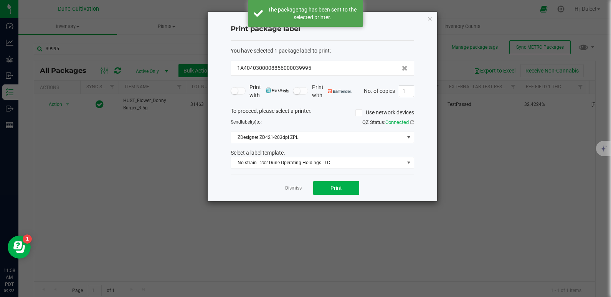
click at [412, 91] on input "1" at bounding box center [406, 91] width 15 height 11
type input "50"
click at [352, 185] on button "Print" at bounding box center [336, 188] width 46 height 14
click at [430, 16] on icon "button" at bounding box center [429, 18] width 5 height 9
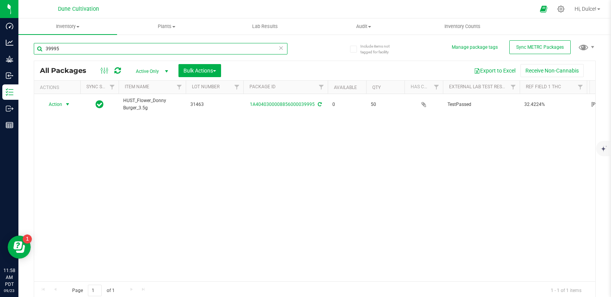
click at [213, 48] on input "39995" at bounding box center [161, 49] width 254 height 12
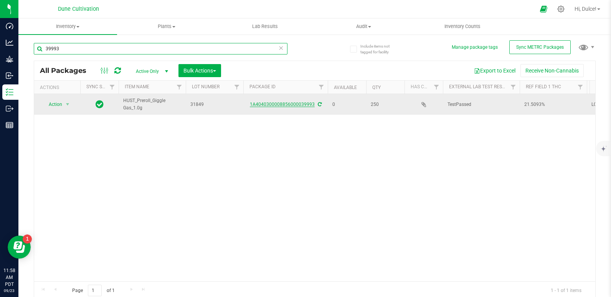
type input "39993"
click at [268, 104] on link "1A4040300008856000039993" at bounding box center [282, 104] width 65 height 5
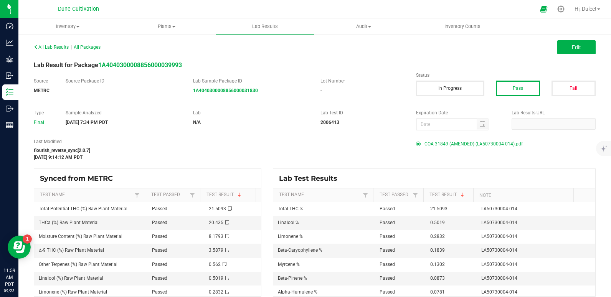
click at [432, 145] on span "COA 31849 (AMENDED) (LA50730004-014).pdf" at bounding box center [474, 144] width 98 height 12
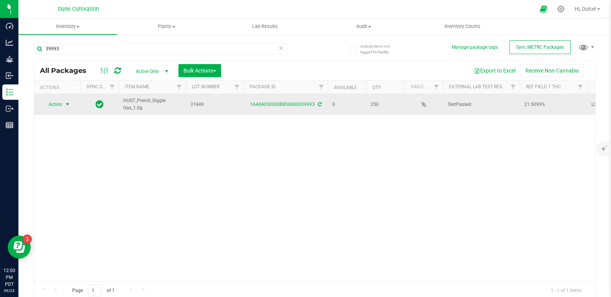
click at [63, 105] on span "select" at bounding box center [68, 104] width 10 height 11
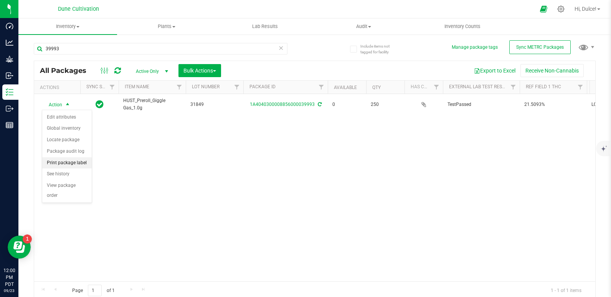
click at [70, 164] on li "Print package label" at bounding box center [67, 163] width 50 height 12
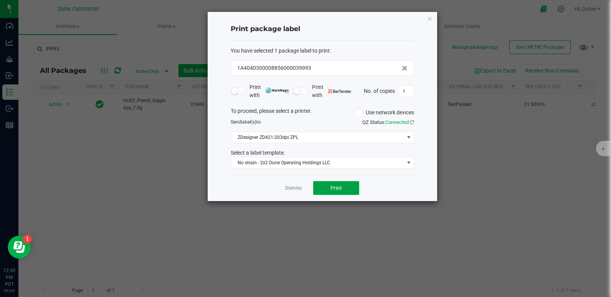
click at [344, 194] on button "Print" at bounding box center [336, 188] width 46 height 14
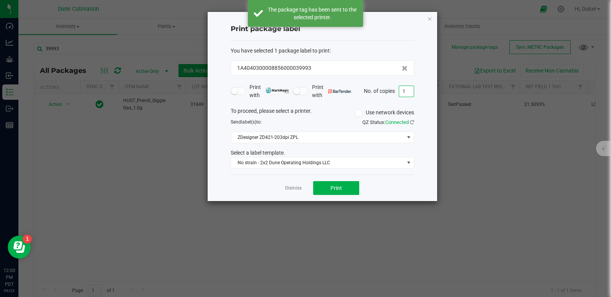
click at [410, 91] on input "1" at bounding box center [406, 91] width 15 height 11
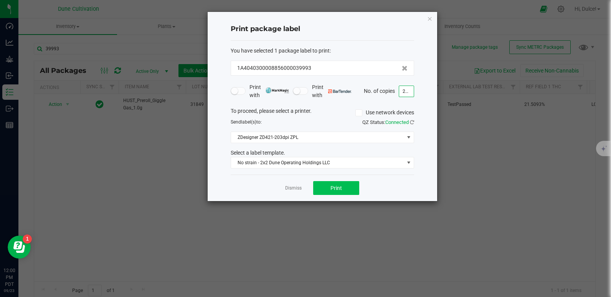
type input "250"
click at [338, 189] on span "Print" at bounding box center [337, 188] width 12 height 6
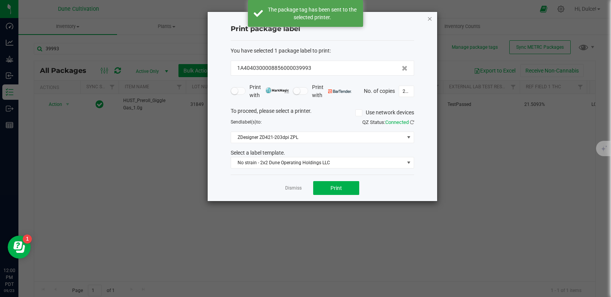
click at [430, 17] on icon "button" at bounding box center [429, 18] width 5 height 9
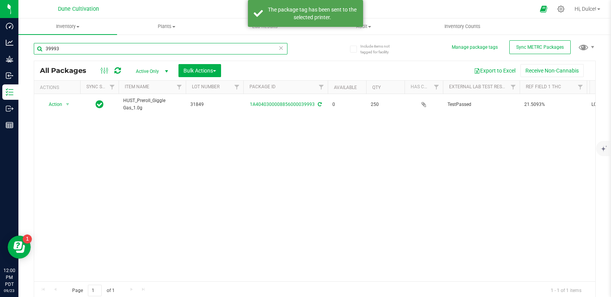
click at [210, 43] on input "39993" at bounding box center [161, 49] width 254 height 12
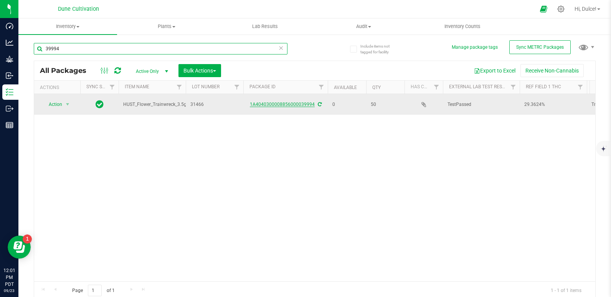
type input "39994"
click at [291, 105] on link "1A4040300008856000039994" at bounding box center [282, 104] width 65 height 5
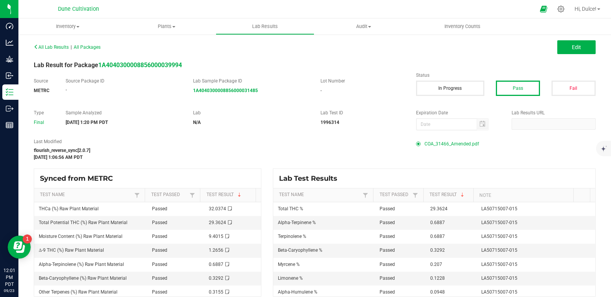
click at [425, 140] on span "COA_31466_Amended.pdf" at bounding box center [452, 144] width 55 height 12
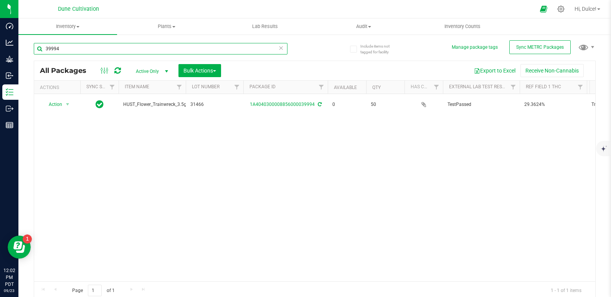
click at [101, 47] on input "39994" at bounding box center [161, 49] width 254 height 12
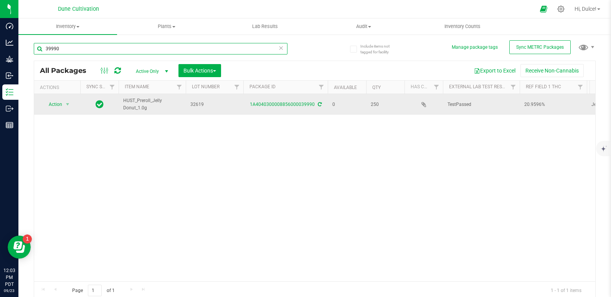
type input "39990"
click at [269, 100] on td "1A4040300008856000039990" at bounding box center [285, 104] width 84 height 21
click at [269, 102] on link "1A4040300008856000039990" at bounding box center [282, 104] width 65 height 5
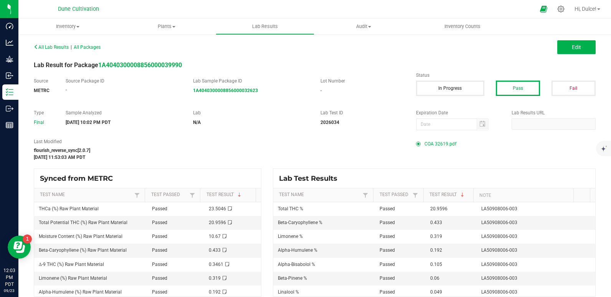
click at [437, 145] on span "COA 32619.pdf" at bounding box center [441, 144] width 32 height 12
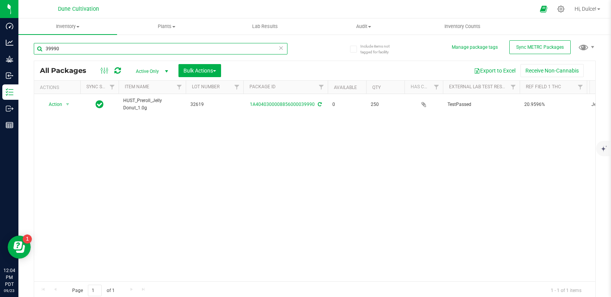
click at [60, 49] on input "39990" at bounding box center [161, 49] width 254 height 12
type input "39994"
click at [53, 104] on span "Action" at bounding box center [52, 104] width 21 height 11
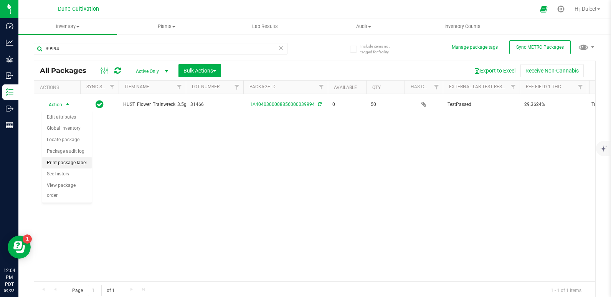
click at [73, 160] on li "Print package label" at bounding box center [67, 163] width 50 height 12
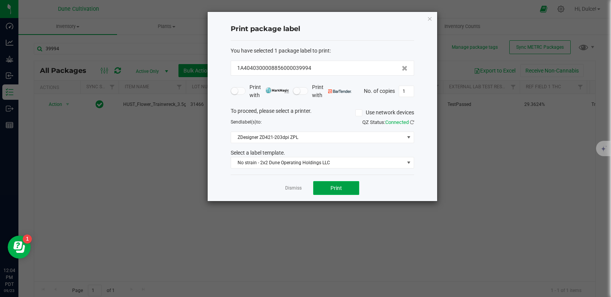
click at [327, 187] on button "Print" at bounding box center [336, 188] width 46 height 14
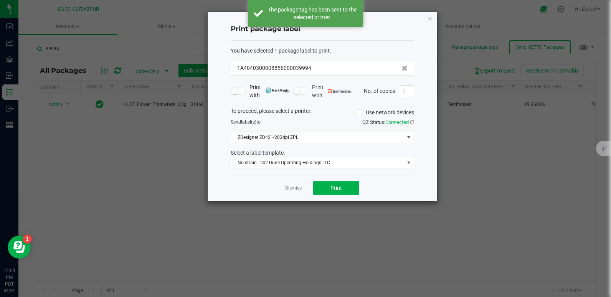
click at [406, 91] on input "1" at bounding box center [406, 91] width 15 height 11
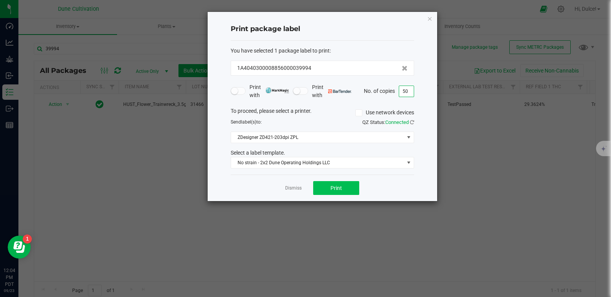
type input "50"
click at [340, 185] on span "Print" at bounding box center [337, 188] width 12 height 6
click at [431, 21] on icon "button" at bounding box center [429, 18] width 5 height 9
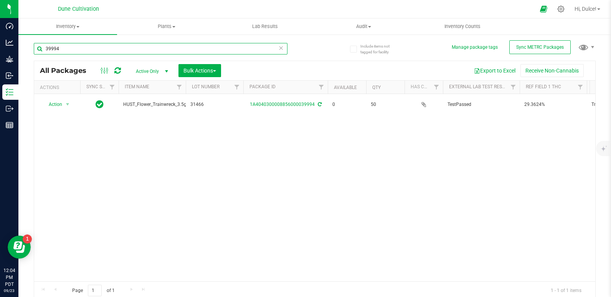
click at [188, 43] on input "39994" at bounding box center [161, 49] width 254 height 12
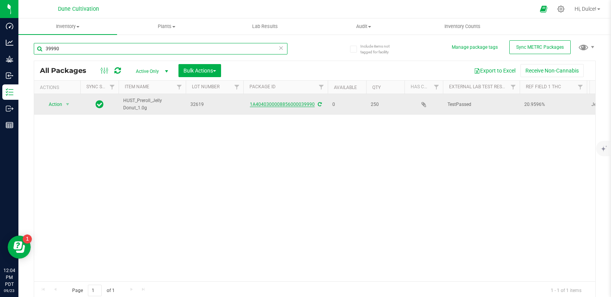
type input "39990"
click at [287, 105] on link "1A4040300008856000039990" at bounding box center [282, 104] width 65 height 5
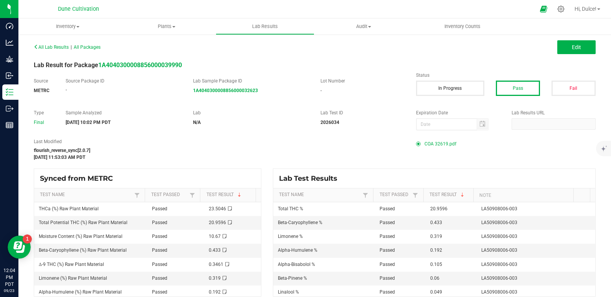
click at [433, 148] on span "COA 32619.pdf" at bounding box center [441, 144] width 32 height 12
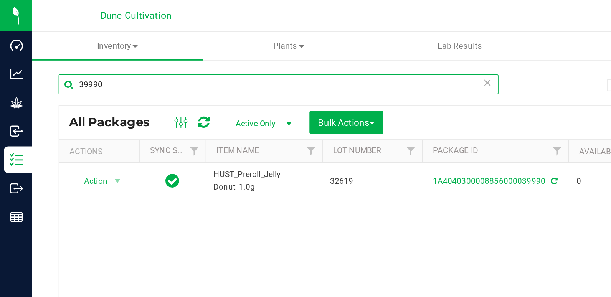
click at [70, 51] on input "39990" at bounding box center [161, 49] width 254 height 12
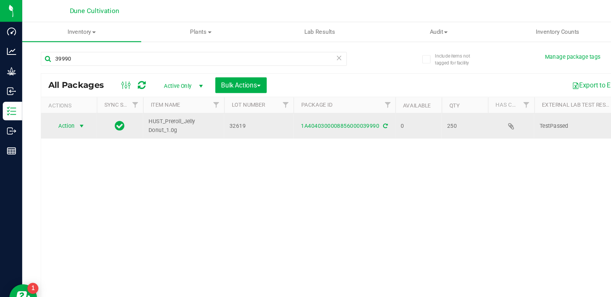
click at [58, 106] on span "Action" at bounding box center [52, 104] width 21 height 11
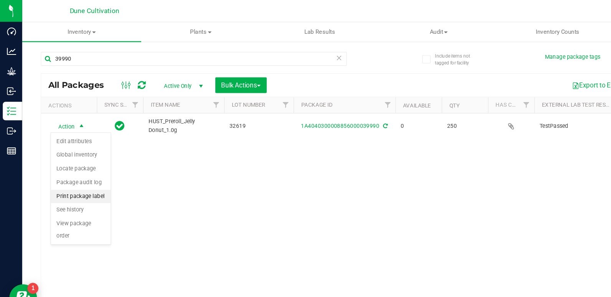
click at [75, 163] on li "Print package label" at bounding box center [67, 163] width 50 height 12
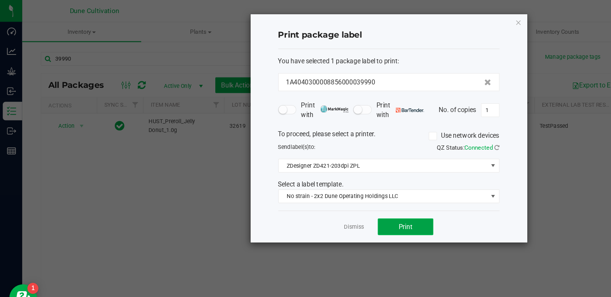
click at [327, 190] on button "Print" at bounding box center [336, 188] width 46 height 14
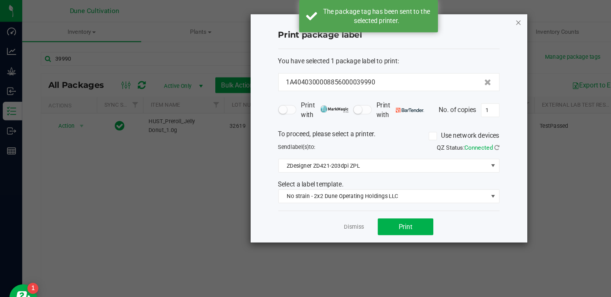
click at [429, 16] on icon "button" at bounding box center [429, 18] width 5 height 9
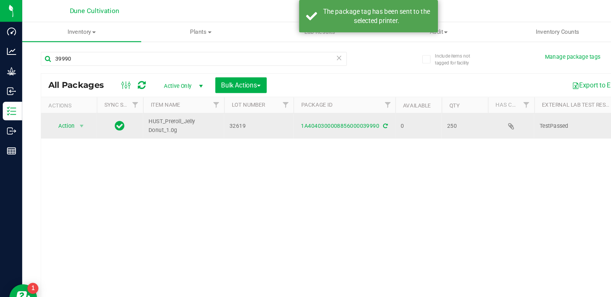
click at [297, 107] on div "1A4040300008856000039990" at bounding box center [285, 104] width 87 height 7
click at [298, 110] on td "1A4040300008856000039990" at bounding box center [285, 104] width 84 height 21
click at [288, 106] on link "1A4040300008856000039990" at bounding box center [282, 104] width 65 height 5
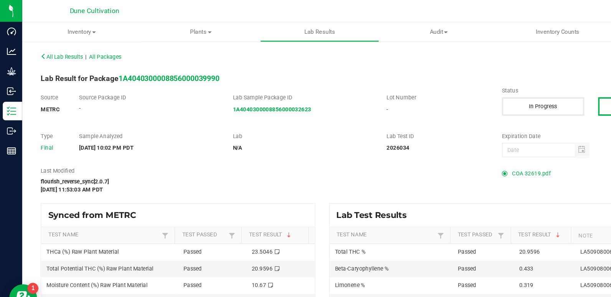
click at [431, 147] on span "COA 32619.pdf" at bounding box center [441, 144] width 32 height 12
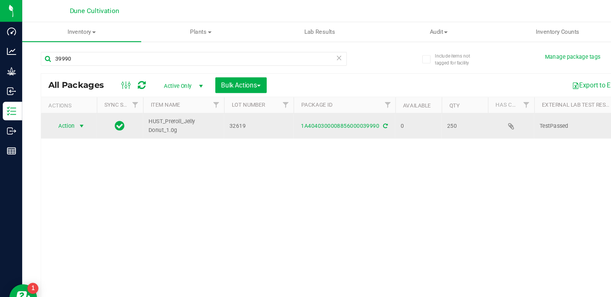
click at [62, 104] on span "Action" at bounding box center [52, 104] width 21 height 11
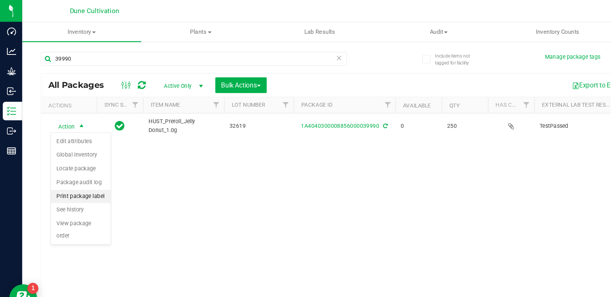
click at [69, 160] on li "Print package label" at bounding box center [67, 163] width 50 height 12
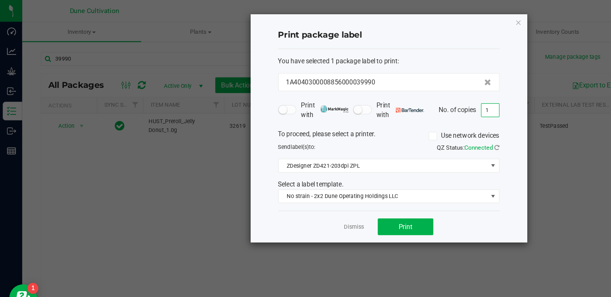
drag, startPoint x: 406, startPoint y: 94, endPoint x: 406, endPoint y: 86, distance: 8.4
click at [406, 86] on input "1" at bounding box center [406, 91] width 15 height 11
click at [406, 87] on input "1" at bounding box center [406, 91] width 15 height 11
type input "250"
click at [336, 193] on button "Print" at bounding box center [336, 188] width 46 height 14
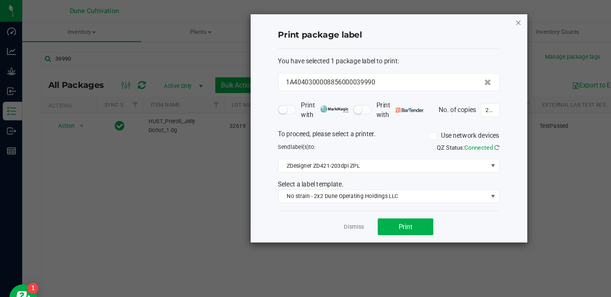
click at [428, 18] on icon "button" at bounding box center [429, 18] width 5 height 9
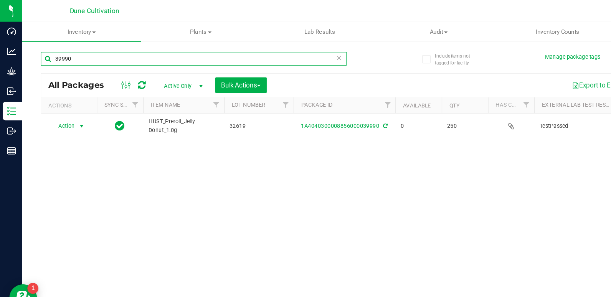
click at [174, 49] on input "39990" at bounding box center [161, 49] width 254 height 12
type input "39"
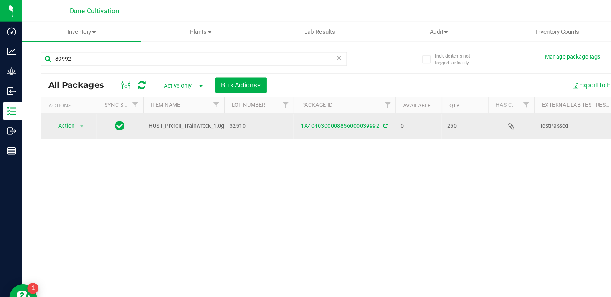
type input "39992"
click at [286, 104] on link "1A4040300008856000039992" at bounding box center [282, 104] width 65 height 5
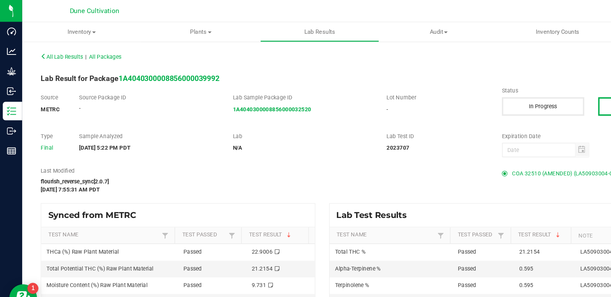
click at [435, 143] on span "COA 32510 (AMENDED) (LA50903004-010).pdf" at bounding box center [474, 144] width 98 height 12
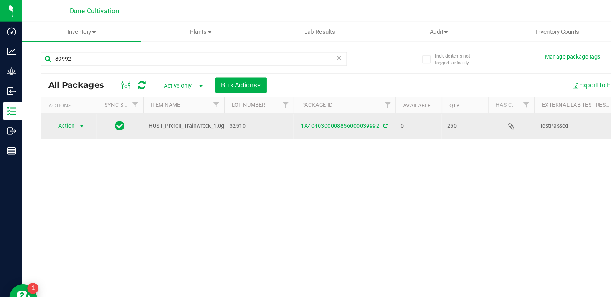
click at [54, 104] on span "Action" at bounding box center [52, 104] width 21 height 11
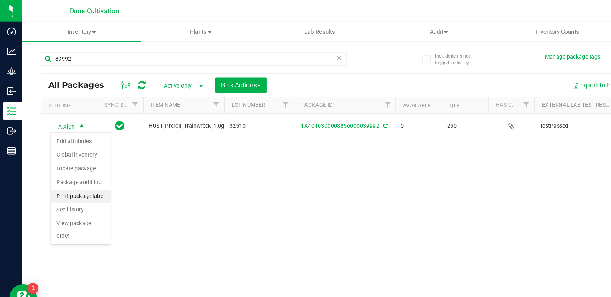
click at [66, 160] on li "Print package label" at bounding box center [67, 163] width 50 height 12
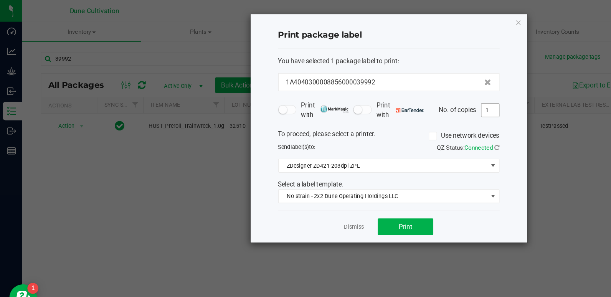
click at [406, 96] on input "1" at bounding box center [406, 91] width 15 height 11
type input "250"
click at [334, 187] on span "Print" at bounding box center [337, 188] width 12 height 6
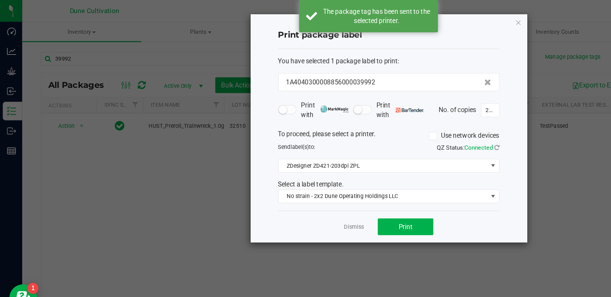
click at [428, 23] on div "Print package label You have selected 1 package label to print : 1A404030000885…" at bounding box center [323, 106] width 230 height 189
click at [428, 18] on icon "button" at bounding box center [429, 18] width 5 height 9
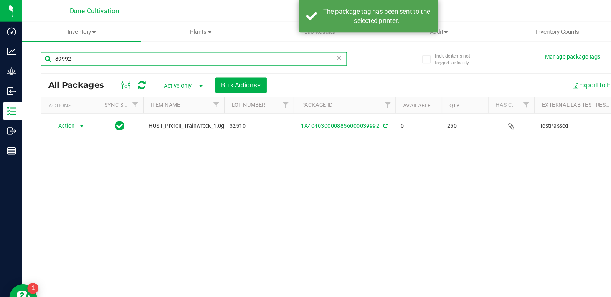
click at [226, 49] on input "39992" at bounding box center [161, 49] width 254 height 12
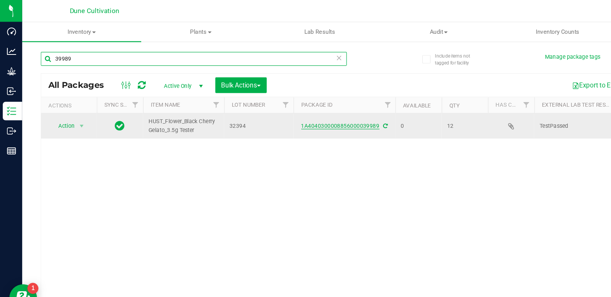
type input "39989"
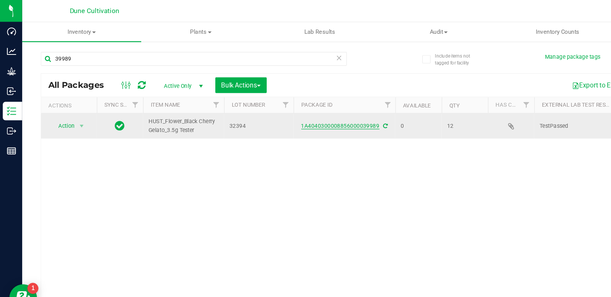
click at [264, 102] on link "1A4040300008856000039989" at bounding box center [282, 104] width 65 height 5
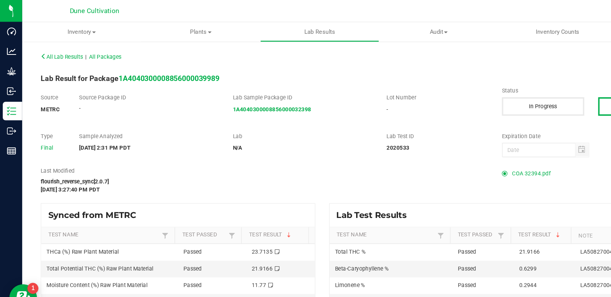
click at [417, 142] on span at bounding box center [420, 144] width 8 height 5
click at [425, 143] on span "COA 32394.pdf" at bounding box center [441, 144] width 32 height 12
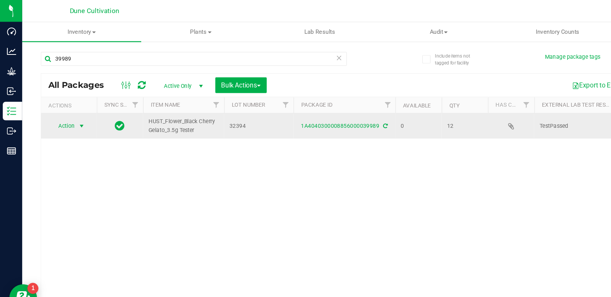
click at [57, 104] on span "Action" at bounding box center [52, 104] width 21 height 11
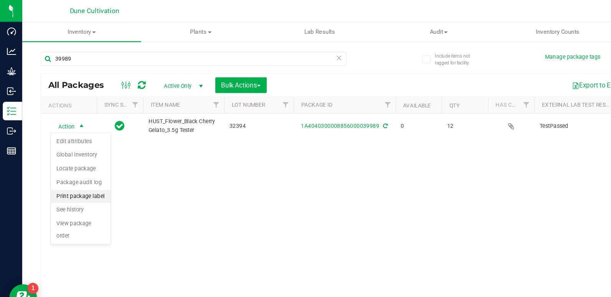
click at [68, 163] on li "Print package label" at bounding box center [67, 163] width 50 height 12
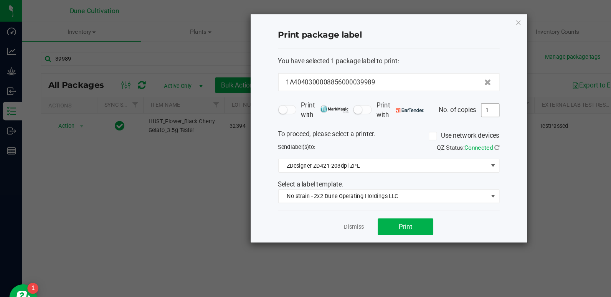
click at [406, 92] on input "1" at bounding box center [406, 91] width 15 height 11
click at [431, 17] on icon "button" at bounding box center [429, 18] width 5 height 9
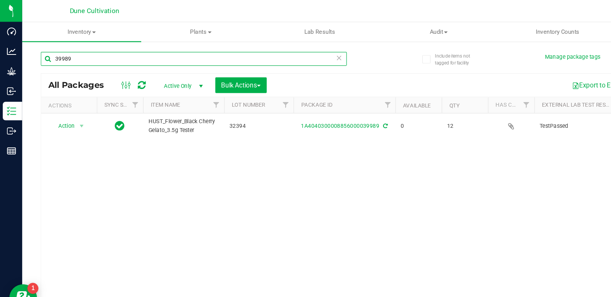
click at [258, 46] on input "39989" at bounding box center [161, 49] width 254 height 12
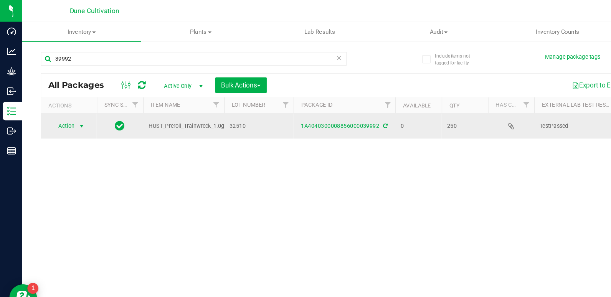
click at [61, 104] on span "Action" at bounding box center [52, 104] width 21 height 11
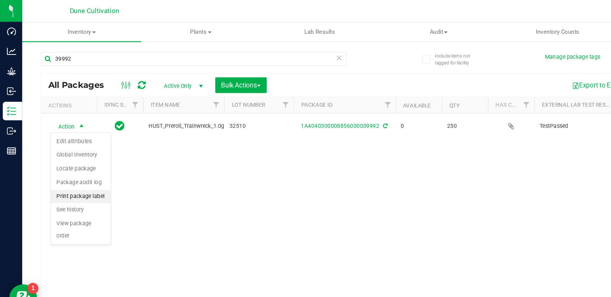
click at [76, 161] on li "Print package label" at bounding box center [67, 163] width 50 height 12
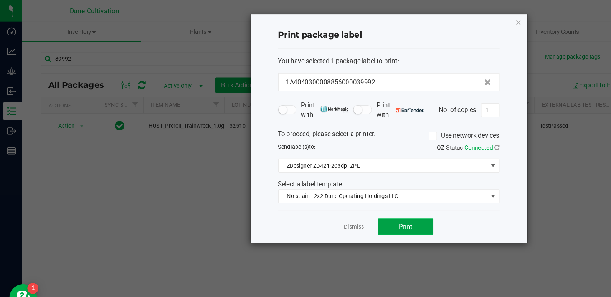
click at [344, 183] on button "Print" at bounding box center [336, 188] width 46 height 14
click at [426, 18] on div "Print package label You have selected 1 package label to print : 1A404030000885…" at bounding box center [323, 106] width 230 height 189
click at [429, 18] on icon "button" at bounding box center [429, 18] width 5 height 9
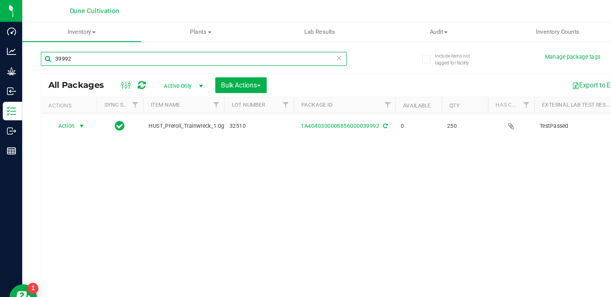
click at [197, 48] on input "39992" at bounding box center [161, 49] width 254 height 12
type input "39989"
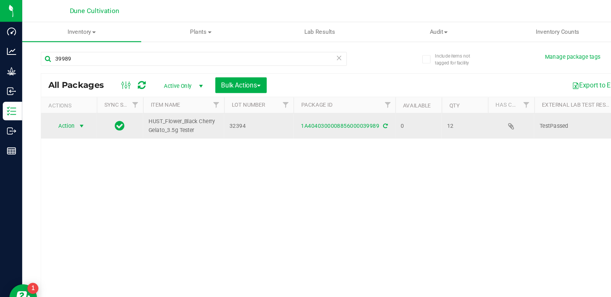
click at [59, 104] on span "Action" at bounding box center [52, 104] width 21 height 11
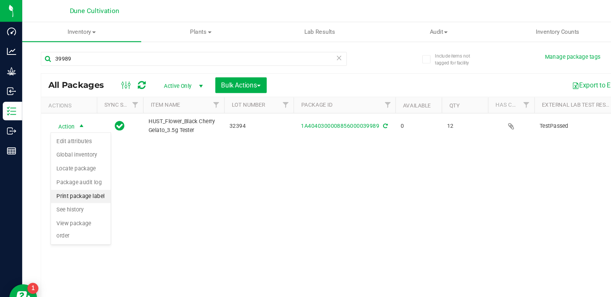
click at [73, 162] on li "Print package label" at bounding box center [67, 163] width 50 height 12
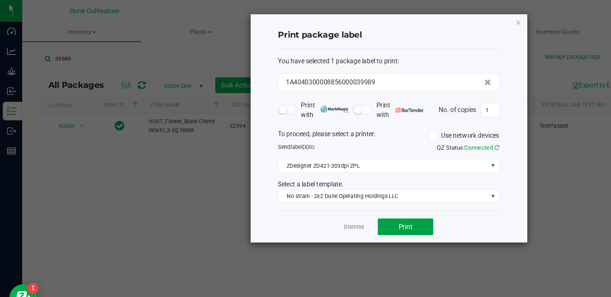
click at [340, 191] on span "Print" at bounding box center [337, 188] width 12 height 6
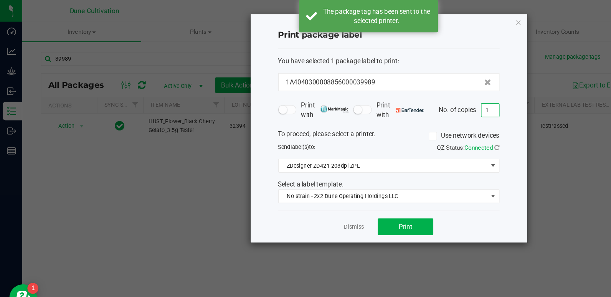
click at [411, 93] on input "1" at bounding box center [406, 91] width 15 height 11
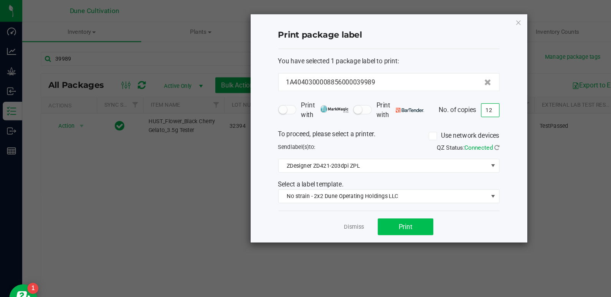
type input "12"
click at [344, 188] on button "Print" at bounding box center [336, 188] width 46 height 14
click at [430, 17] on icon "button" at bounding box center [429, 18] width 5 height 9
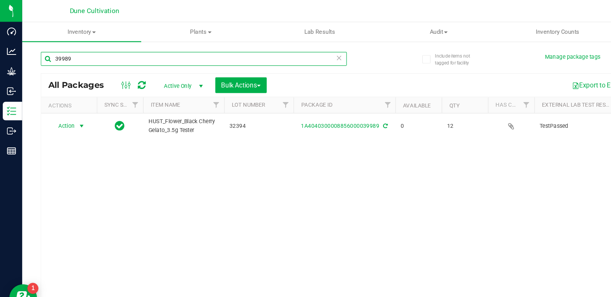
click at [172, 49] on input "39989" at bounding box center [161, 49] width 254 height 12
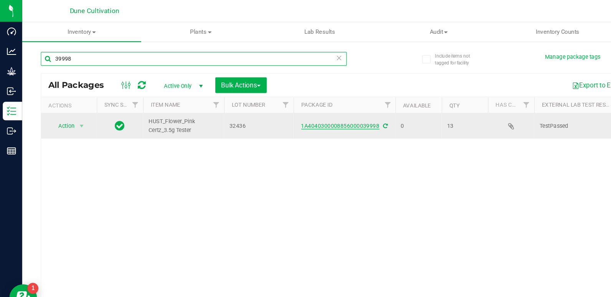
type input "39998"
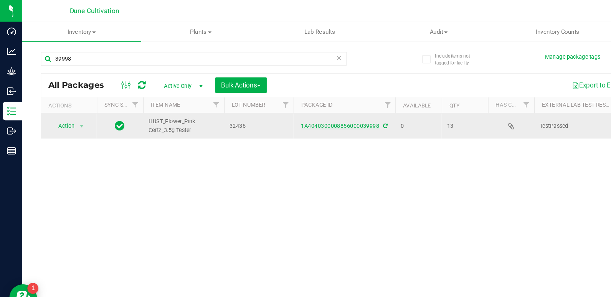
click at [276, 106] on link "1A4040300008856000039998" at bounding box center [282, 104] width 65 height 5
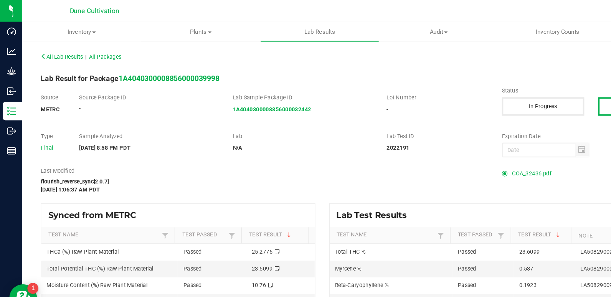
click at [426, 142] on span "COA_32436.pdf" at bounding box center [441, 144] width 33 height 12
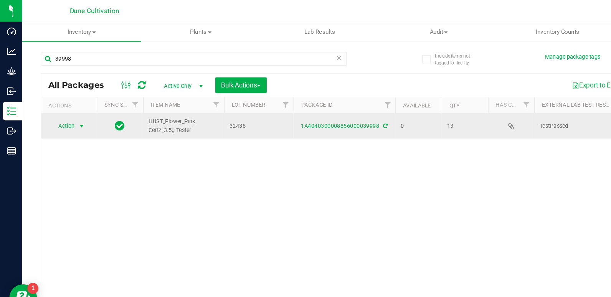
click at [60, 102] on span "Action" at bounding box center [52, 104] width 21 height 11
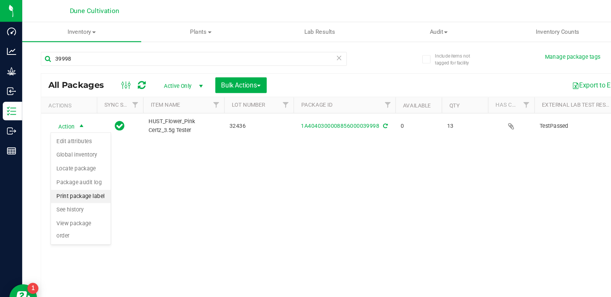
click at [73, 159] on li "Print package label" at bounding box center [67, 163] width 50 height 12
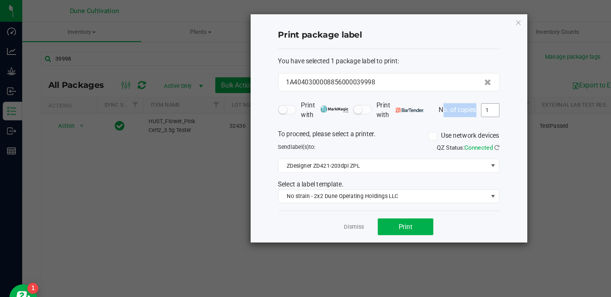
click at [412, 92] on div "Print package label You have selected 1 package label to print : 1A404030000885…" at bounding box center [323, 106] width 230 height 189
click at [412, 92] on input "1" at bounding box center [406, 91] width 15 height 11
click at [331, 182] on button "Print" at bounding box center [336, 188] width 46 height 14
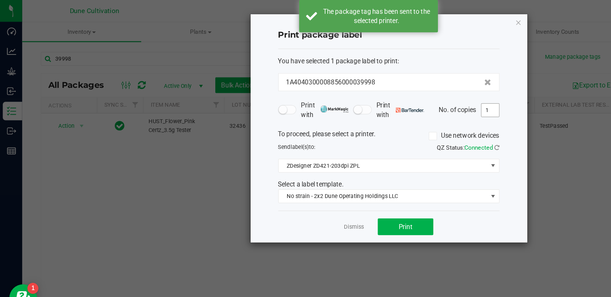
click at [405, 89] on input "1" at bounding box center [406, 91] width 15 height 11
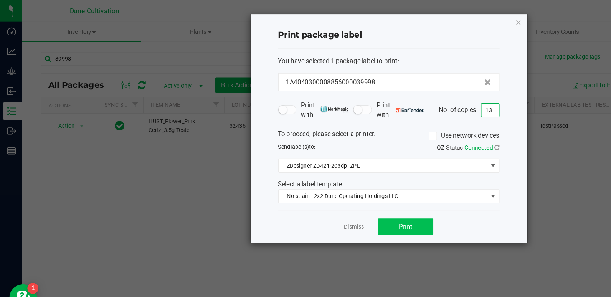
type input "13"
click at [342, 187] on span "Print" at bounding box center [337, 188] width 12 height 6
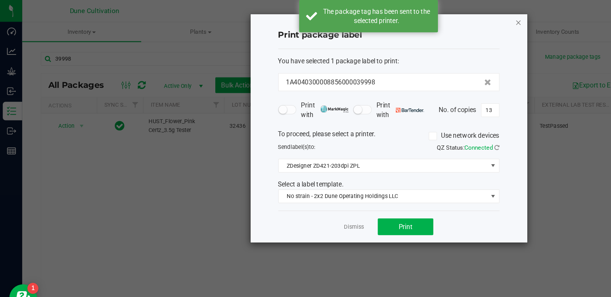
click at [430, 18] on icon "button" at bounding box center [429, 18] width 5 height 9
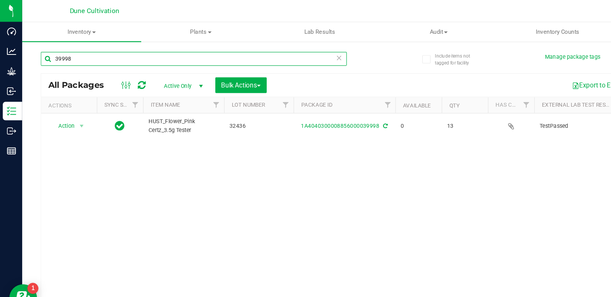
click at [214, 46] on input "39998" at bounding box center [161, 49] width 254 height 12
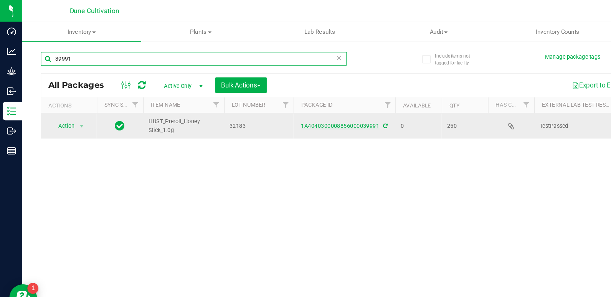
type input "39991"
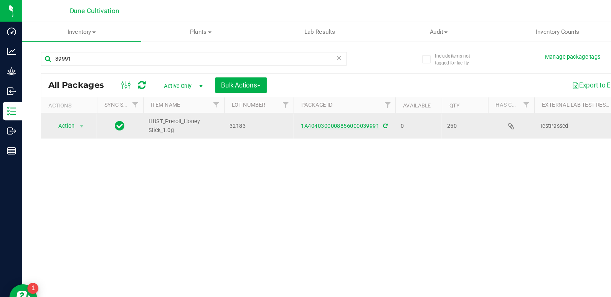
click at [296, 106] on link "1A4040300008856000039991" at bounding box center [282, 104] width 65 height 5
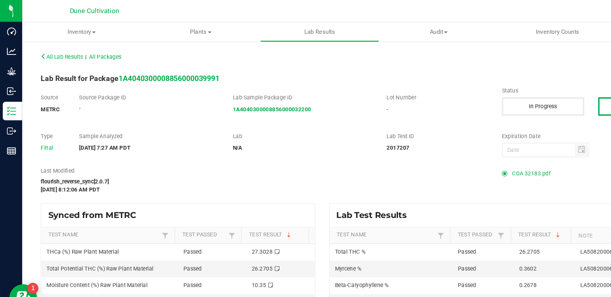
click at [425, 143] on span "COA 32183.pdf" at bounding box center [441, 144] width 32 height 12
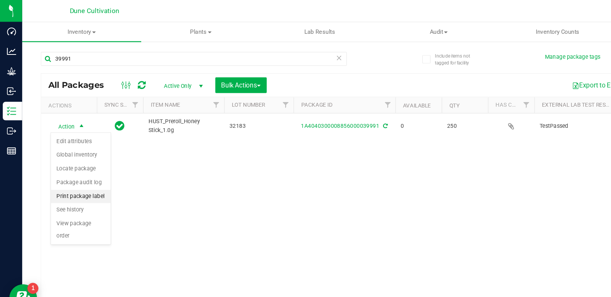
click at [74, 163] on li "Print package label" at bounding box center [67, 163] width 50 height 12
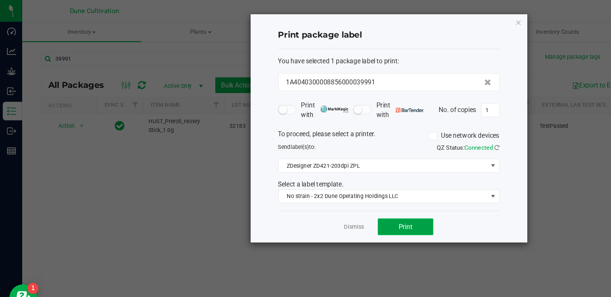
click at [340, 185] on span "Print" at bounding box center [337, 188] width 12 height 6
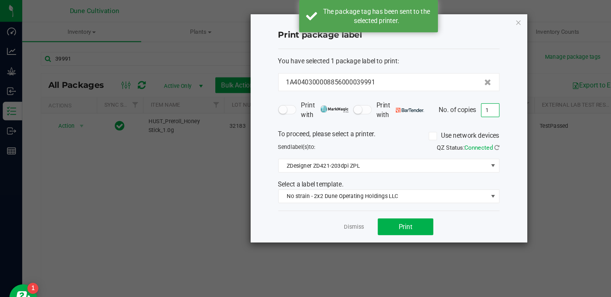
click at [410, 94] on input "1" at bounding box center [406, 91] width 15 height 11
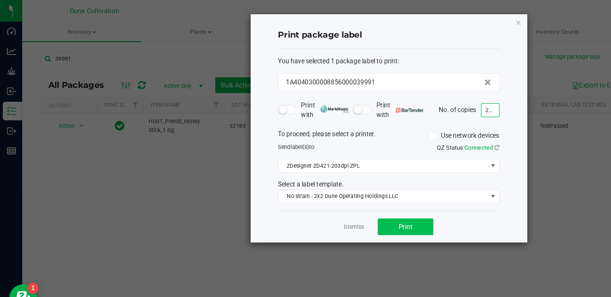
type input "250"
click at [343, 188] on button "Print" at bounding box center [336, 188] width 46 height 14
click at [430, 19] on icon "button" at bounding box center [429, 18] width 5 height 9
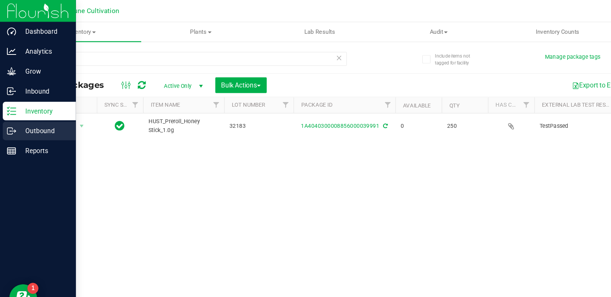
click at [20, 111] on p "Outbound" at bounding box center [36, 108] width 46 height 9
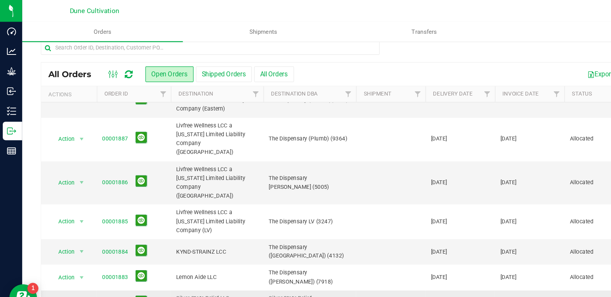
scroll to position [9, 0]
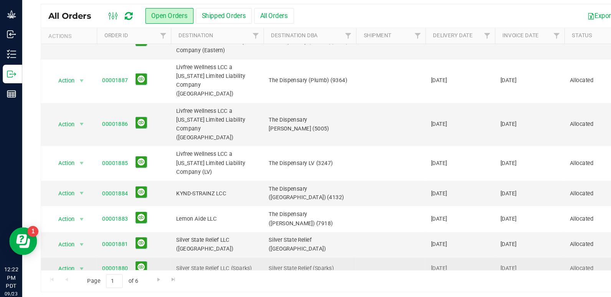
click at [91, 266] on link "00001880" at bounding box center [95, 269] width 21 height 7
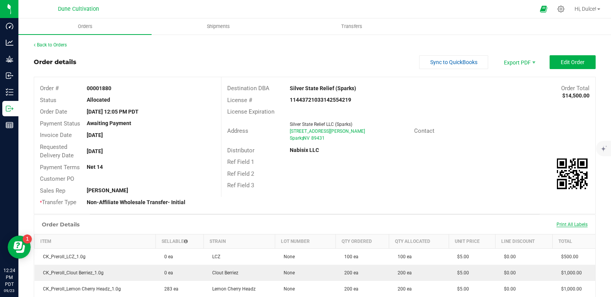
click at [560, 224] on span "Print All Labels" at bounding box center [572, 224] width 31 height 5
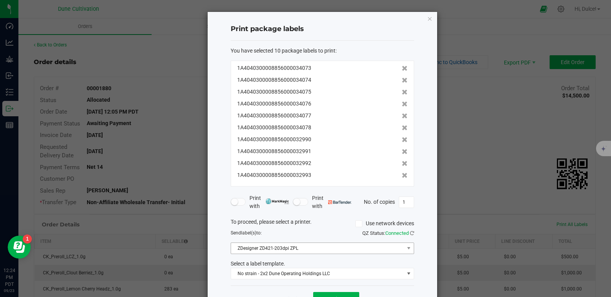
scroll to position [27, 0]
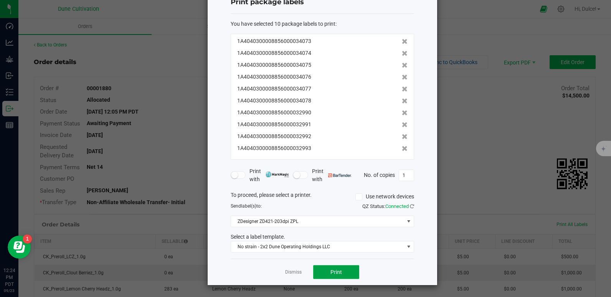
click at [340, 271] on button "Print" at bounding box center [336, 272] width 46 height 14
click at [262, 246] on span "No strain - 2x2 Dune Operating Holdings LLC" at bounding box center [317, 246] width 173 height 11
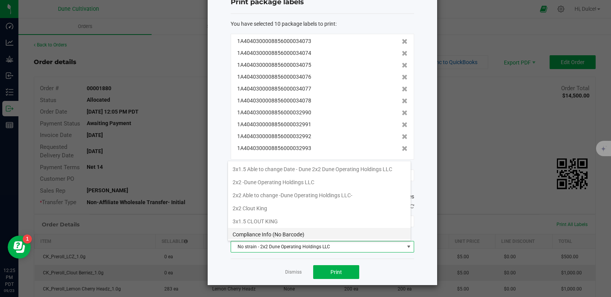
scroll to position [12, 183]
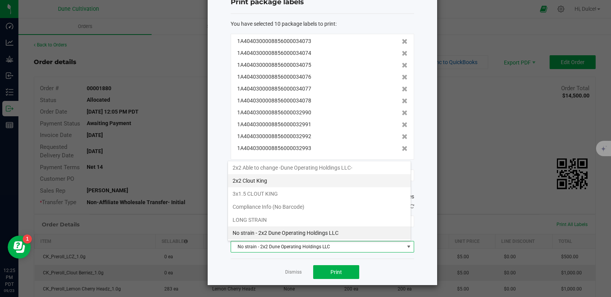
click at [260, 182] on li "2x2 Clout King" at bounding box center [319, 180] width 183 height 13
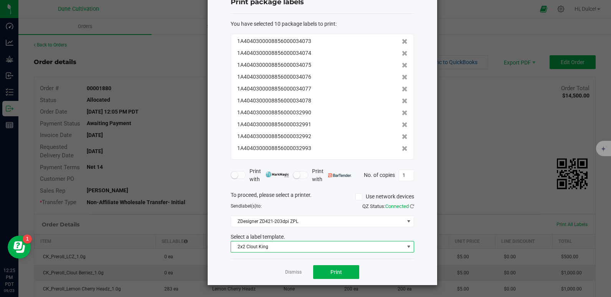
scroll to position [0, 0]
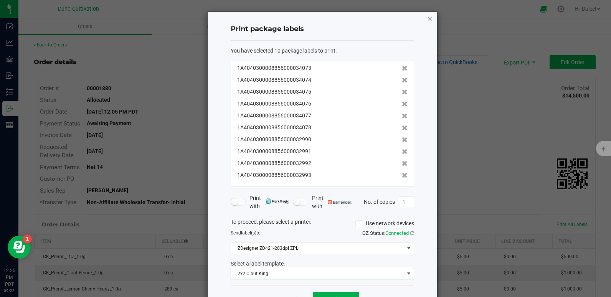
click at [427, 20] on icon "button" at bounding box center [429, 18] width 5 height 9
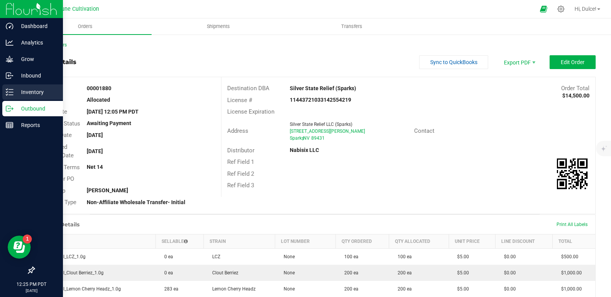
click at [7, 93] on icon at bounding box center [10, 92] width 8 height 8
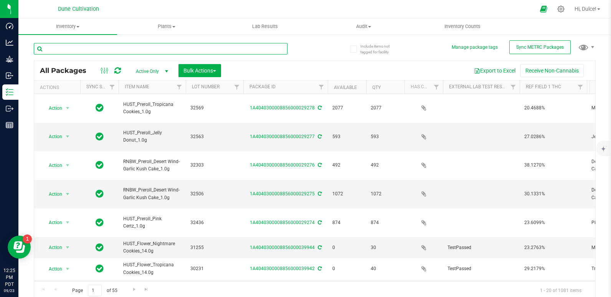
click at [156, 46] on input "text" at bounding box center [161, 49] width 254 height 12
click at [159, 49] on input "text" at bounding box center [161, 49] width 254 height 12
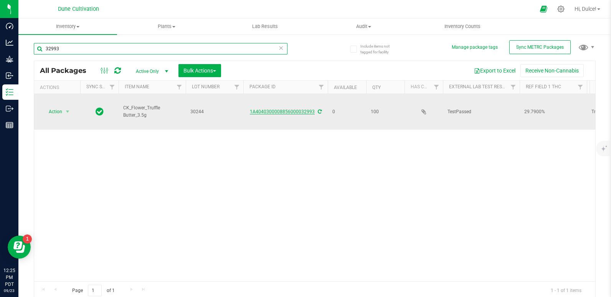
type input "32993"
click at [276, 109] on link "1A4040300008856000032993" at bounding box center [282, 111] width 65 height 5
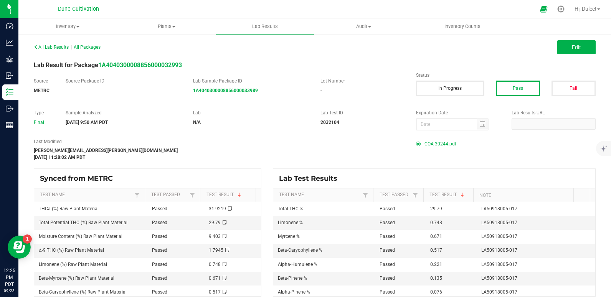
click at [425, 144] on span "COA 30244.pdf" at bounding box center [441, 144] width 32 height 12
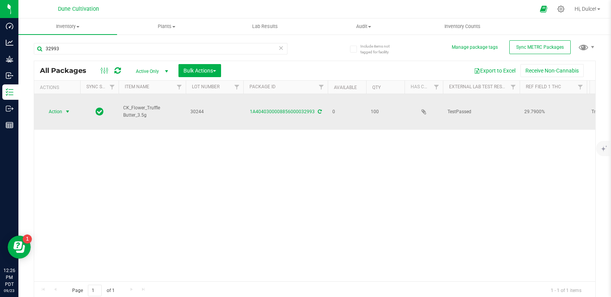
click at [57, 106] on span "Action" at bounding box center [52, 111] width 21 height 11
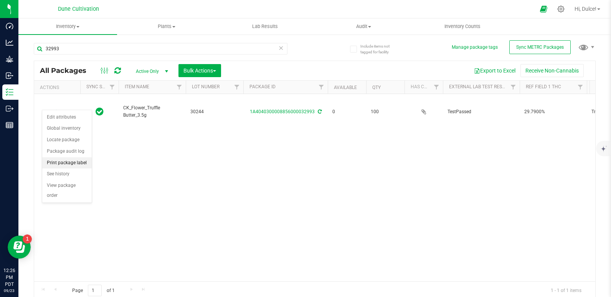
click at [76, 165] on li "Print package label" at bounding box center [67, 163] width 50 height 12
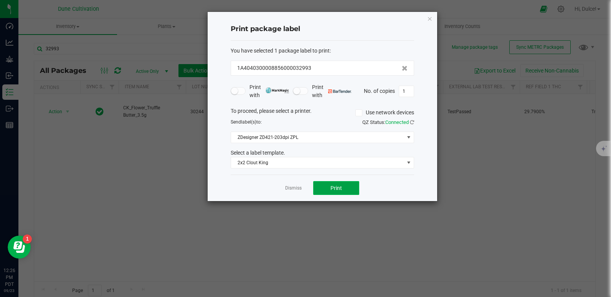
click at [334, 188] on span "Print" at bounding box center [337, 188] width 12 height 6
click at [426, 22] on div "Print package label You have selected 1 package label to print : 1A404030000885…" at bounding box center [323, 106] width 230 height 189
click at [431, 18] on icon "button" at bounding box center [429, 18] width 5 height 9
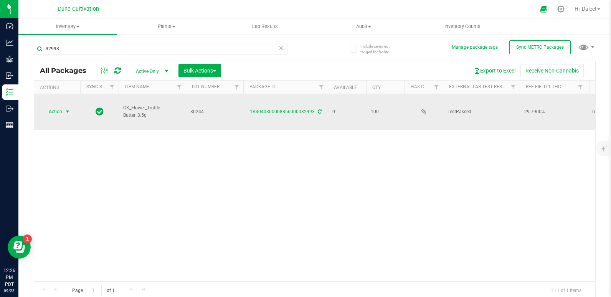
click at [61, 106] on span "Action" at bounding box center [52, 111] width 21 height 11
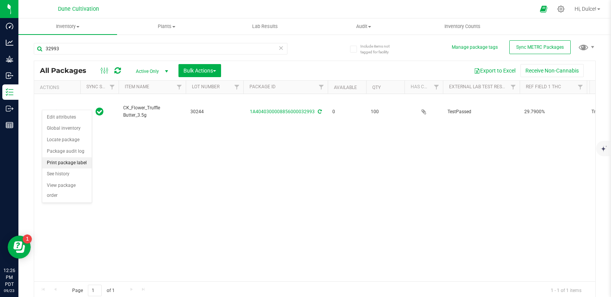
click at [64, 165] on li "Print package label" at bounding box center [67, 163] width 50 height 12
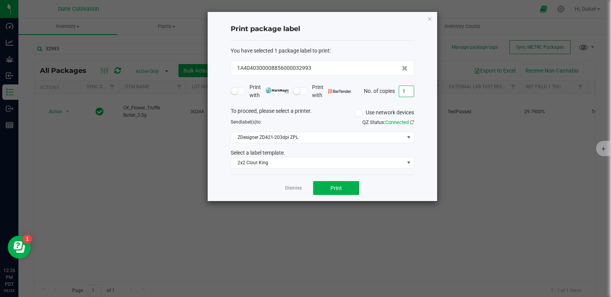
click at [403, 93] on input "1" at bounding box center [406, 91] width 15 height 11
type input "100"
click at [346, 186] on button "Print" at bounding box center [336, 188] width 46 height 14
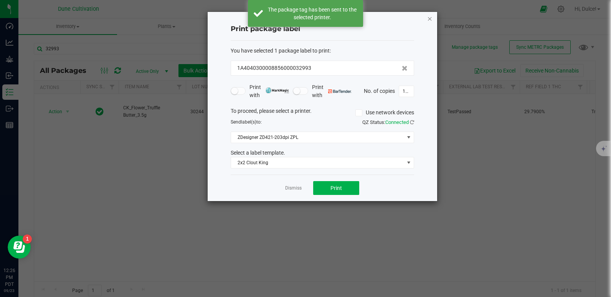
click at [428, 19] on icon "button" at bounding box center [429, 18] width 5 height 9
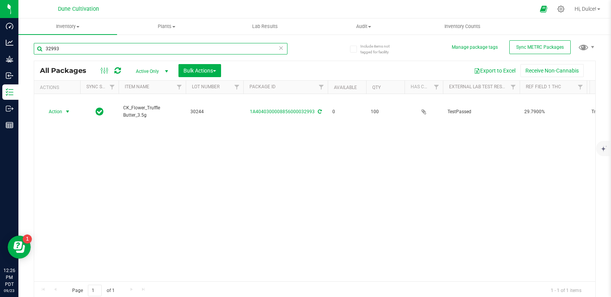
click at [236, 50] on input "32993" at bounding box center [161, 49] width 254 height 12
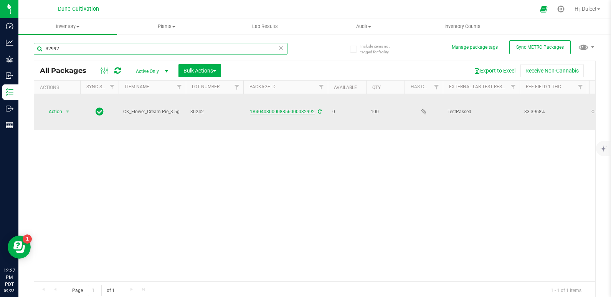
type input "32992"
click at [304, 109] on link "1A4040300008856000032992" at bounding box center [282, 111] width 65 height 5
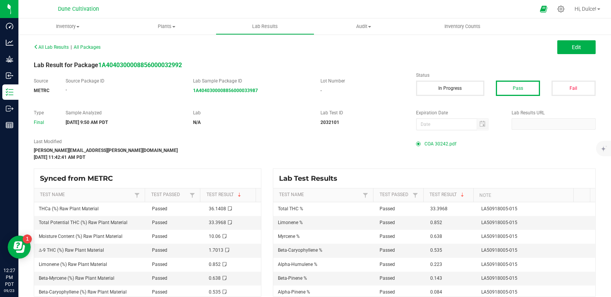
click at [425, 144] on span "COA 30242.pdf" at bounding box center [441, 144] width 32 height 12
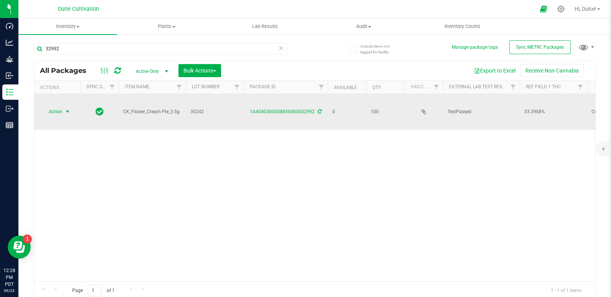
click at [51, 106] on span "Action" at bounding box center [52, 111] width 21 height 11
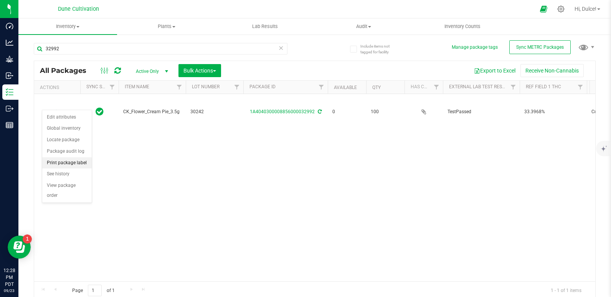
click at [66, 165] on li "Print package label" at bounding box center [67, 163] width 50 height 12
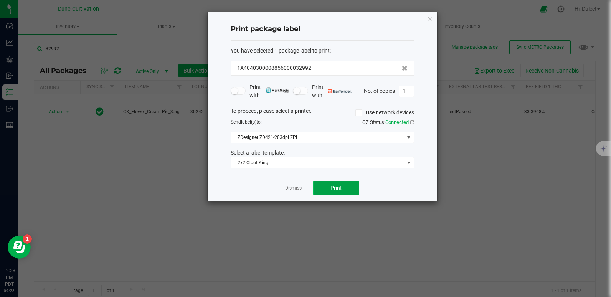
click at [350, 188] on button "Print" at bounding box center [336, 188] width 46 height 14
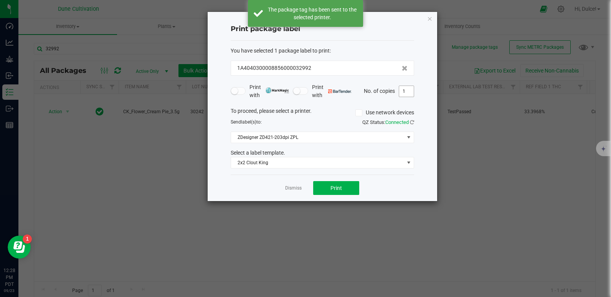
click at [412, 92] on input "1" at bounding box center [406, 91] width 15 height 11
type input "200"
click at [332, 183] on button "Print" at bounding box center [336, 188] width 46 height 14
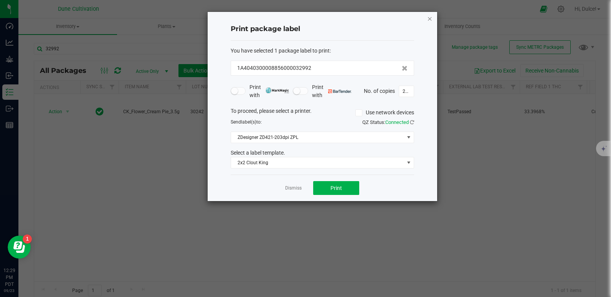
click at [428, 20] on icon "button" at bounding box center [429, 18] width 5 height 9
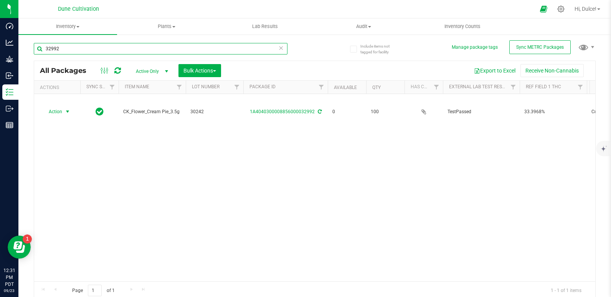
click at [153, 52] on input "32992" at bounding box center [161, 49] width 254 height 12
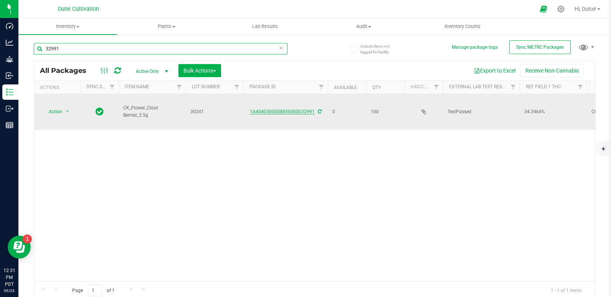
type input "32991"
click at [272, 109] on link "1A4040300008856000032991" at bounding box center [282, 111] width 65 height 5
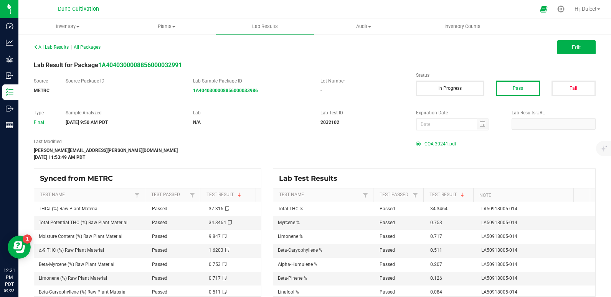
click at [434, 140] on span "COA 30241.pdf" at bounding box center [441, 144] width 32 height 12
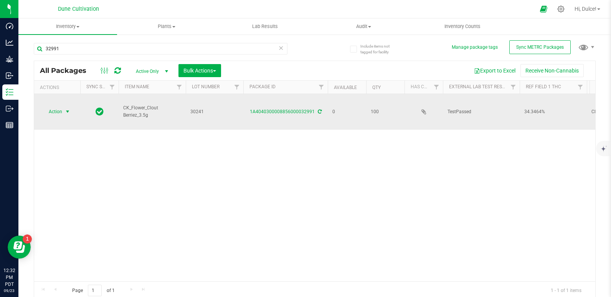
click at [69, 109] on span "select" at bounding box center [67, 112] width 6 height 6
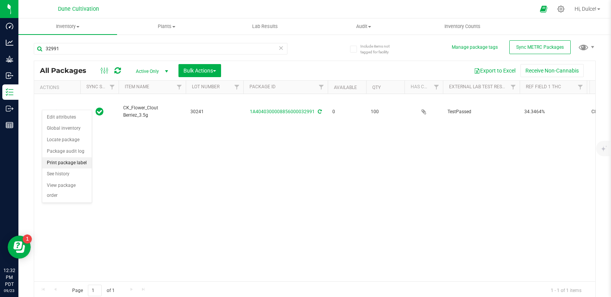
click at [72, 164] on li "Print package label" at bounding box center [67, 163] width 50 height 12
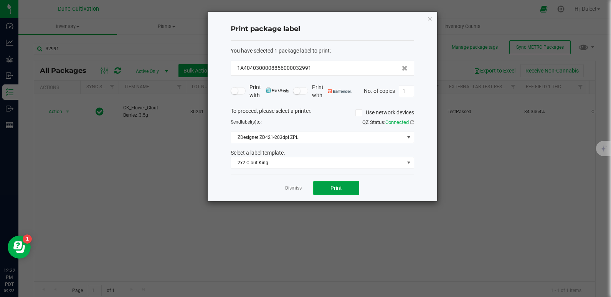
click at [330, 193] on button "Print" at bounding box center [336, 188] width 46 height 14
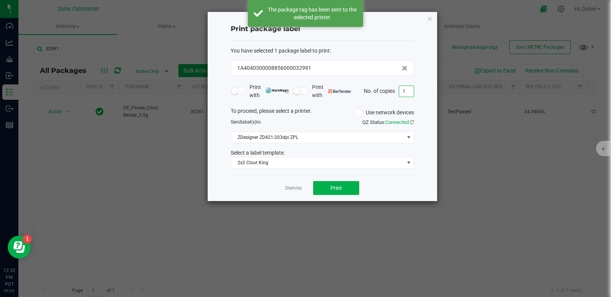
click at [408, 87] on input "1" at bounding box center [406, 91] width 15 height 11
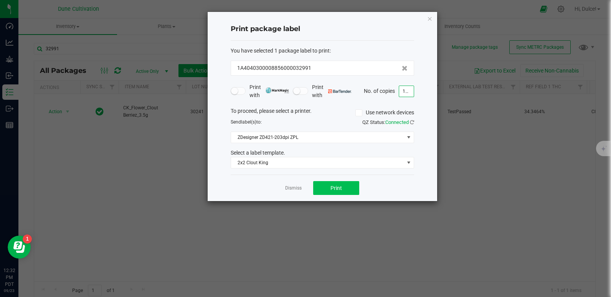
type input "100"
click at [345, 185] on button "Print" at bounding box center [336, 188] width 46 height 14
click at [429, 19] on icon "button" at bounding box center [429, 18] width 5 height 9
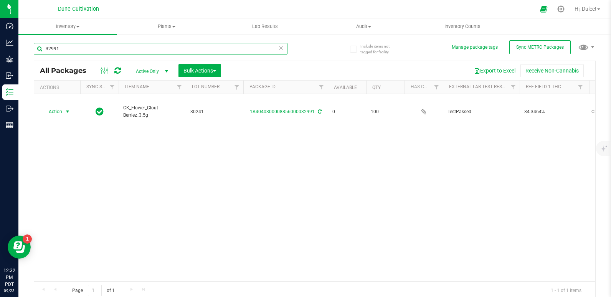
click at [236, 46] on input "32991" at bounding box center [161, 49] width 254 height 12
type input "32990"
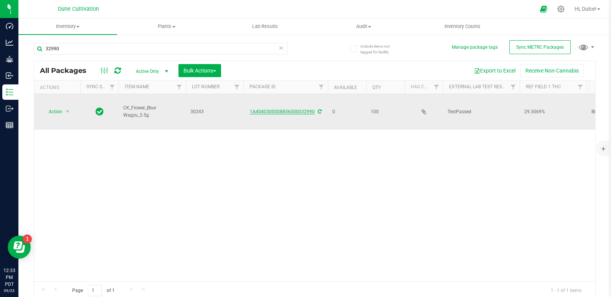
click at [305, 109] on link "1A4040300008856000032990" at bounding box center [282, 111] width 65 height 5
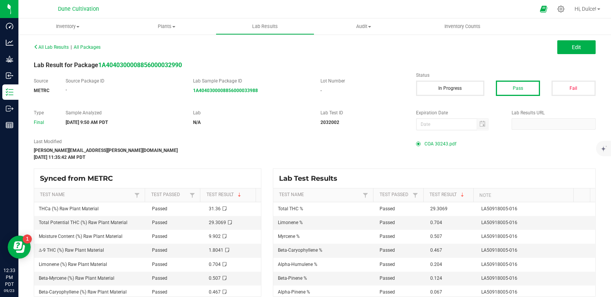
click at [425, 146] on span "COA 30243.pdf" at bounding box center [441, 144] width 32 height 12
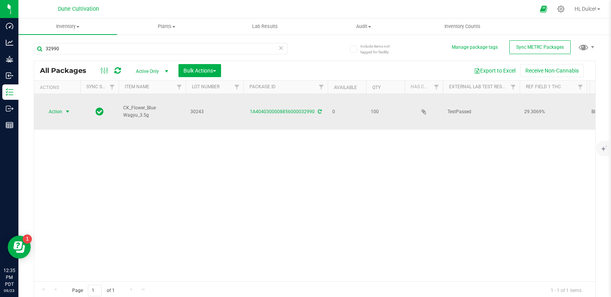
click at [53, 106] on span "Action" at bounding box center [52, 111] width 21 height 11
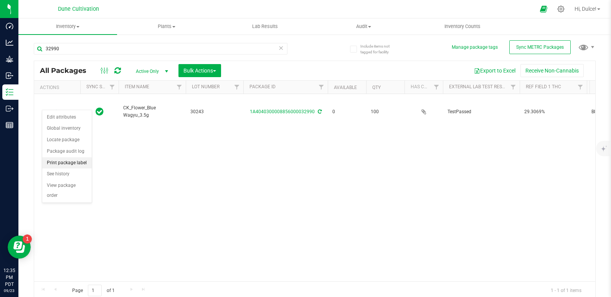
click at [69, 163] on li "Print package label" at bounding box center [67, 163] width 50 height 12
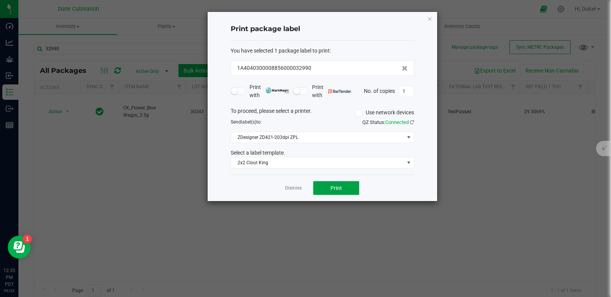
click at [337, 188] on span "Print" at bounding box center [337, 188] width 12 height 6
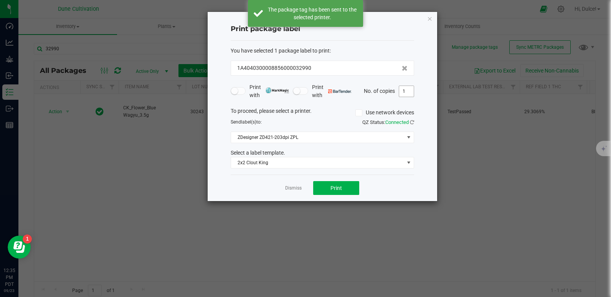
click at [408, 92] on input "1" at bounding box center [406, 91] width 15 height 11
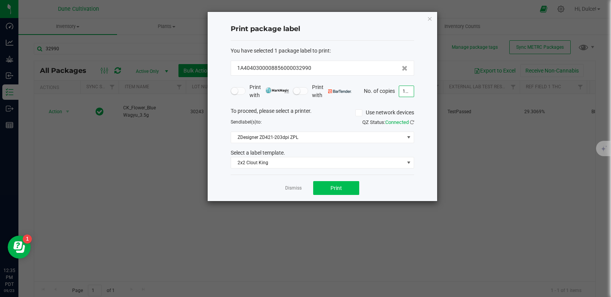
type input "100"
click at [343, 183] on button "Print" at bounding box center [336, 188] width 46 height 14
click at [431, 20] on icon "button" at bounding box center [429, 18] width 5 height 9
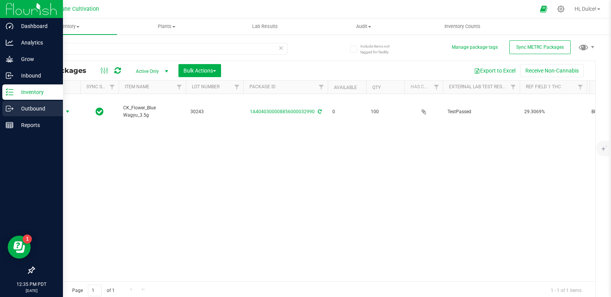
click at [14, 113] on div "Outbound" at bounding box center [32, 108] width 61 height 15
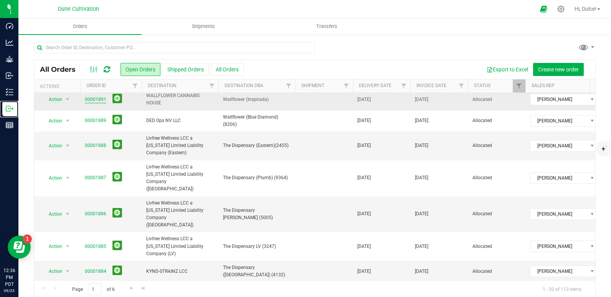
scroll to position [254, 0]
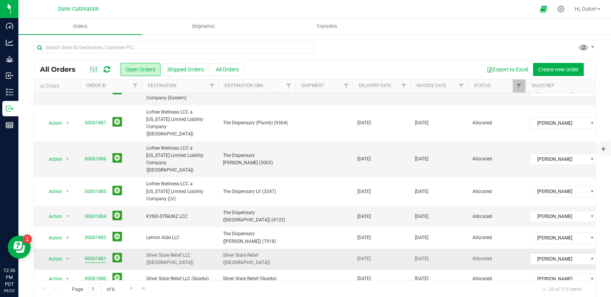
drag, startPoint x: 101, startPoint y: 226, endPoint x: 89, endPoint y: 228, distance: 12.5
click at [89, 255] on link "00001881" at bounding box center [95, 258] width 21 height 7
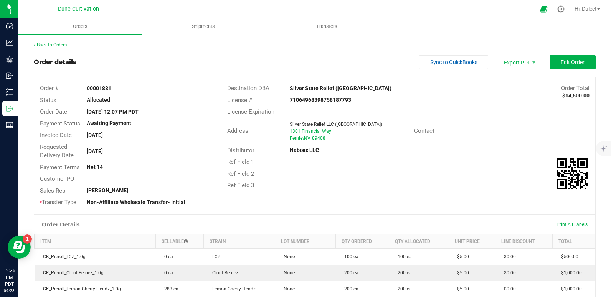
click at [561, 224] on span "Print All Labels" at bounding box center [572, 224] width 31 height 5
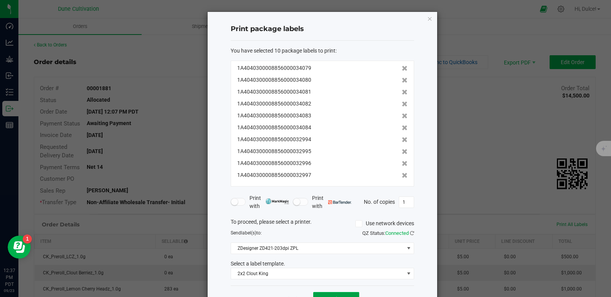
click at [322, 294] on button "Print" at bounding box center [336, 299] width 46 height 14
click at [427, 17] on icon "button" at bounding box center [429, 18] width 5 height 9
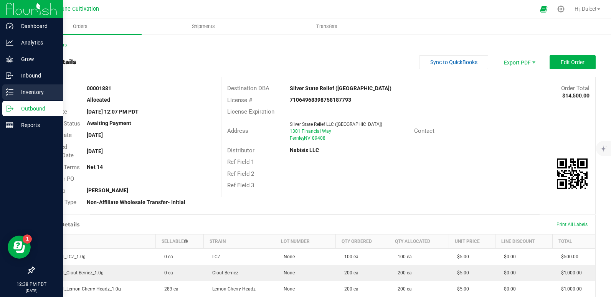
click at [16, 96] on p "Inventory" at bounding box center [36, 92] width 46 height 9
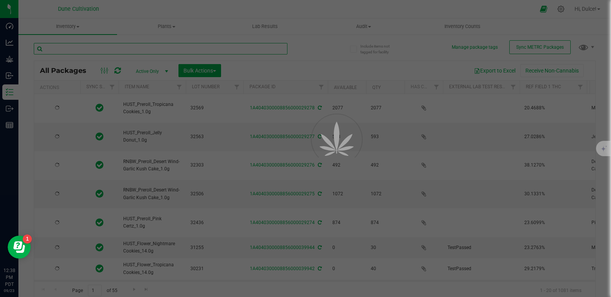
click at [98, 45] on input "text" at bounding box center [161, 49] width 254 height 12
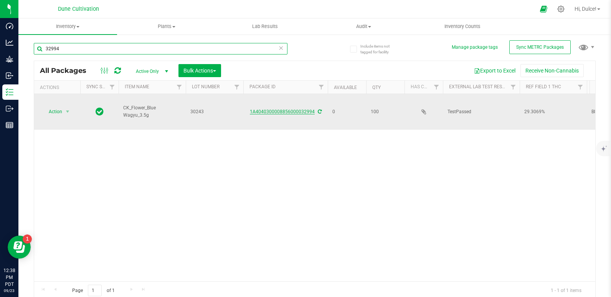
type input "32994"
click at [299, 109] on link "1A4040300008856000032994" at bounding box center [282, 111] width 65 height 5
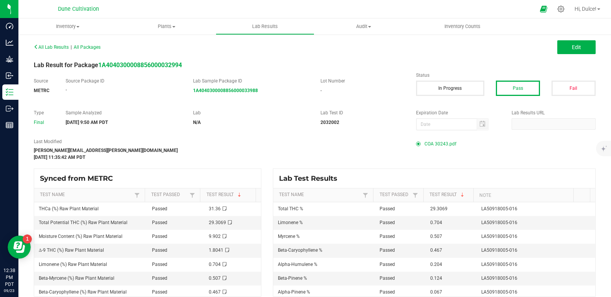
click at [445, 146] on span "COA 30243.pdf" at bounding box center [441, 144] width 32 height 12
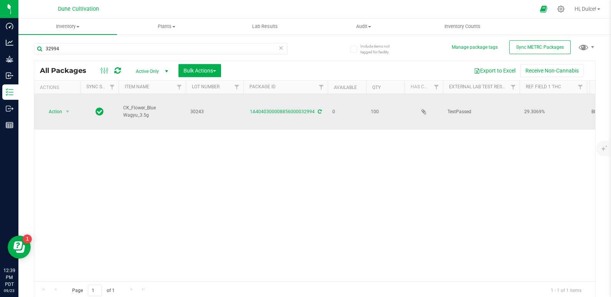
click at [56, 112] on td "Action Action Edit attributes Global inventory Locate package Package audit log…" at bounding box center [57, 112] width 46 height 36
click at [56, 106] on span "Action" at bounding box center [52, 111] width 21 height 11
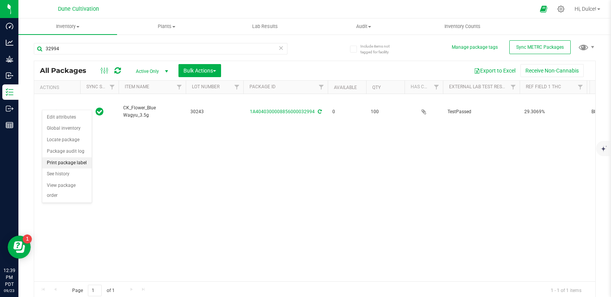
click at [74, 159] on li "Print package label" at bounding box center [67, 163] width 50 height 12
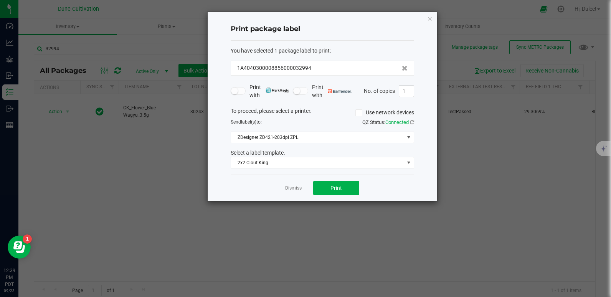
click at [408, 92] on input "1" at bounding box center [406, 91] width 15 height 11
type input "100"
click at [328, 188] on button "Print" at bounding box center [336, 188] width 46 height 14
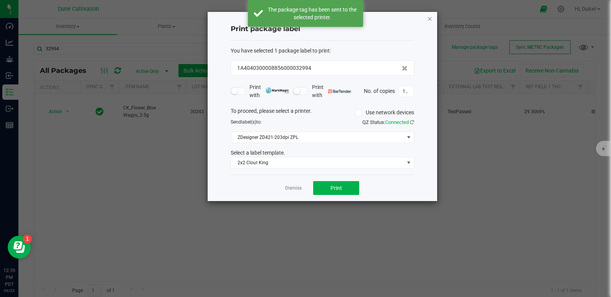
click at [431, 19] on icon "button" at bounding box center [429, 18] width 5 height 9
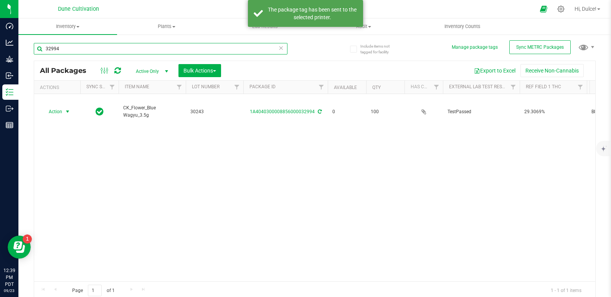
click at [236, 50] on input "32994" at bounding box center [161, 49] width 254 height 12
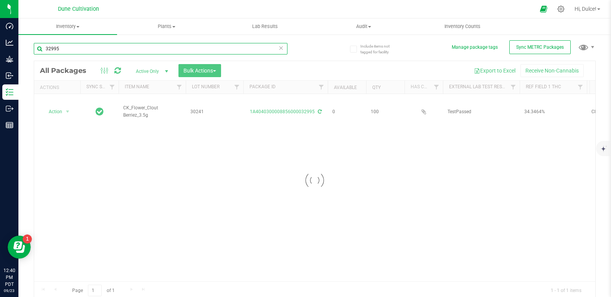
type input "32995"
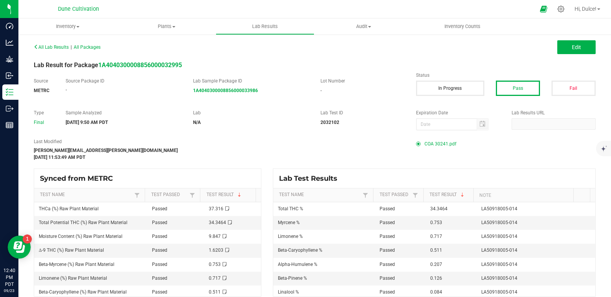
click at [437, 144] on span "COA 30241.pdf" at bounding box center [441, 144] width 32 height 12
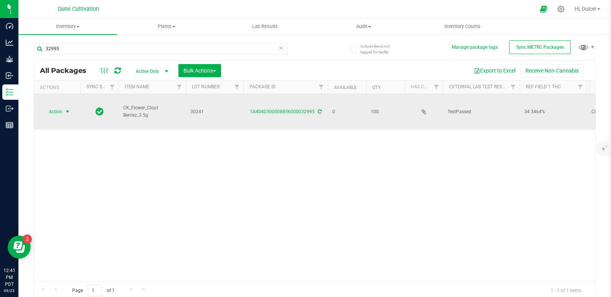
click at [50, 106] on span "Action" at bounding box center [52, 111] width 21 height 11
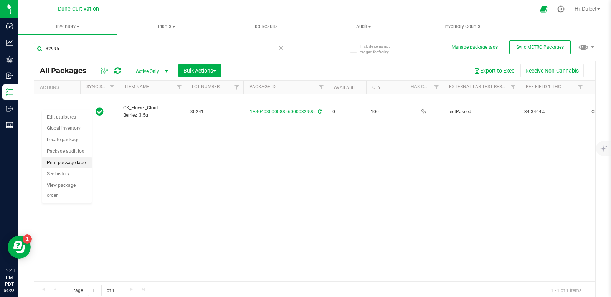
click at [69, 158] on li "Print package label" at bounding box center [67, 163] width 50 height 12
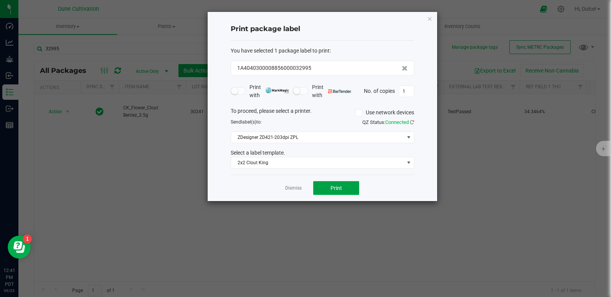
click at [339, 191] on span "Print" at bounding box center [337, 188] width 12 height 6
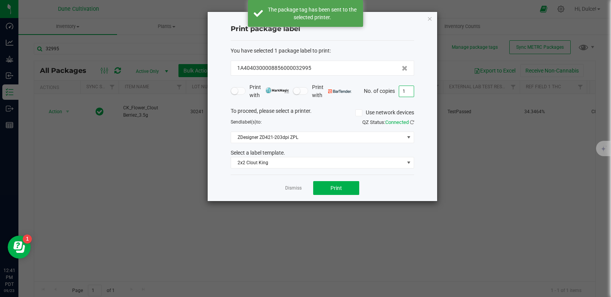
click at [410, 92] on input "1" at bounding box center [406, 91] width 15 height 11
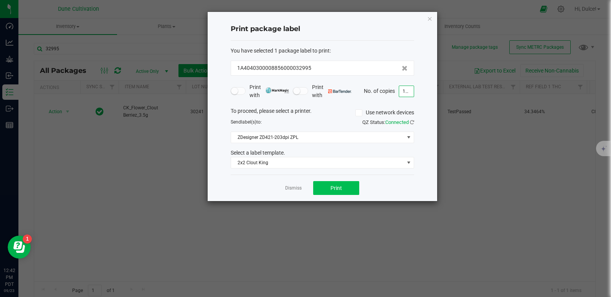
type input "100"
click at [337, 184] on button "Print" at bounding box center [336, 188] width 46 height 14
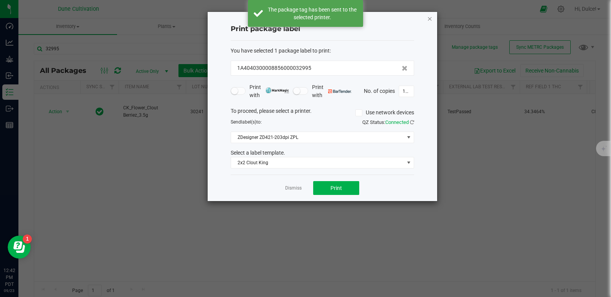
click at [427, 18] on icon "button" at bounding box center [429, 18] width 5 height 9
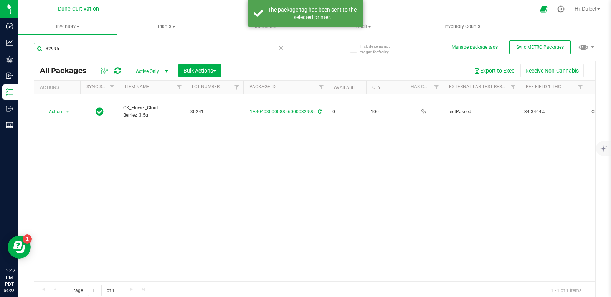
click at [215, 53] on input "32995" at bounding box center [161, 49] width 254 height 12
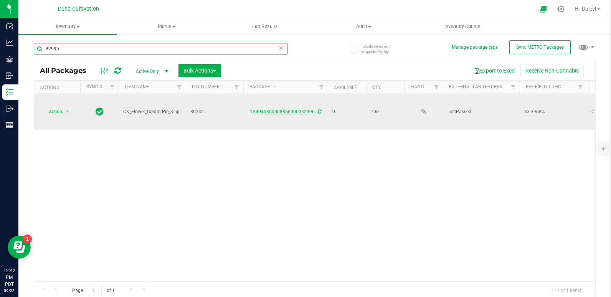
type input "32996"
click at [268, 109] on link "1A4040300008856000032996" at bounding box center [282, 111] width 65 height 5
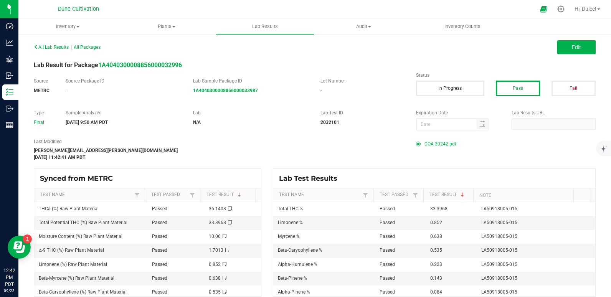
click at [435, 139] on span "COA 30242.pdf" at bounding box center [441, 144] width 32 height 12
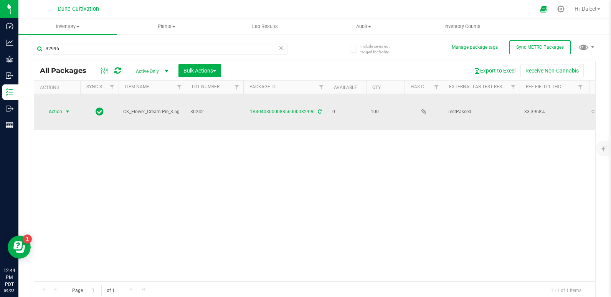
click at [58, 106] on span "Action" at bounding box center [52, 111] width 21 height 11
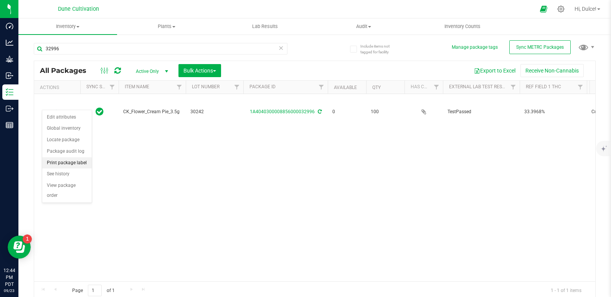
click at [68, 163] on li "Print package label" at bounding box center [67, 163] width 50 height 12
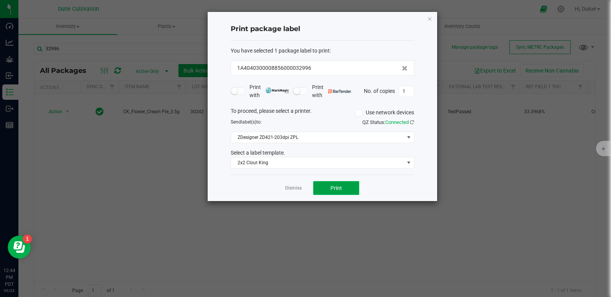
click at [346, 191] on button "Print" at bounding box center [336, 188] width 46 height 14
click at [407, 94] on input "1" at bounding box center [406, 91] width 15 height 11
type input "100"
click at [341, 185] on span "Print" at bounding box center [337, 188] width 12 height 6
click at [432, 19] on icon "button" at bounding box center [429, 18] width 5 height 9
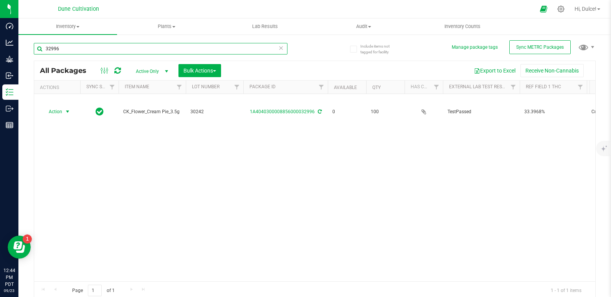
click at [243, 46] on input "32996" at bounding box center [161, 49] width 254 height 12
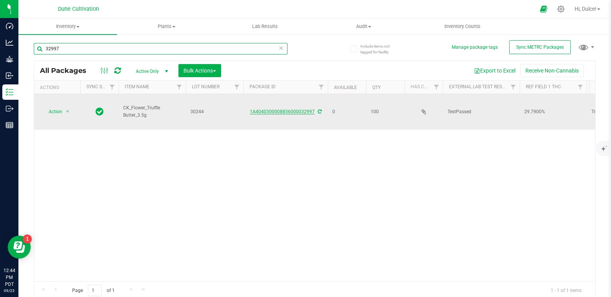
type input "32997"
click at [288, 109] on link "1A4040300008856000032997" at bounding box center [282, 111] width 65 height 5
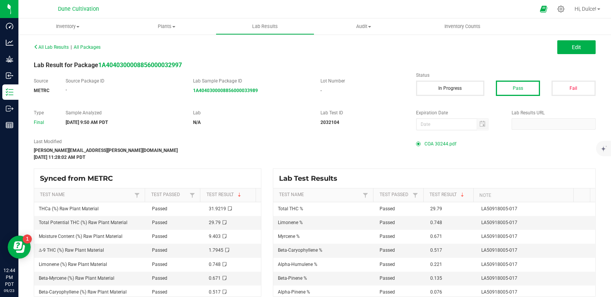
click at [425, 142] on span "COA 30244.pdf" at bounding box center [441, 144] width 32 height 12
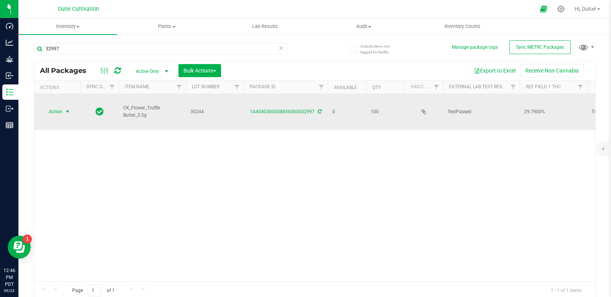
click at [60, 107] on span "Action" at bounding box center [52, 111] width 21 height 11
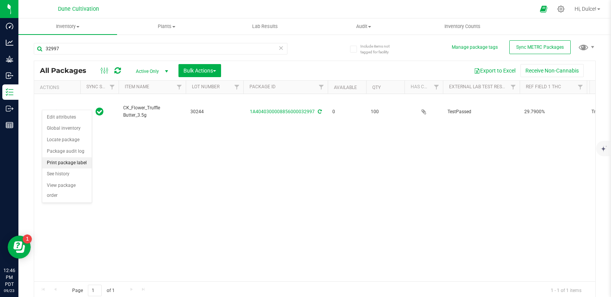
click at [50, 163] on li "Print package label" at bounding box center [67, 163] width 50 height 12
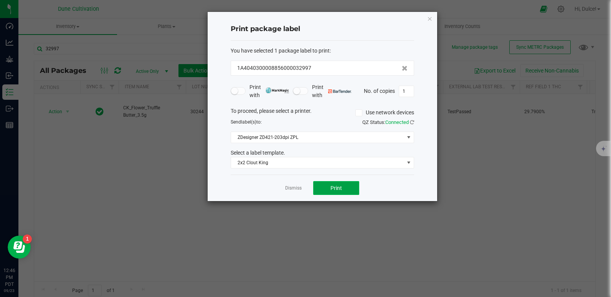
click at [343, 188] on button "Print" at bounding box center [336, 188] width 46 height 14
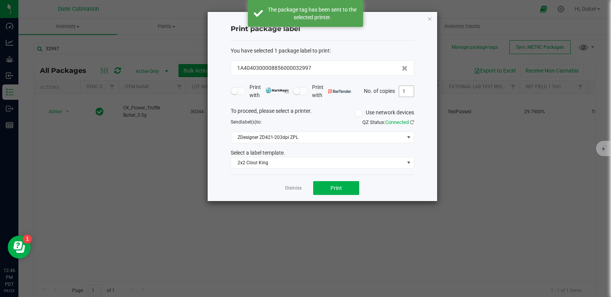
click at [407, 91] on input "1" at bounding box center [406, 91] width 15 height 11
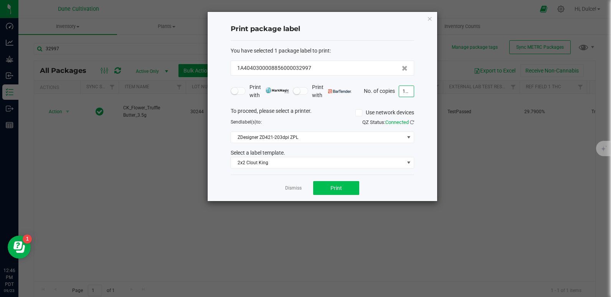
type input "100"
click at [331, 190] on span "Print" at bounding box center [337, 188] width 12 height 6
